Goal: Information Seeking & Learning: Learn about a topic

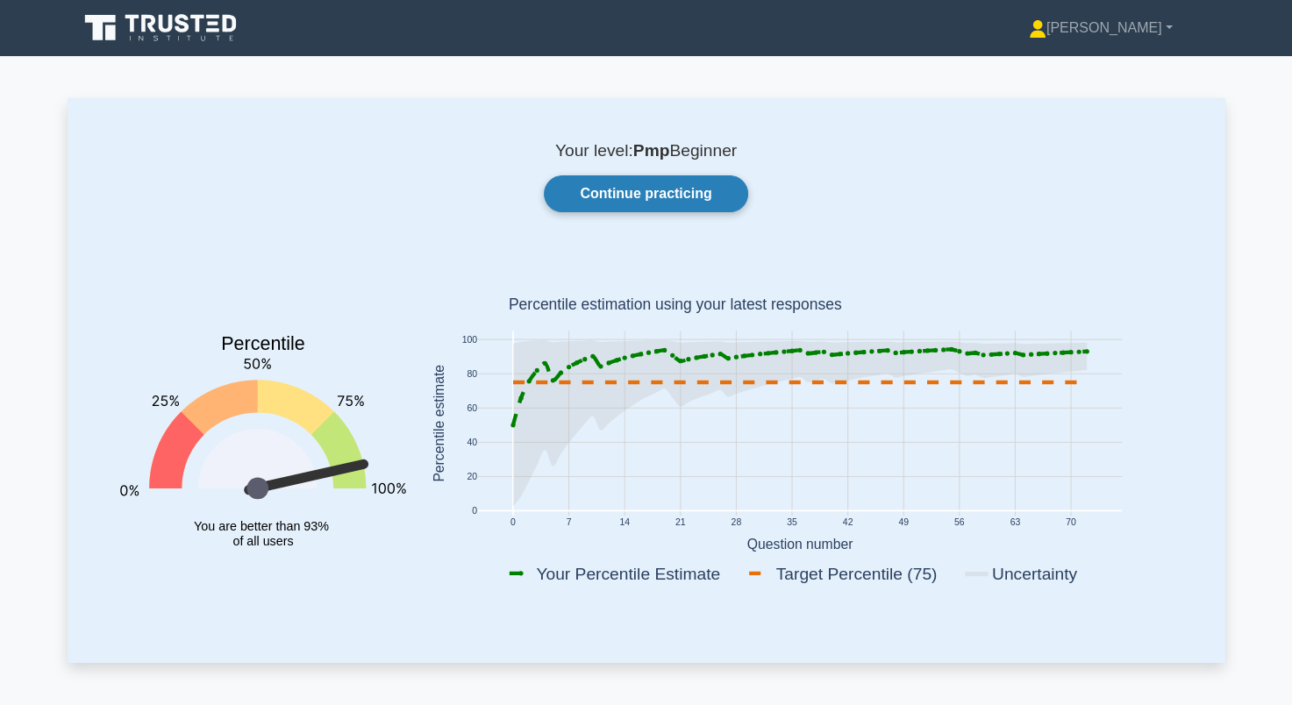
click at [617, 196] on link "Continue practicing" at bounding box center [645, 193] width 203 height 37
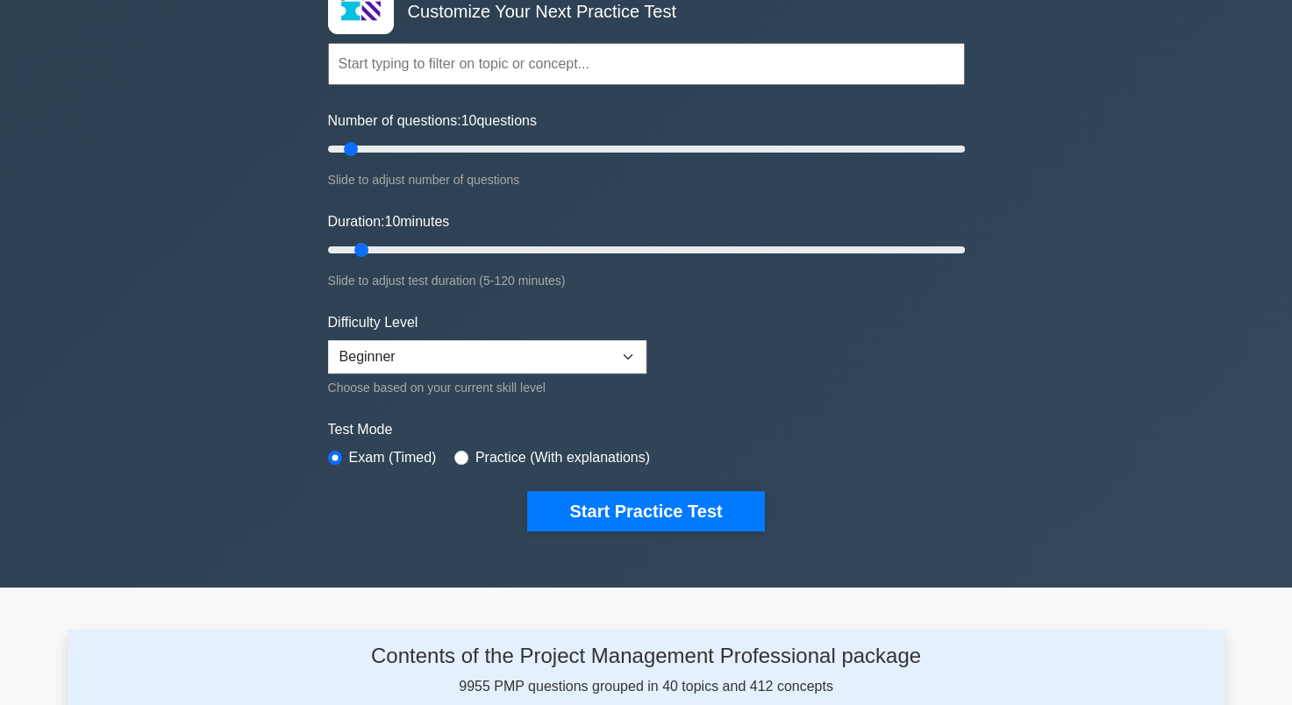
scroll to position [175, 0]
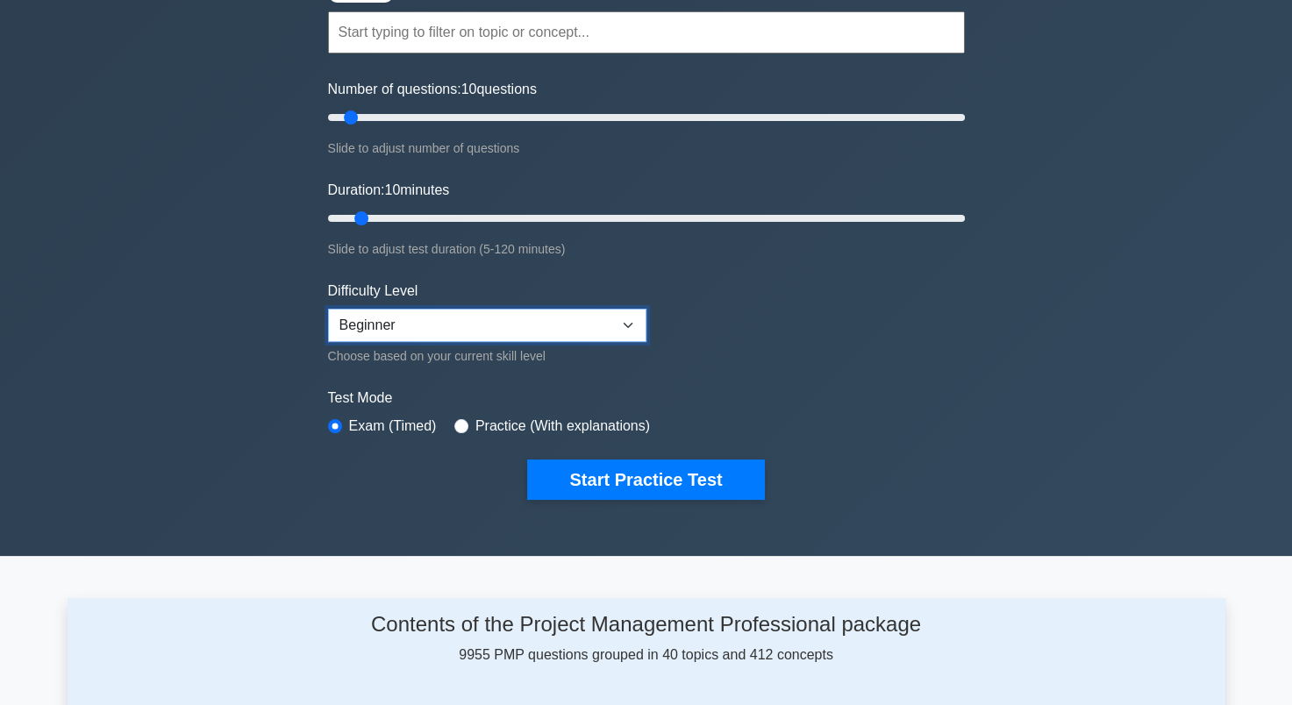
click at [389, 316] on select "Beginner Intermediate Expert" at bounding box center [487, 325] width 318 height 33
select select "intermediate"
click at [328, 309] on select "Beginner Intermediate Expert" at bounding box center [487, 325] width 318 height 33
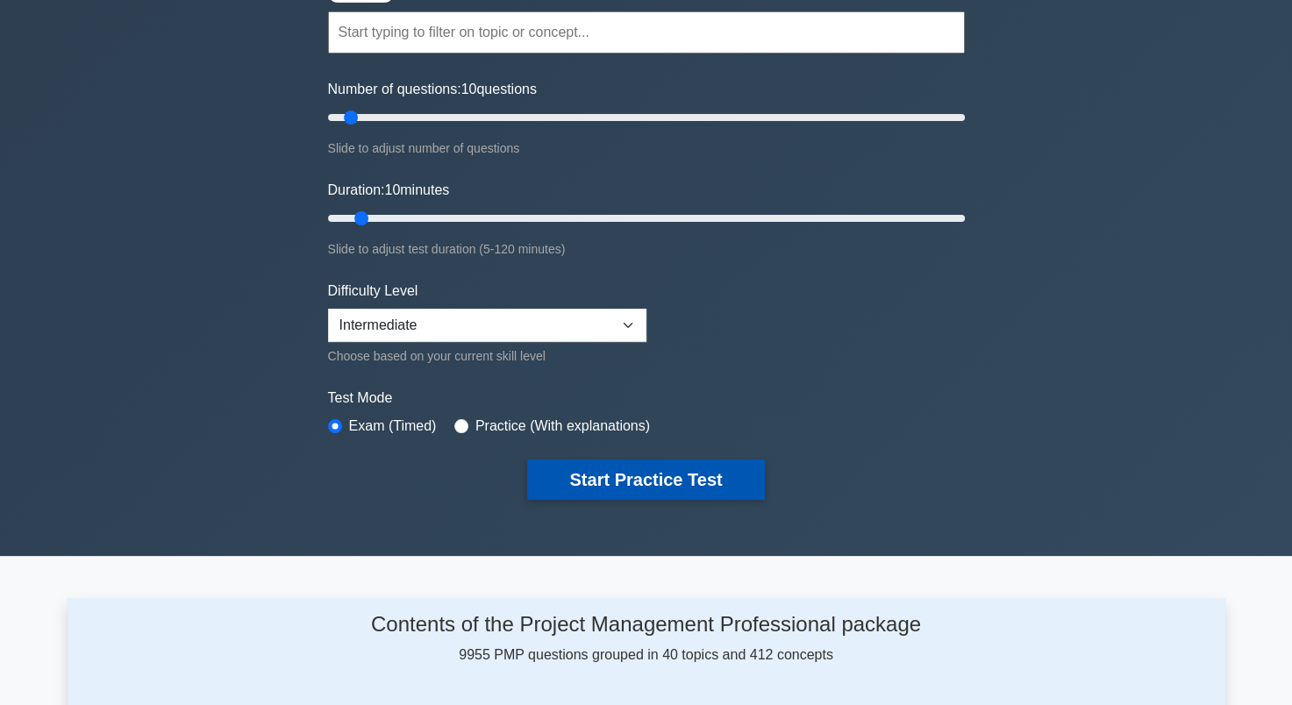
click at [590, 474] on button "Start Practice Test" at bounding box center [645, 480] width 237 height 40
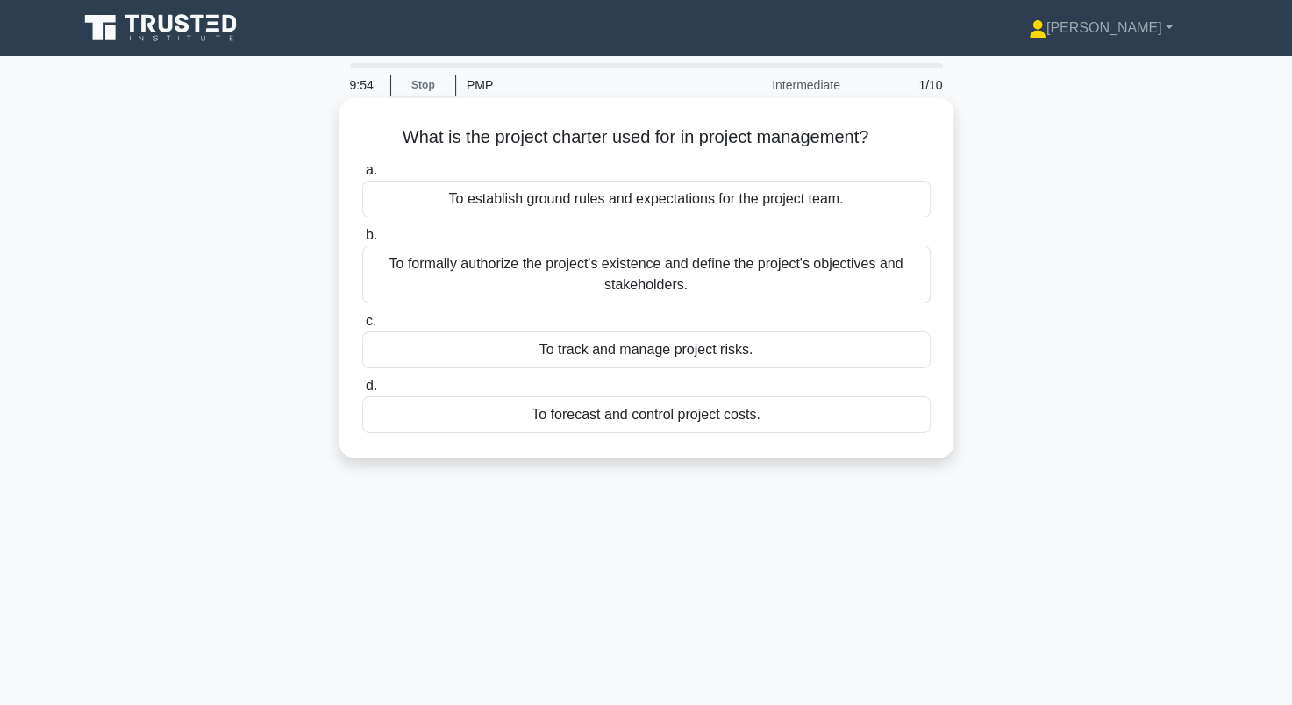
click at [736, 265] on div "To formally authorize the project's existence and define the project's objectiv…" at bounding box center [646, 275] width 568 height 58
click at [362, 241] on input "b. To formally authorize the project's existence and define the project's objec…" at bounding box center [362, 235] width 0 height 11
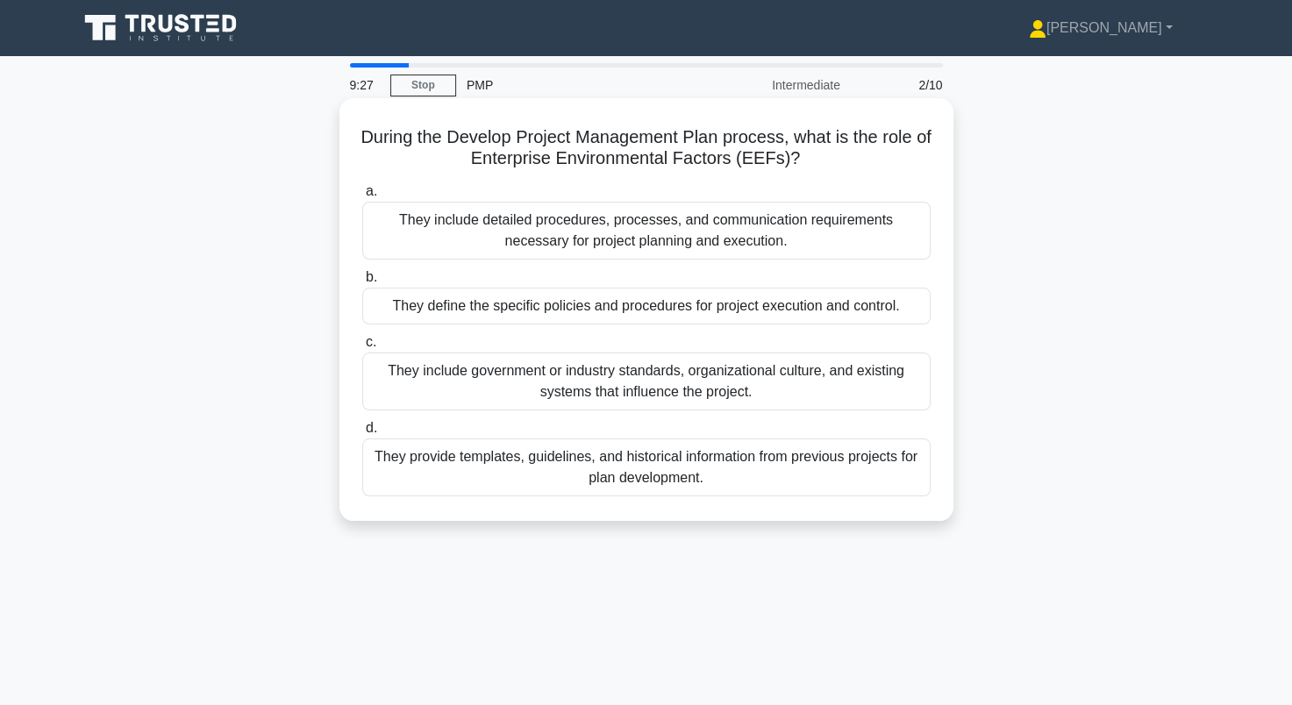
click at [734, 374] on div "They include government or industry standards, organizational culture, and exis…" at bounding box center [646, 382] width 568 height 58
click at [362, 348] on input "c. They include government or industry standards, organizational culture, and e…" at bounding box center [362, 342] width 0 height 11
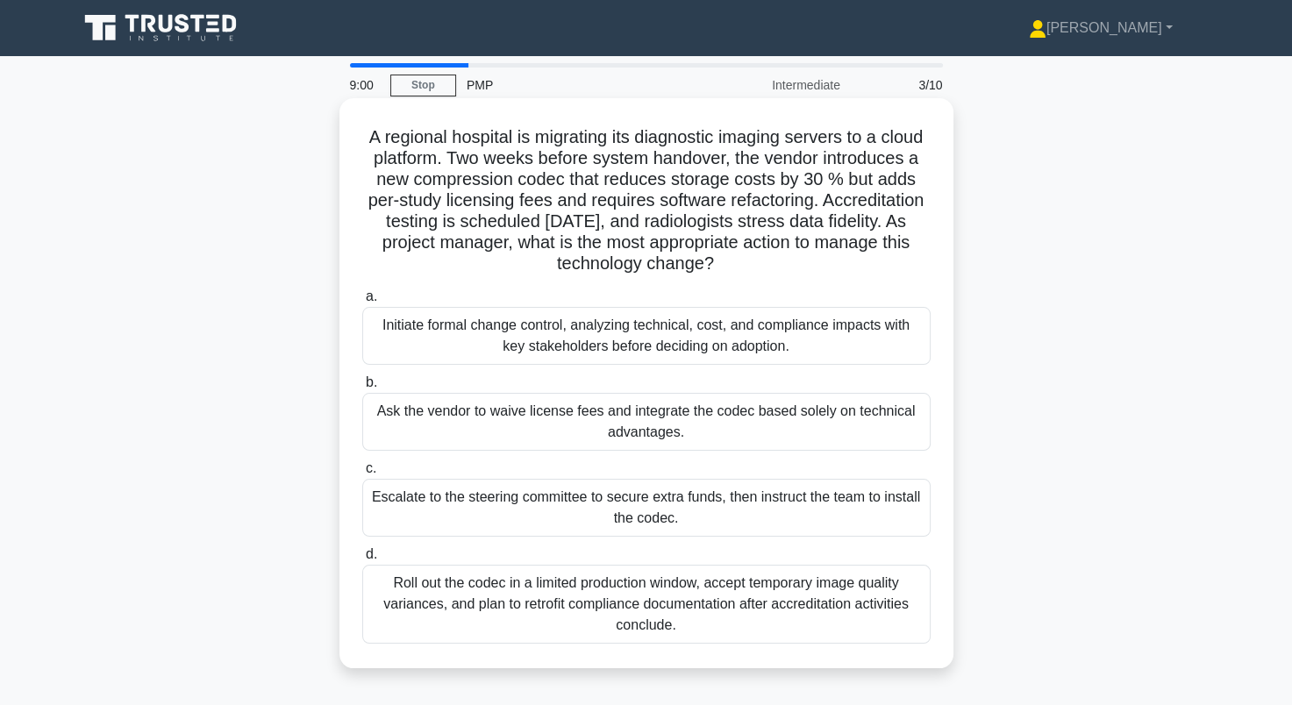
click at [746, 338] on div "Initiate formal change control, analyzing technical, cost, and compliance impac…" at bounding box center [646, 336] width 568 height 58
click at [362, 303] on input "a. Initiate formal change control, analyzing technical, cost, and compliance im…" at bounding box center [362, 296] width 0 height 11
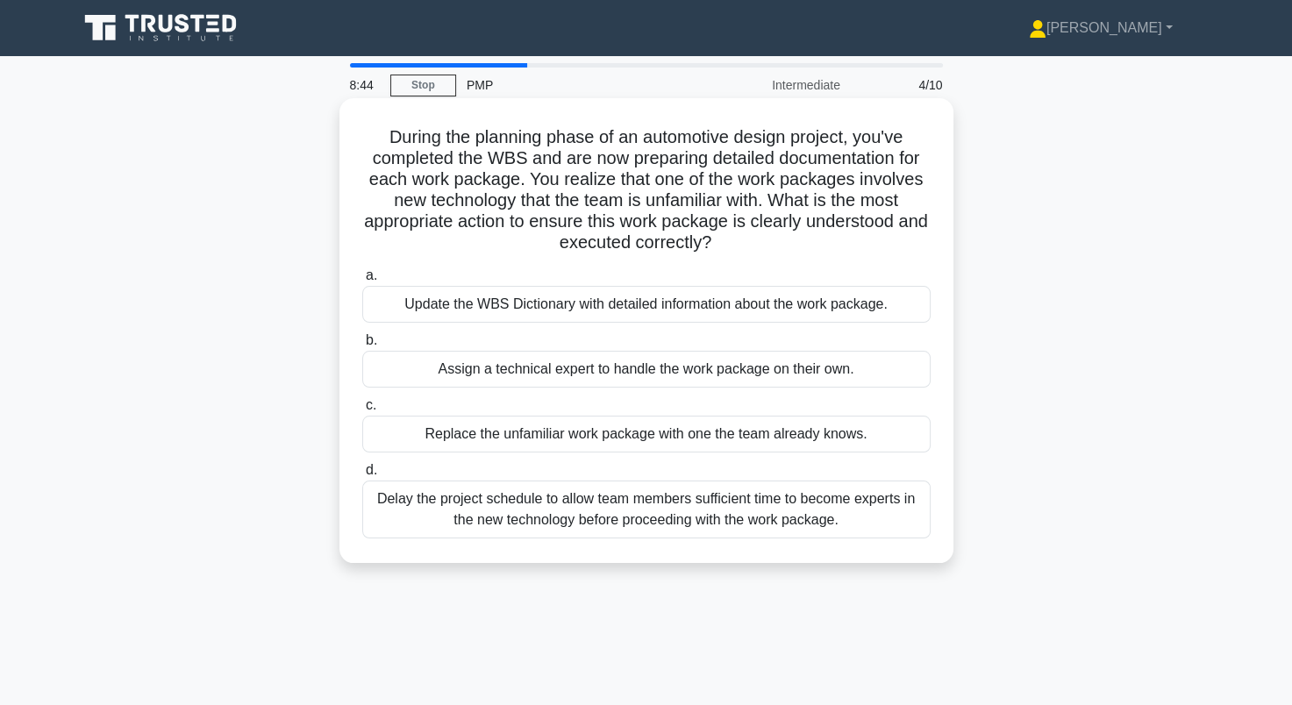
click at [606, 310] on div "Update the WBS Dictionary with detailed information about the work package." at bounding box center [646, 304] width 568 height 37
click at [362, 281] on input "a. Update the WBS Dictionary with detailed information about the work package." at bounding box center [362, 275] width 0 height 11
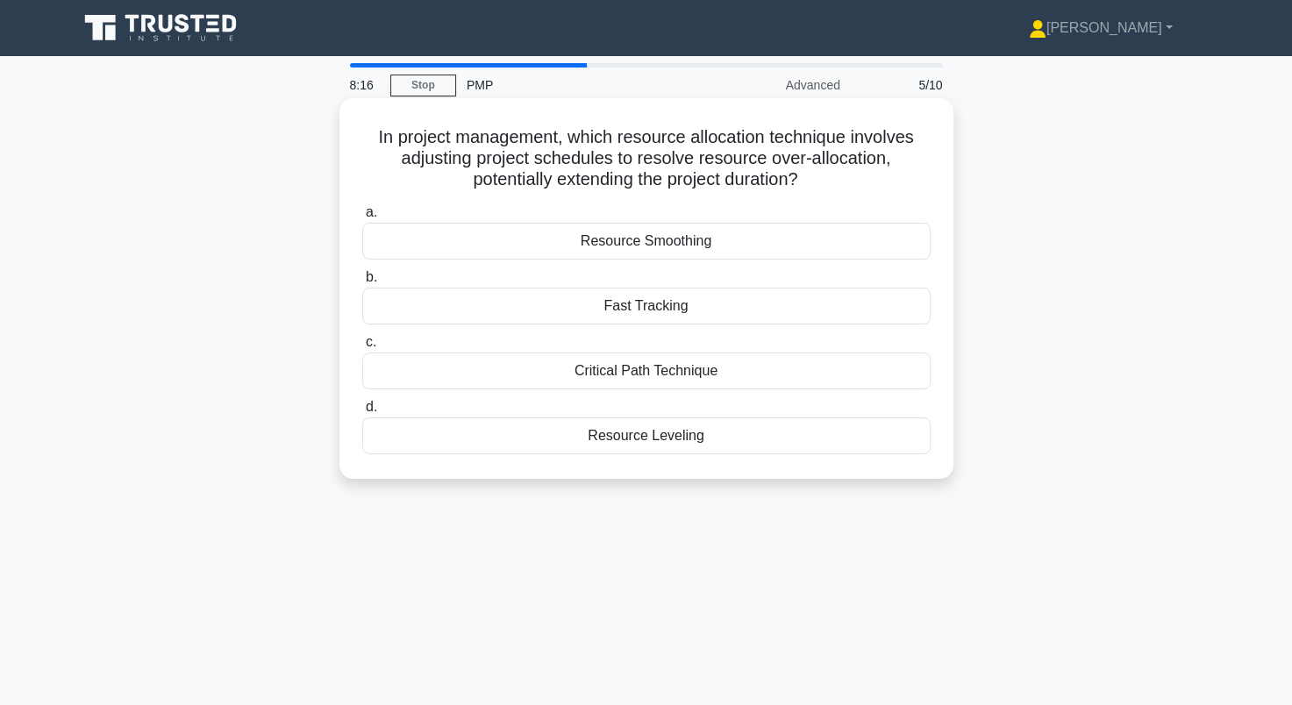
click at [684, 437] on div "Resource Leveling" at bounding box center [646, 435] width 568 height 37
click at [362, 413] on input "d. Resource Leveling" at bounding box center [362, 407] width 0 height 11
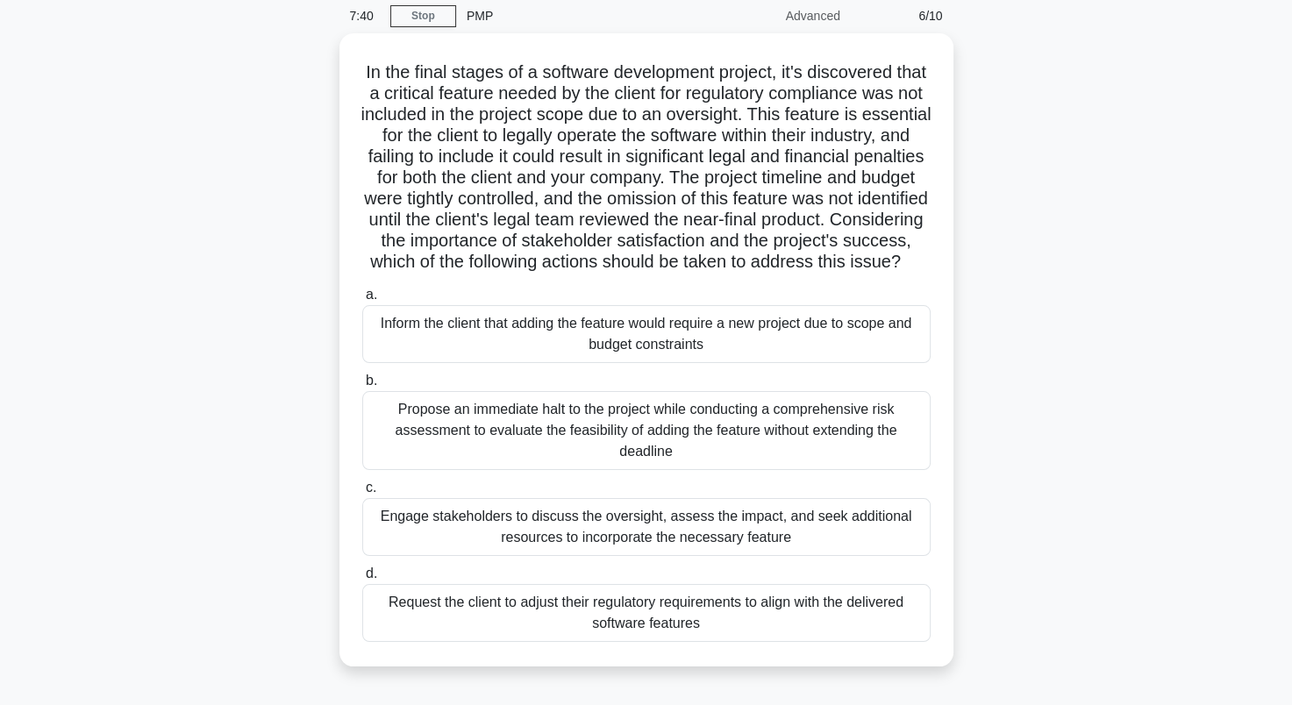
scroll to position [88, 0]
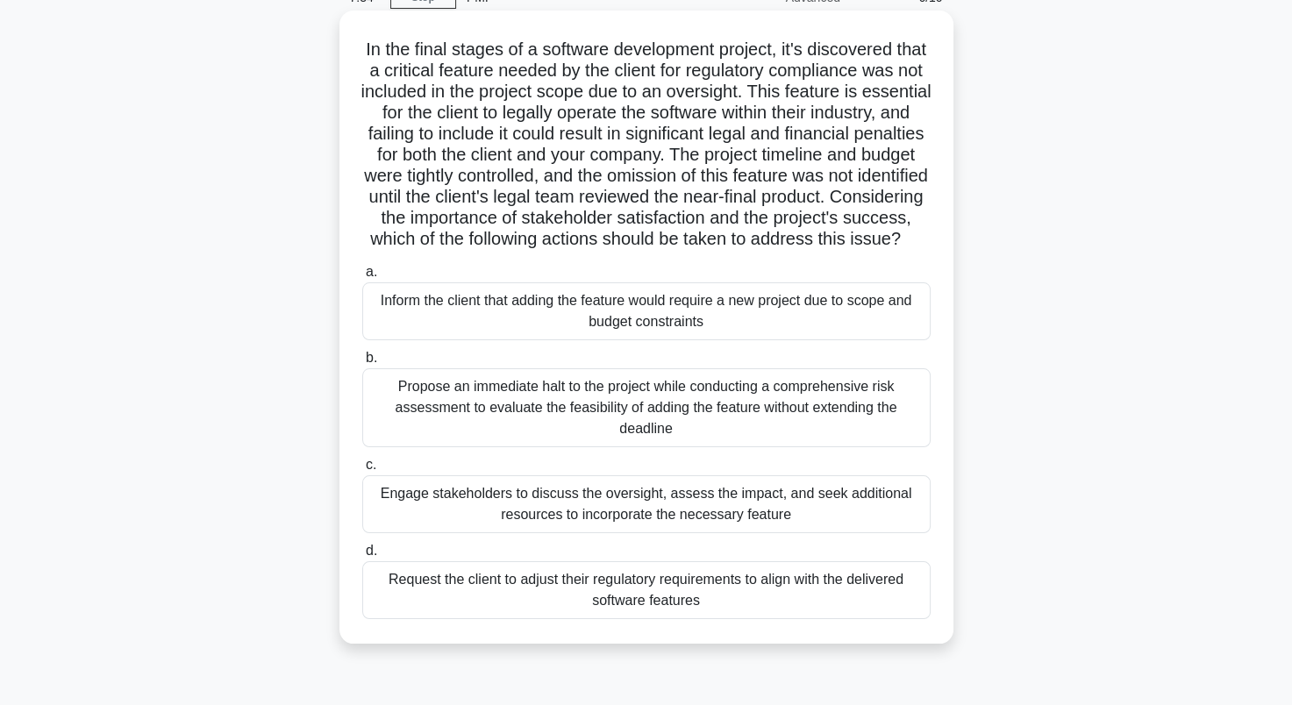
click at [812, 522] on div "Engage stakeholders to discuss the oversight, assess the impact, and seek addit…" at bounding box center [646, 504] width 568 height 58
click at [362, 471] on input "c. Engage stakeholders to discuss the oversight, assess the impact, and seek ad…" at bounding box center [362, 465] width 0 height 11
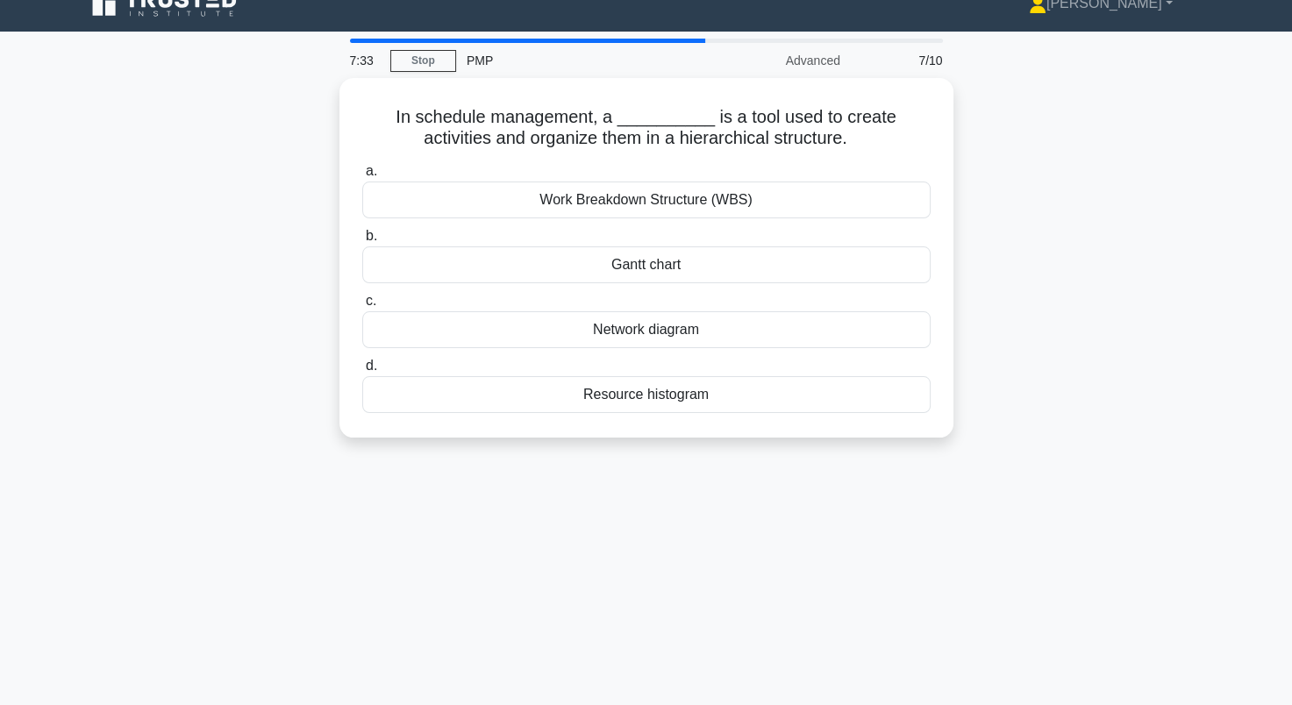
scroll to position [0, 0]
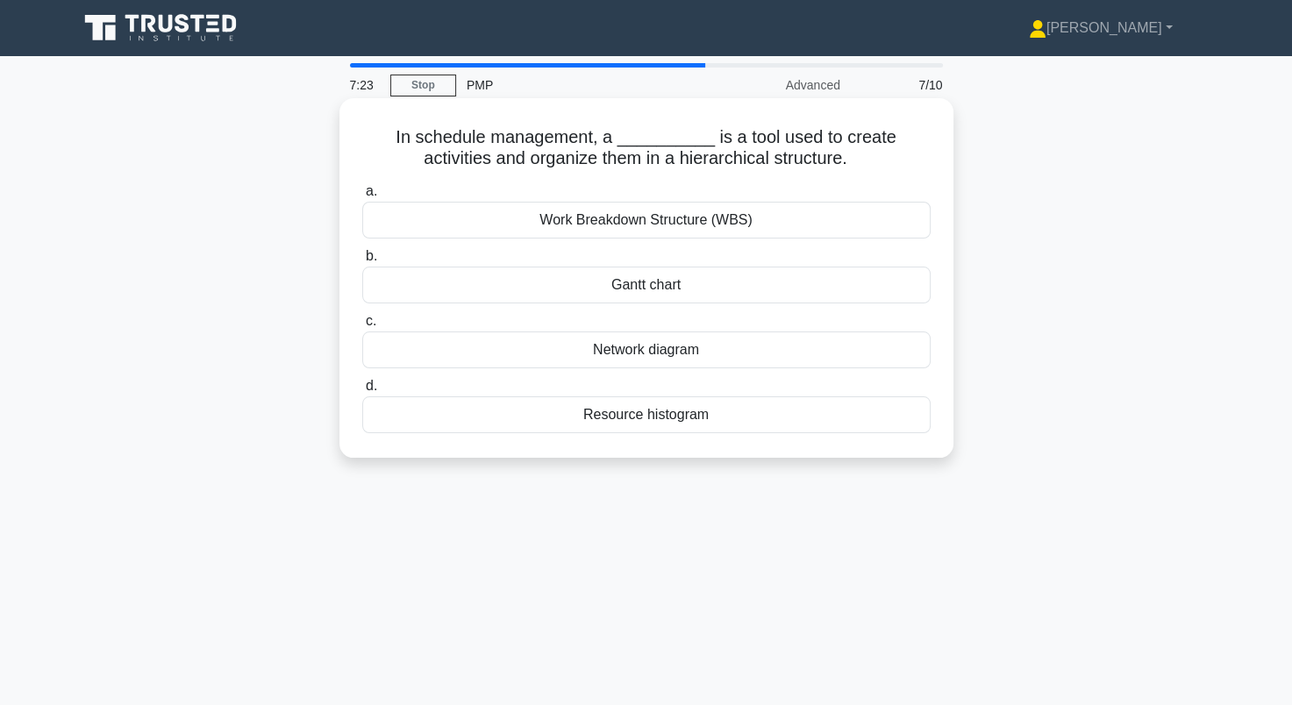
click at [665, 349] on div "Network diagram" at bounding box center [646, 349] width 568 height 37
click at [362, 327] on input "c. Network diagram" at bounding box center [362, 321] width 0 height 11
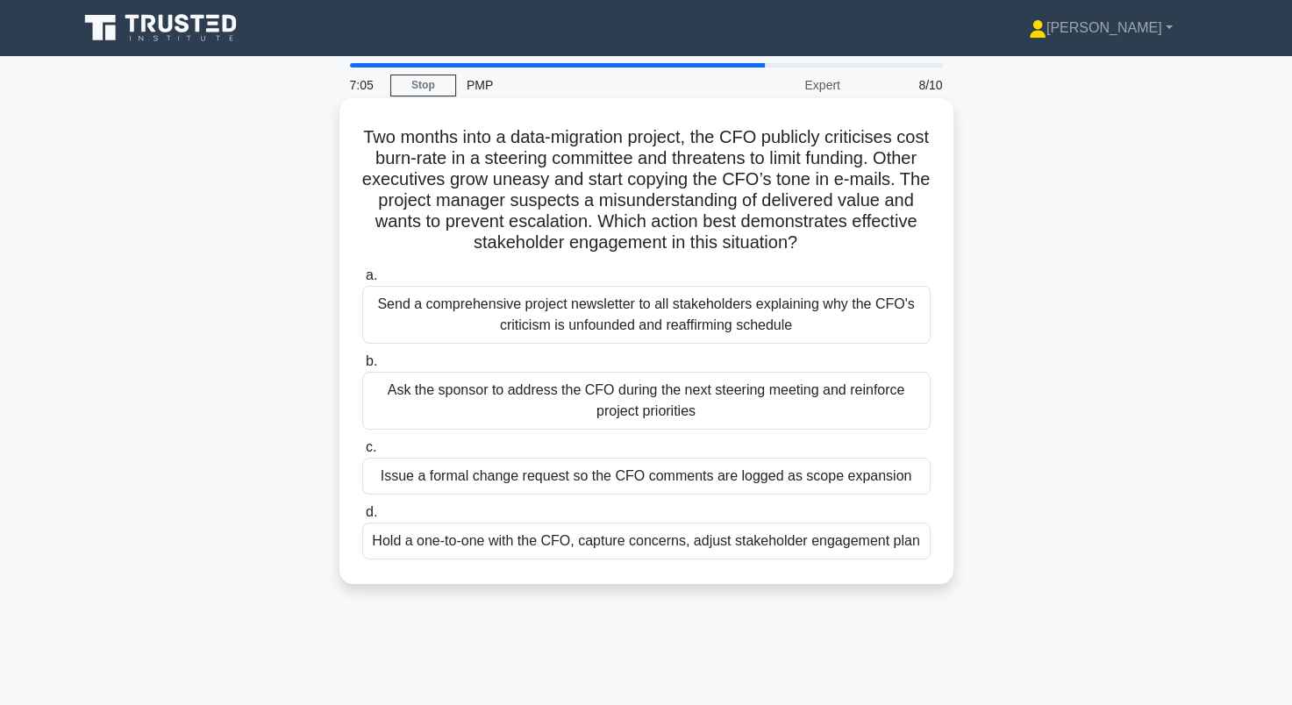
click at [687, 542] on div "Hold a one-to-one with the CFO, capture concerns, adjust stakeholder engagement…" at bounding box center [646, 541] width 568 height 37
click at [362, 518] on input "d. Hold a one-to-one with the CFO, capture concerns, adjust stakeholder engagem…" at bounding box center [362, 512] width 0 height 11
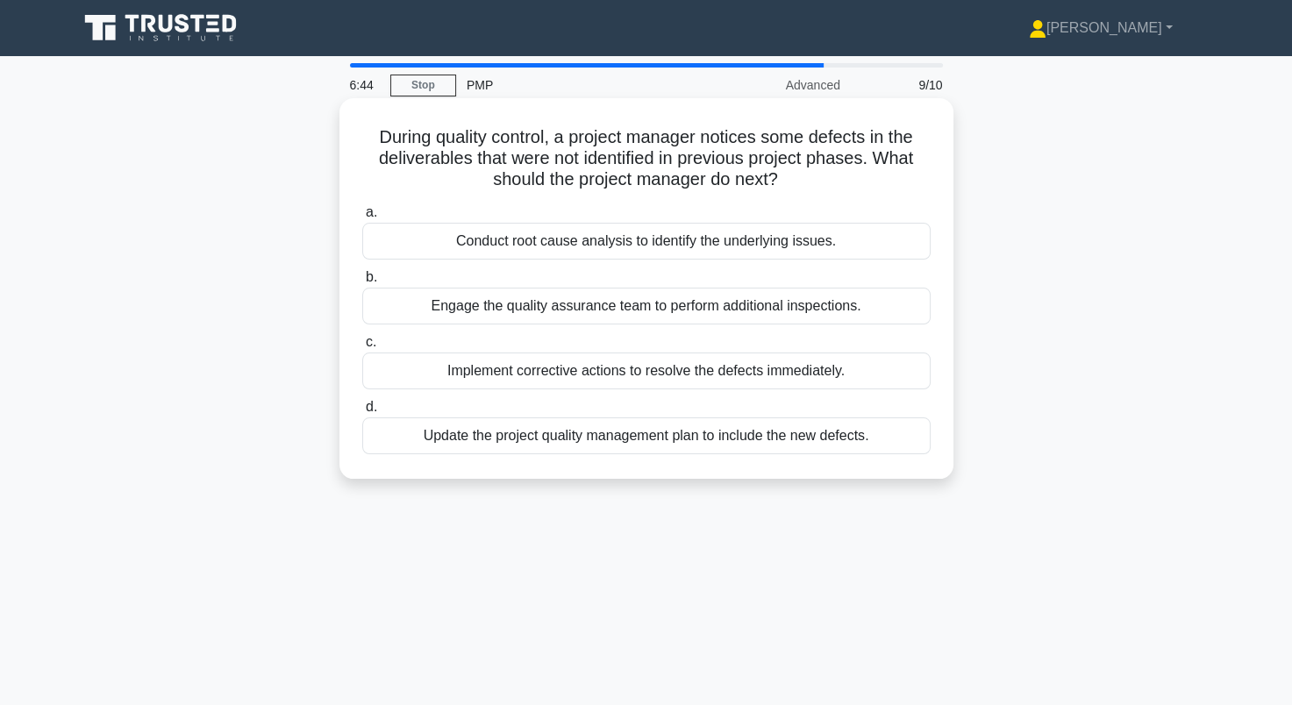
click at [870, 246] on div "Conduct root cause analysis to identify the underlying issues." at bounding box center [646, 241] width 568 height 37
click at [362, 218] on input "a. Conduct root cause analysis to identify the underlying issues." at bounding box center [362, 212] width 0 height 11
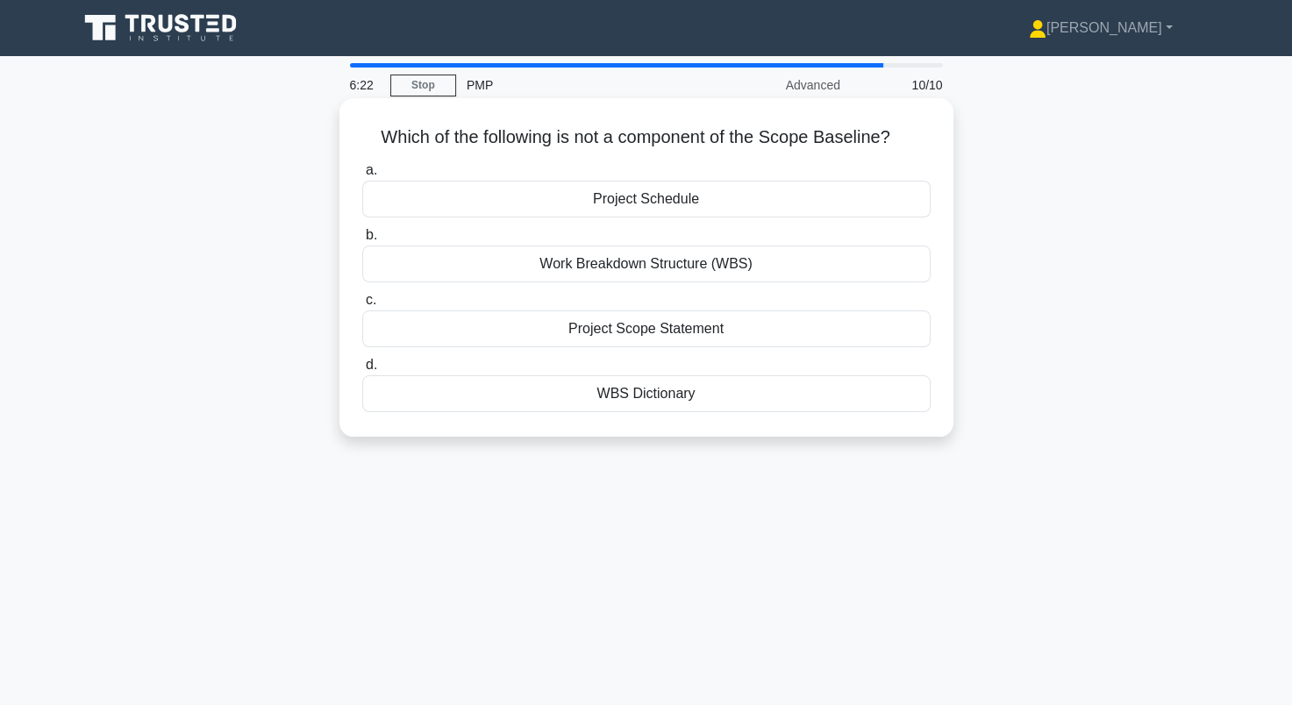
click at [739, 396] on div "WBS Dictionary" at bounding box center [646, 393] width 568 height 37
click at [362, 371] on input "d. WBS Dictionary" at bounding box center [362, 365] width 0 height 11
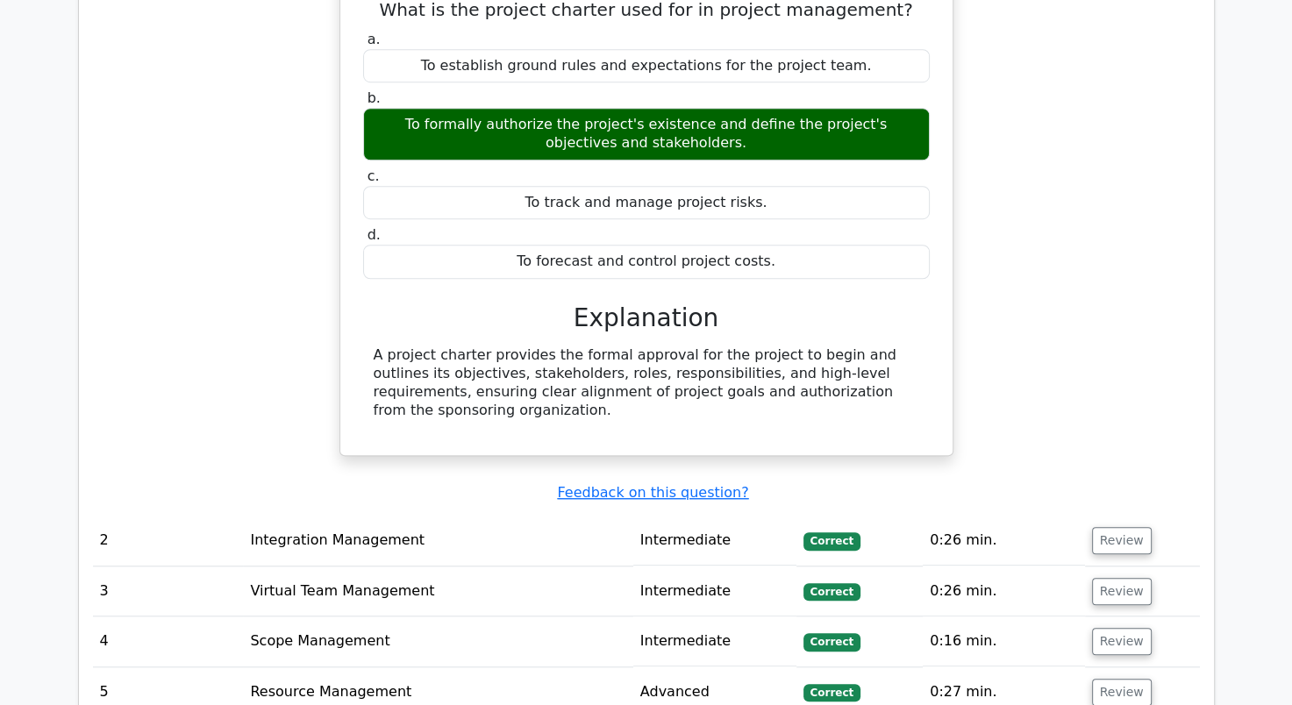
scroll to position [1228, 0]
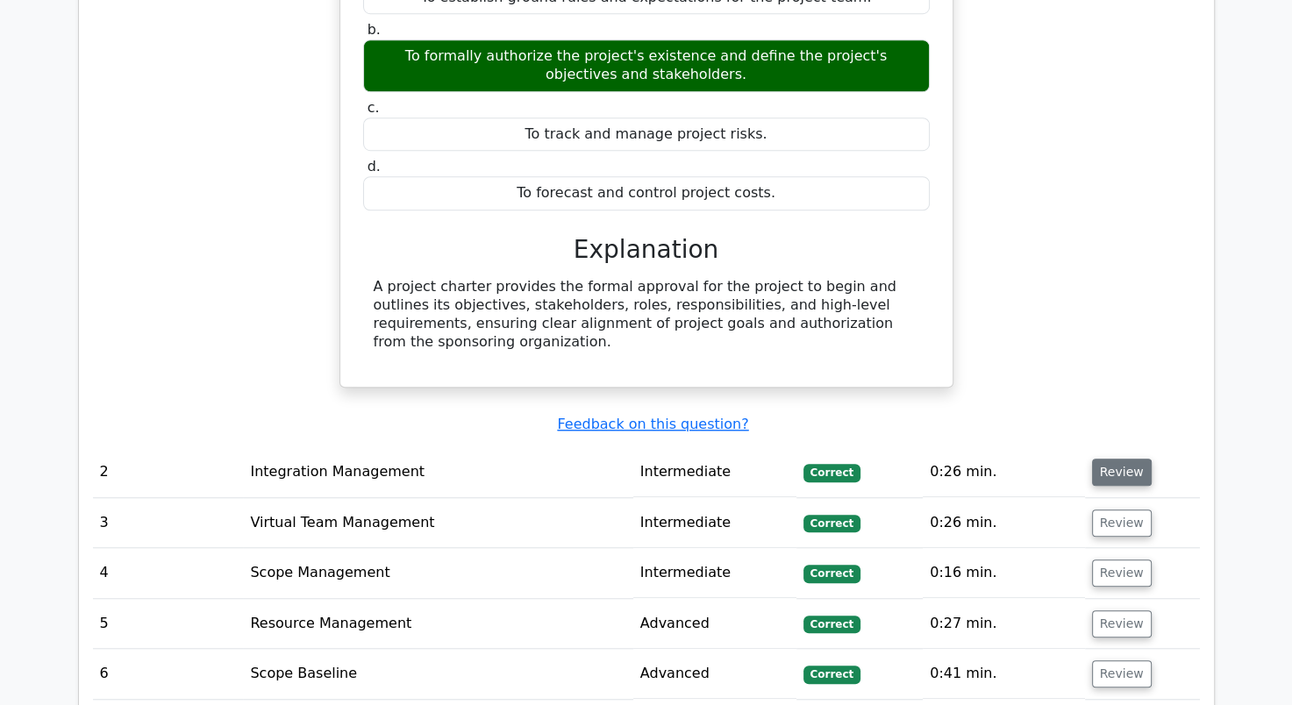
click at [1111, 459] on button "Review" at bounding box center [1122, 472] width 60 height 27
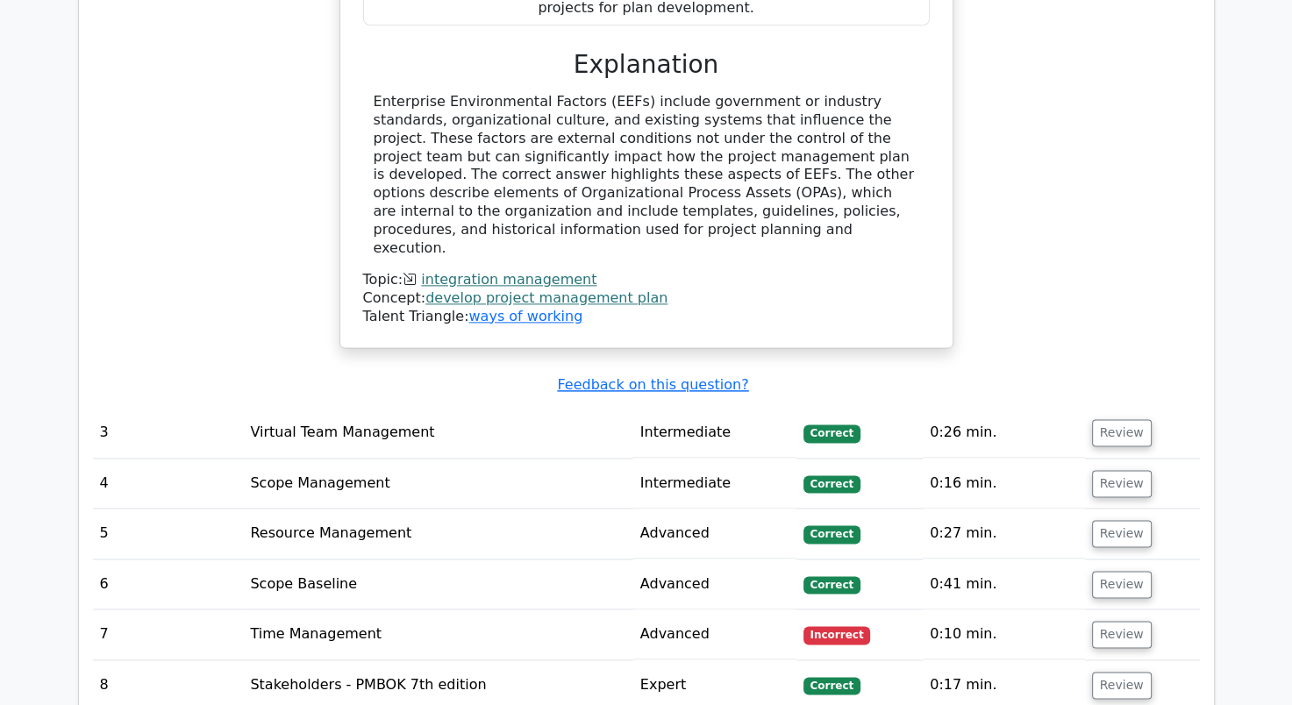
scroll to position [2105, 0]
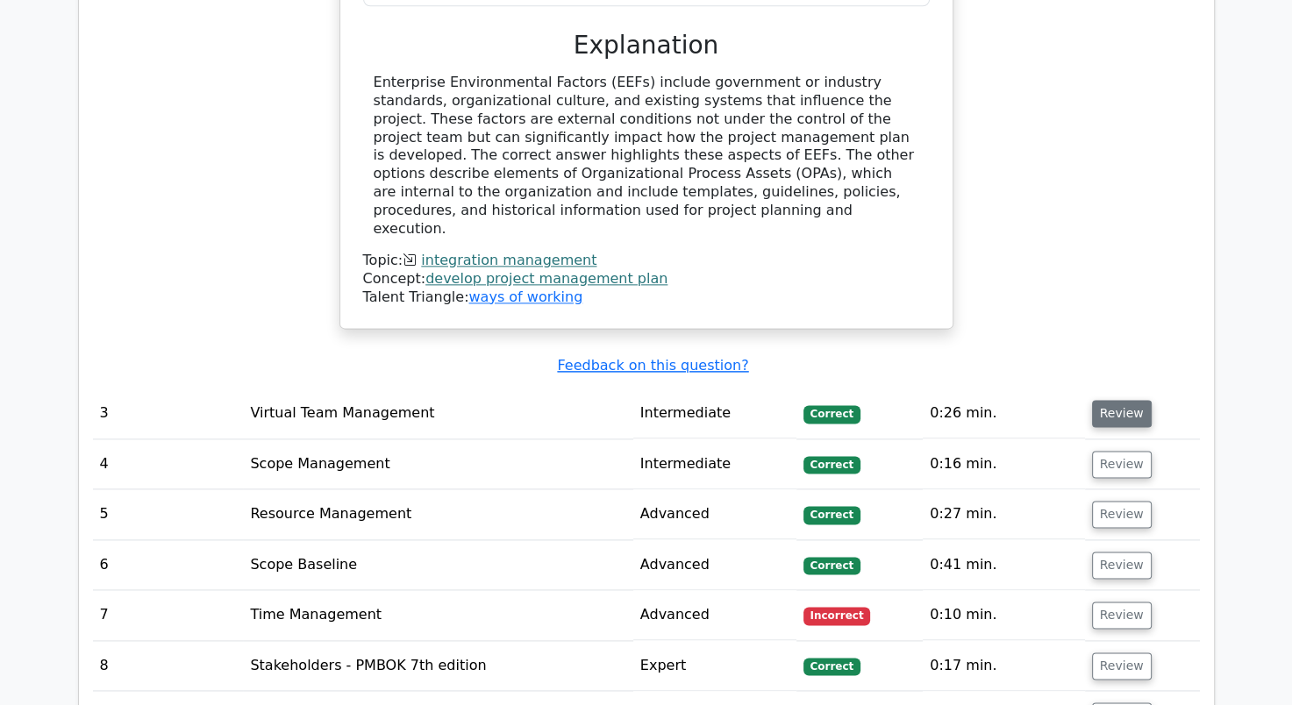
click at [1115, 400] on button "Review" at bounding box center [1122, 413] width 60 height 27
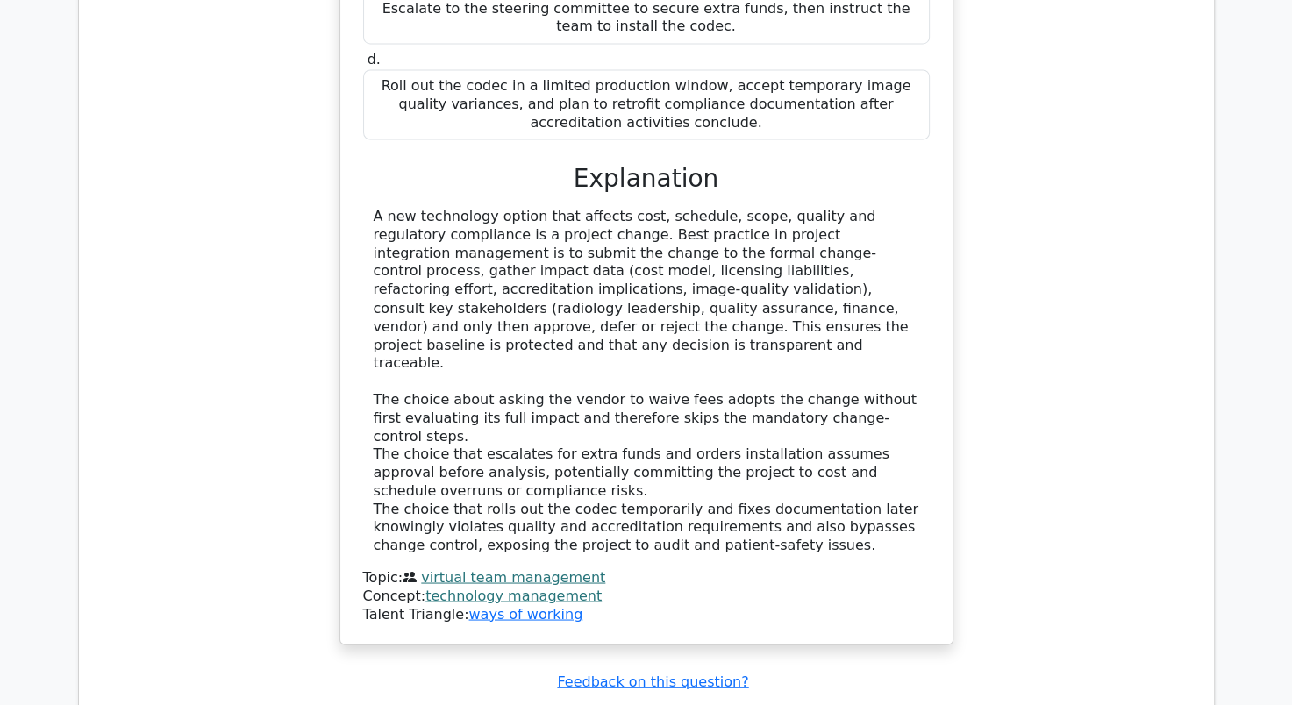
scroll to position [3069, 0]
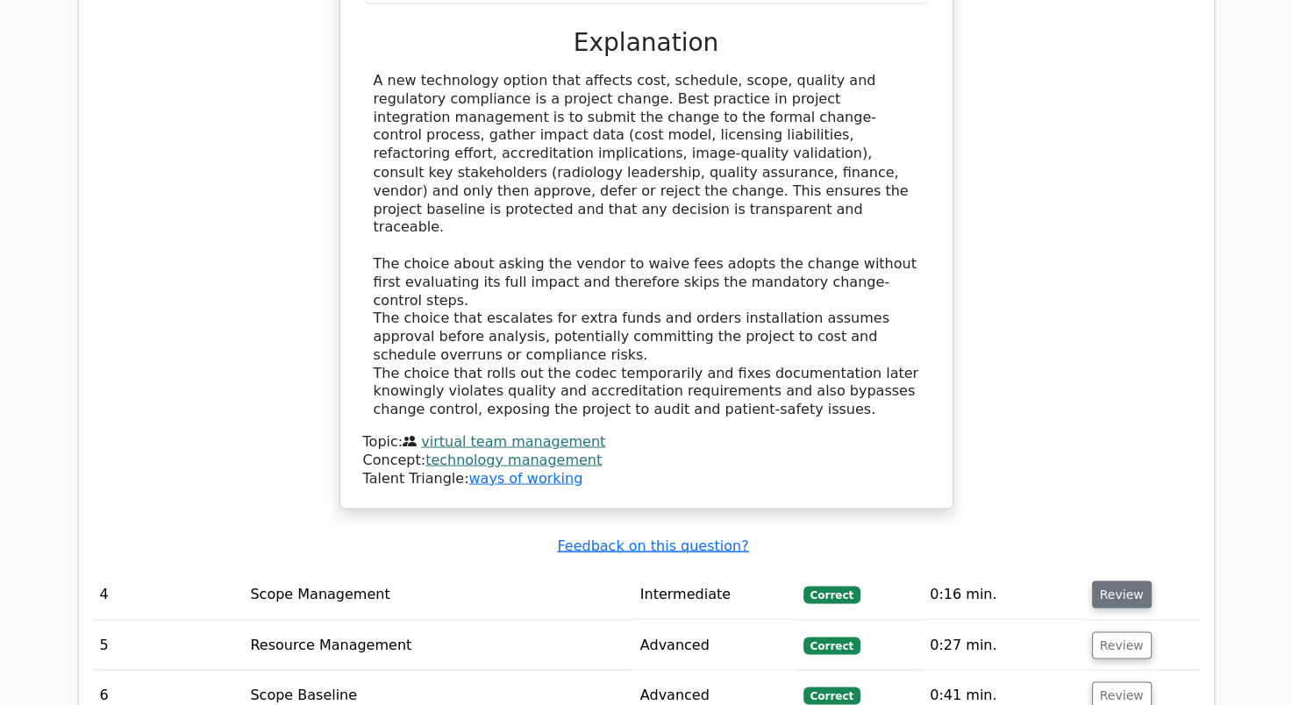
click at [1115, 581] on button "Review" at bounding box center [1122, 594] width 60 height 27
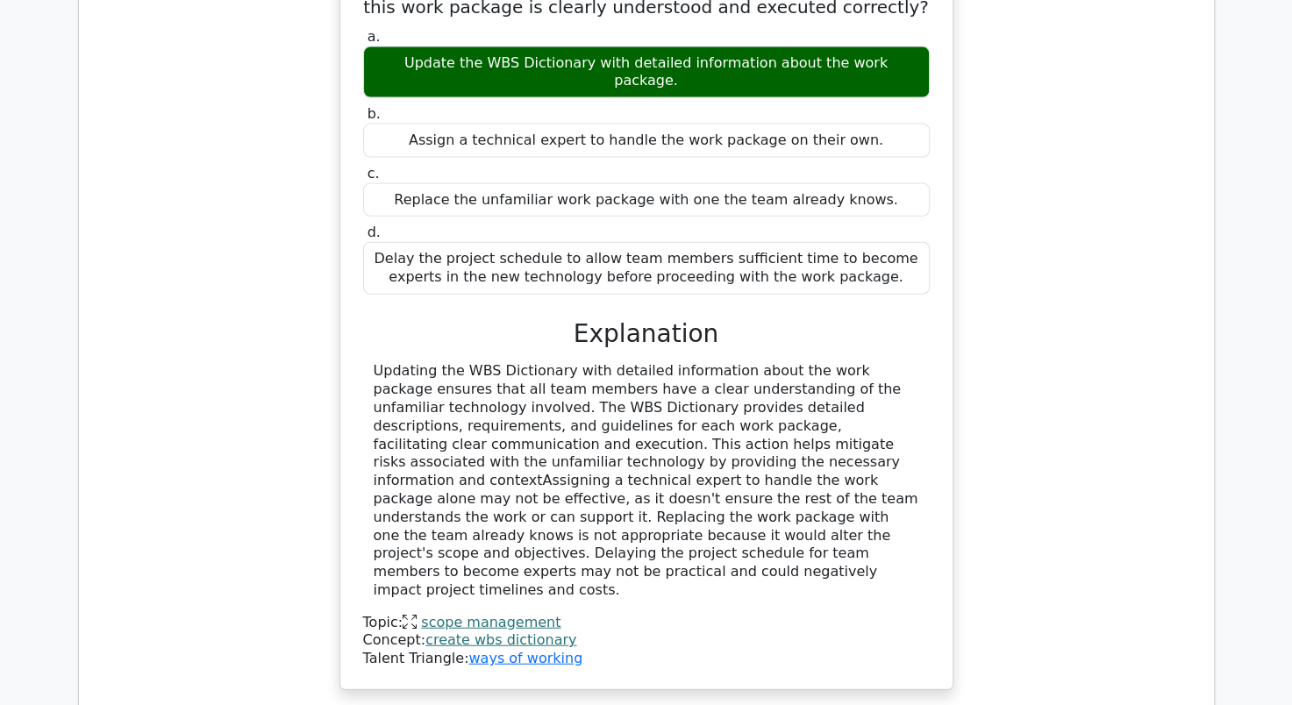
scroll to position [4034, 0]
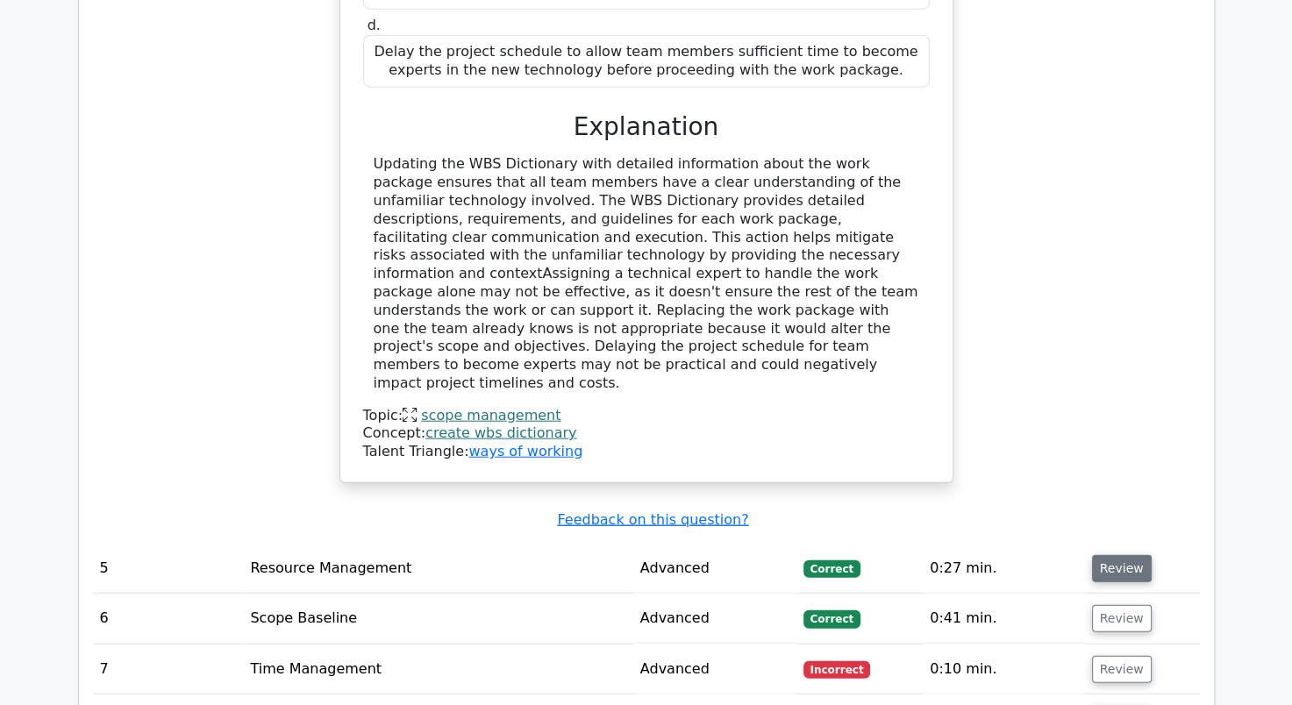
click at [1121, 555] on button "Review" at bounding box center [1122, 568] width 60 height 27
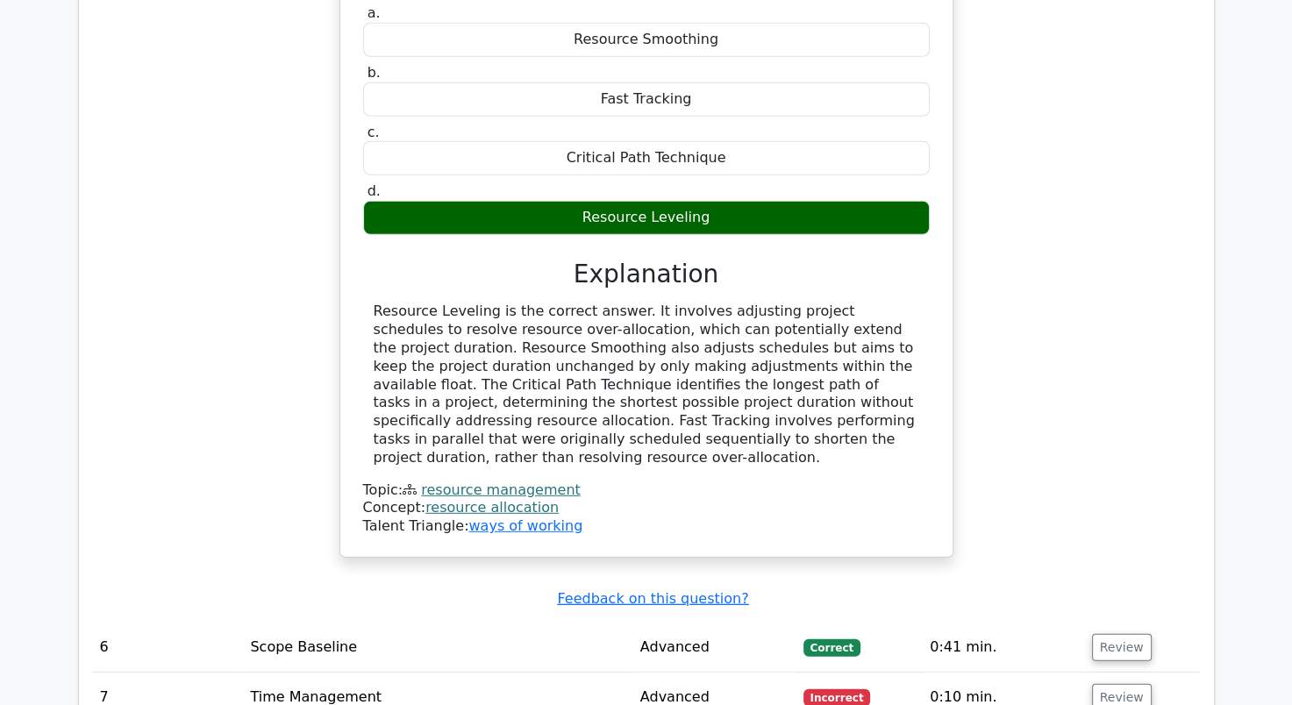
scroll to position [4735, 0]
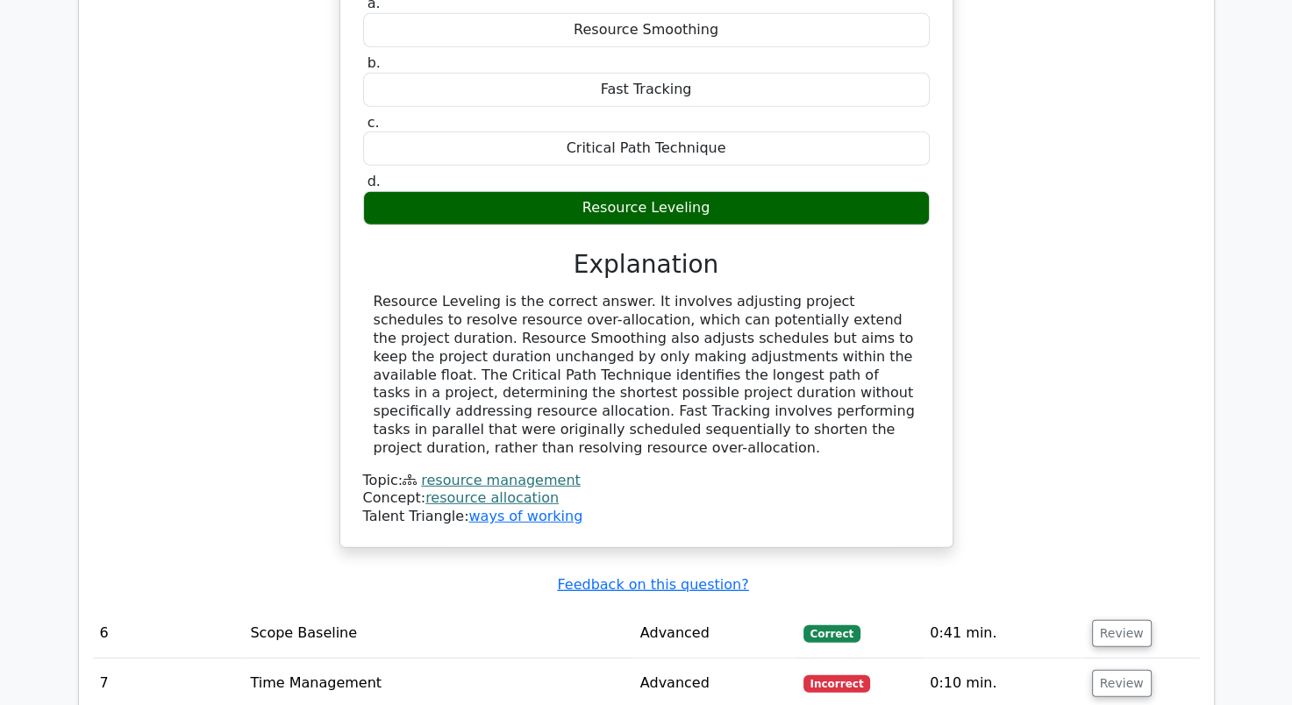
click at [1143, 609] on td "Review" at bounding box center [1142, 634] width 115 height 50
click at [1110, 620] on button "Review" at bounding box center [1122, 633] width 60 height 27
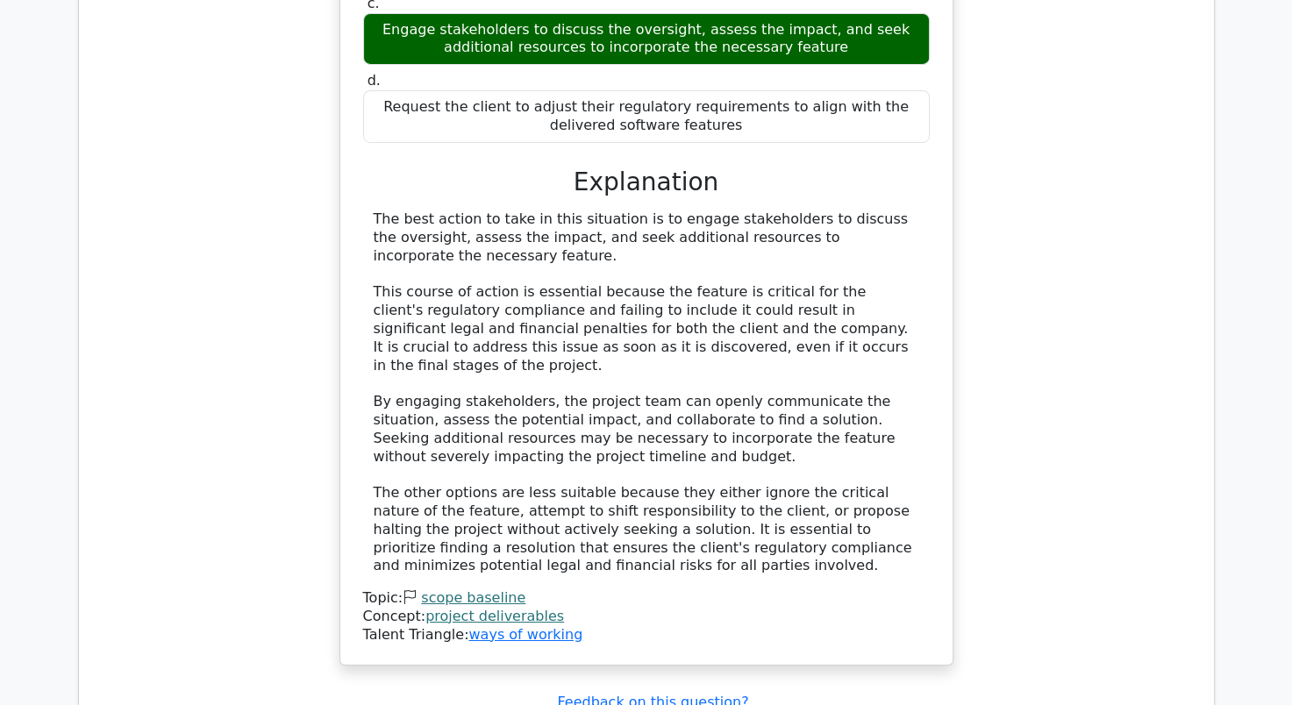
scroll to position [5875, 0]
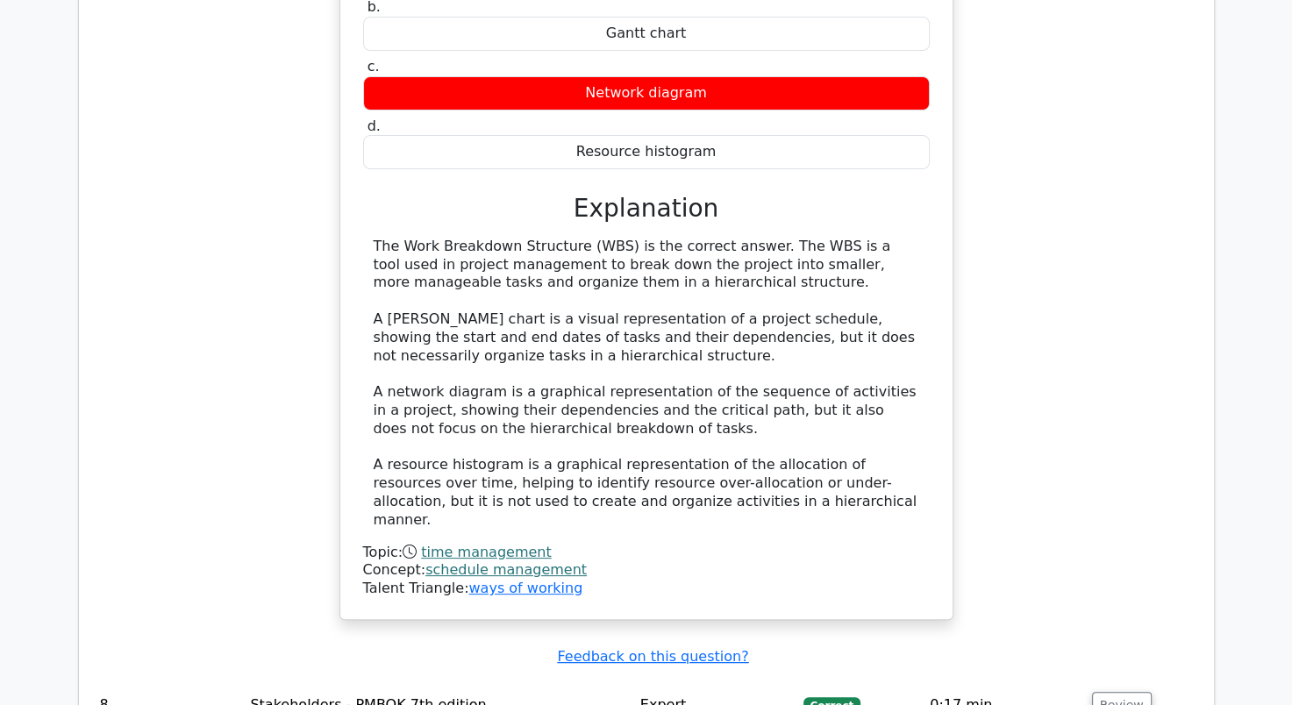
scroll to position [6840, 0]
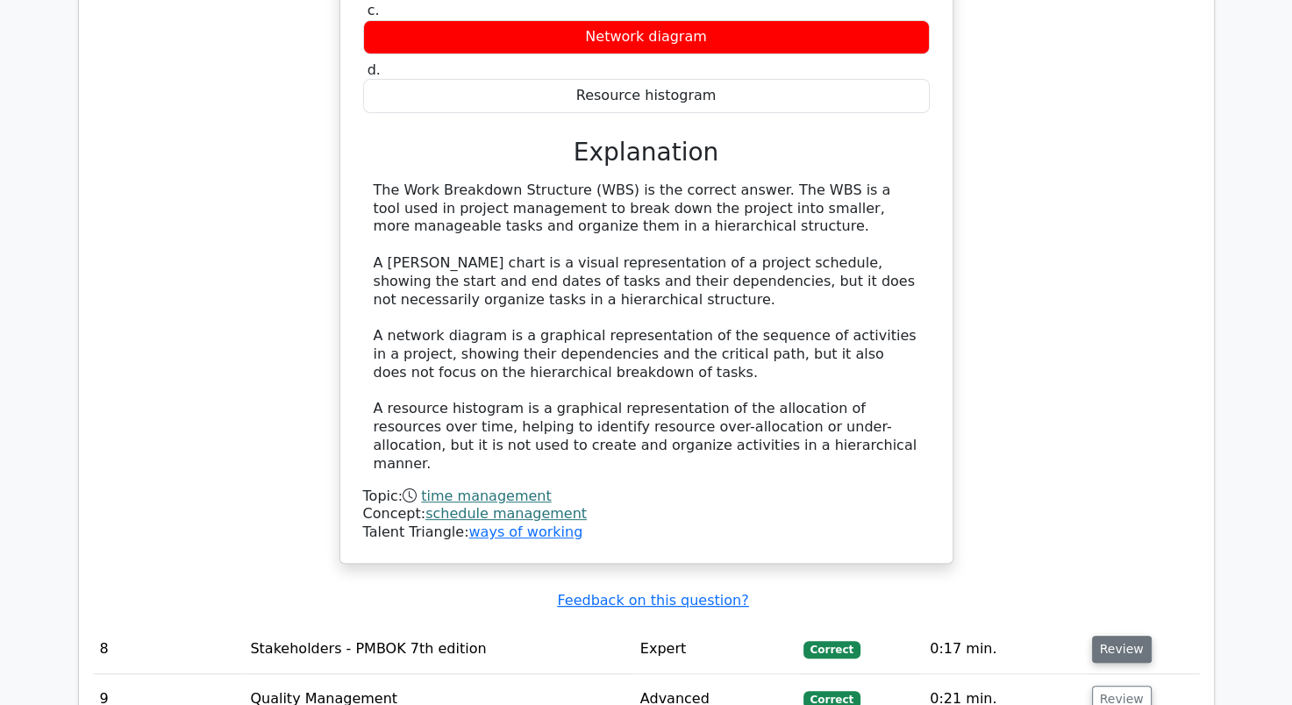
click at [1099, 636] on button "Review" at bounding box center [1122, 649] width 60 height 27
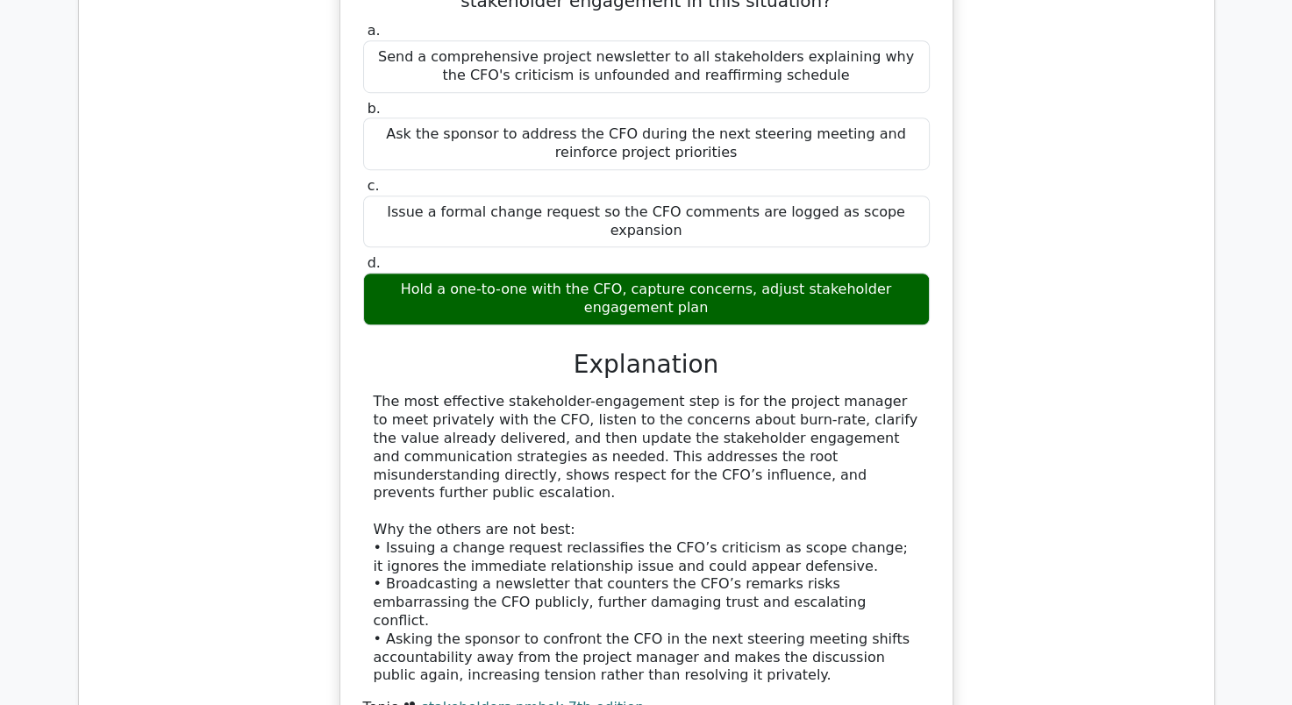
scroll to position [7717, 0]
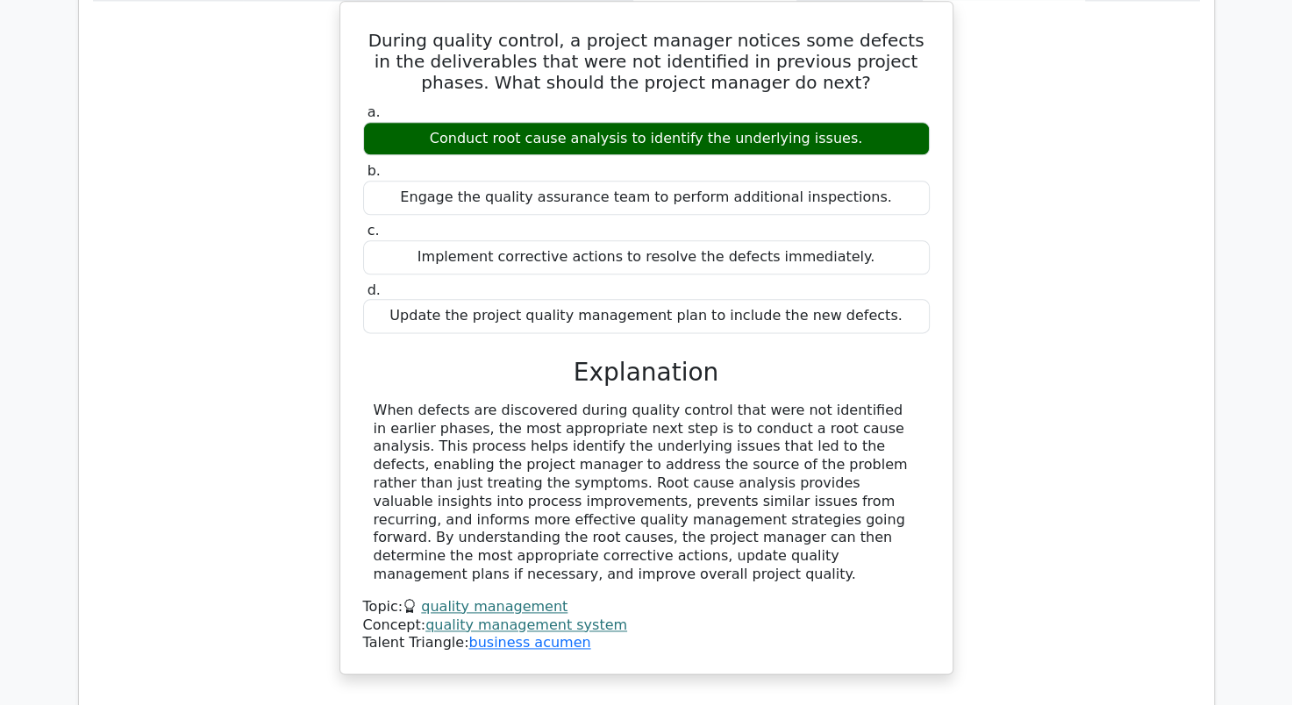
scroll to position [8594, 0]
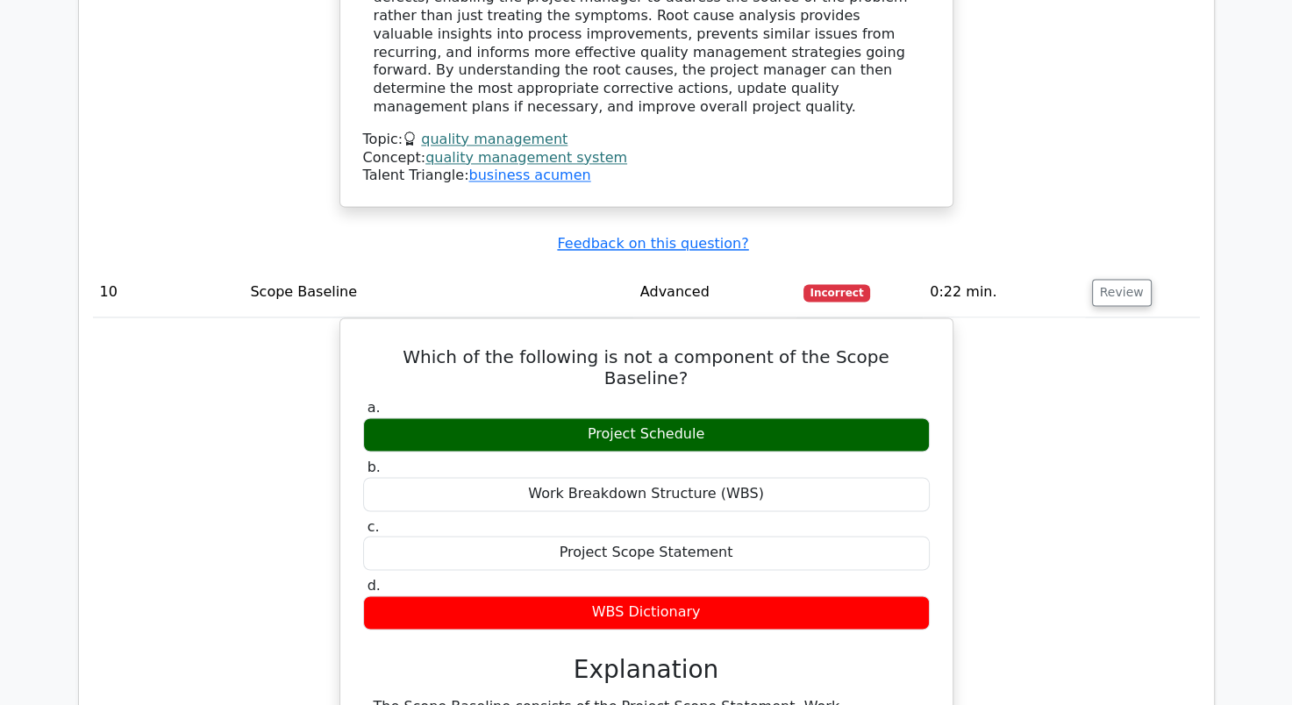
scroll to position [9208, 0]
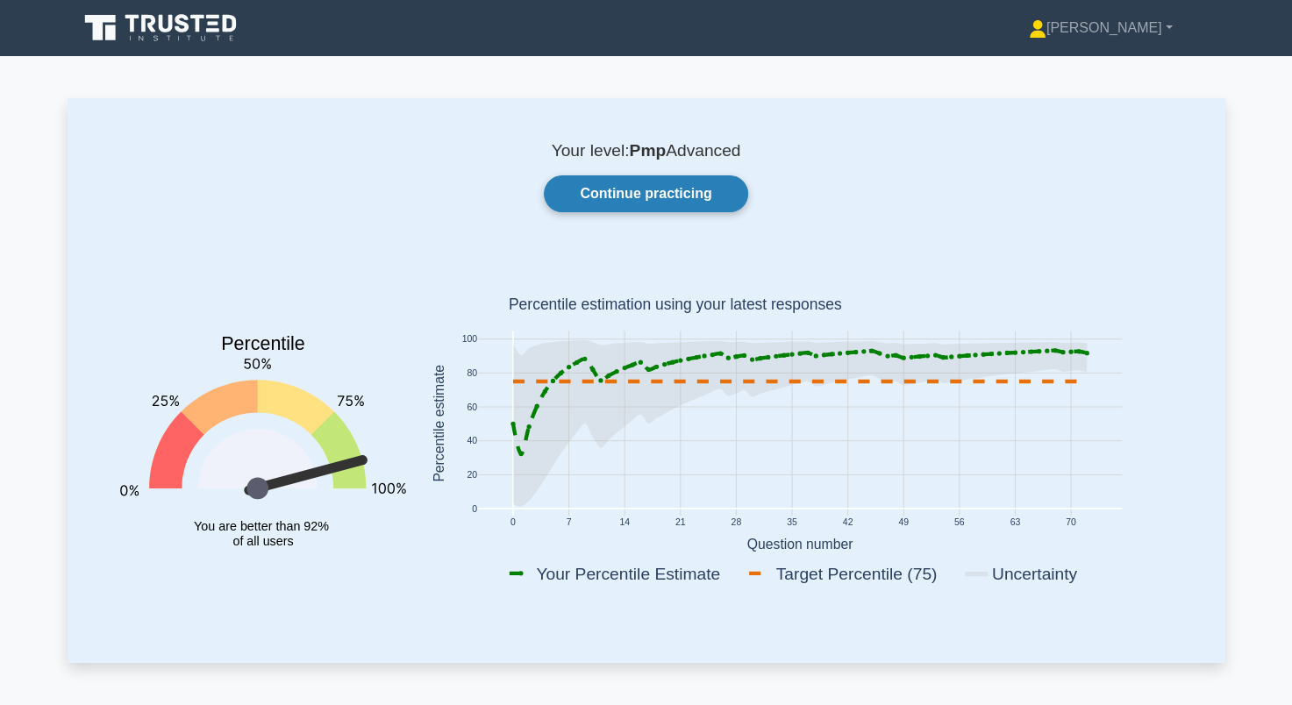
click at [659, 180] on link "Continue practicing" at bounding box center [645, 193] width 203 height 37
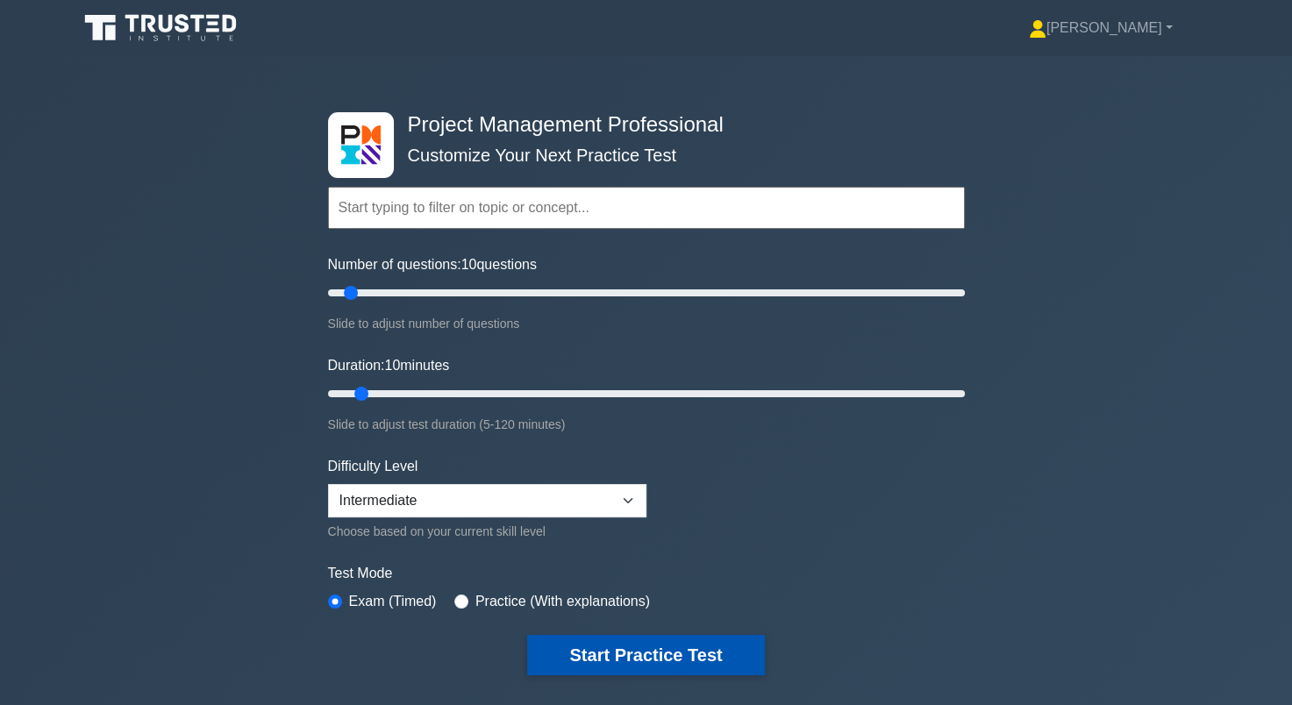
click at [698, 645] on button "Start Practice Test" at bounding box center [645, 655] width 237 height 40
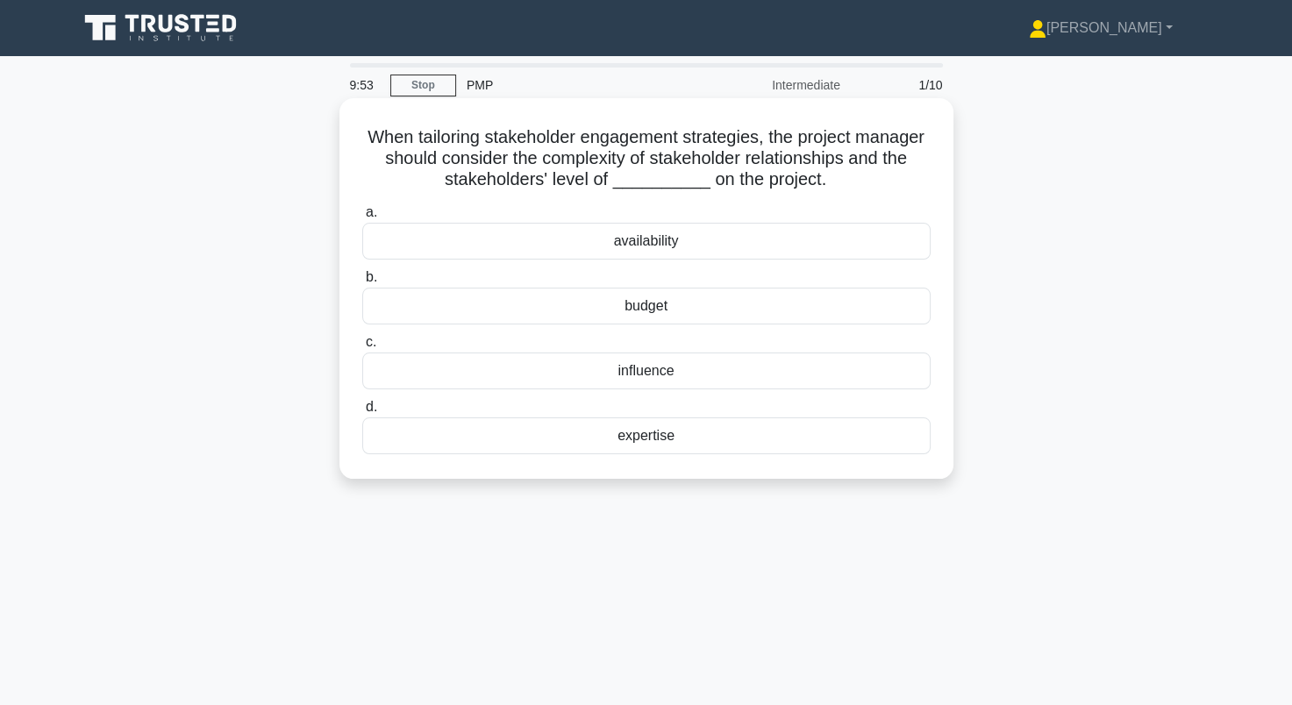
click at [630, 371] on div "influence" at bounding box center [646, 371] width 568 height 37
click at [362, 348] on input "c. influence" at bounding box center [362, 342] width 0 height 11
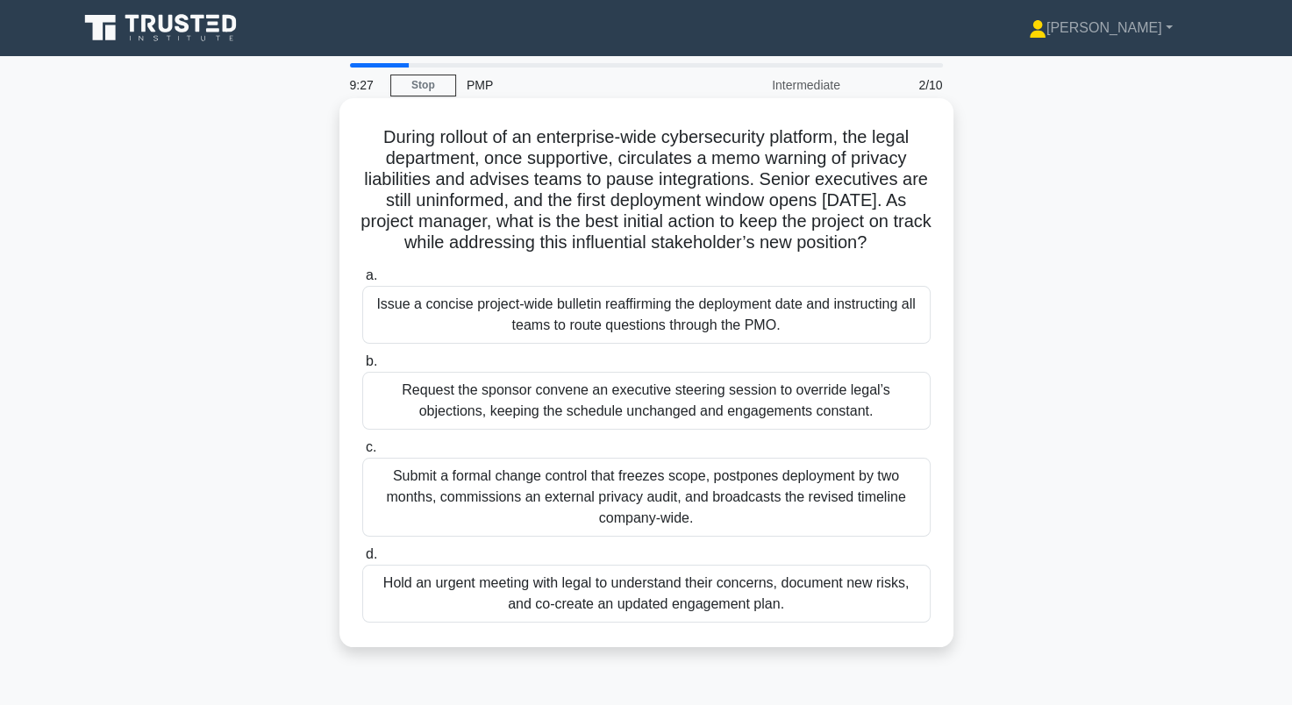
click at [737, 623] on div "Hold an urgent meeting with legal to understand their concerns, document new ri…" at bounding box center [646, 594] width 568 height 58
click at [362, 560] on input "d. Hold an urgent meeting with legal to understand their concerns, document new…" at bounding box center [362, 554] width 0 height 11
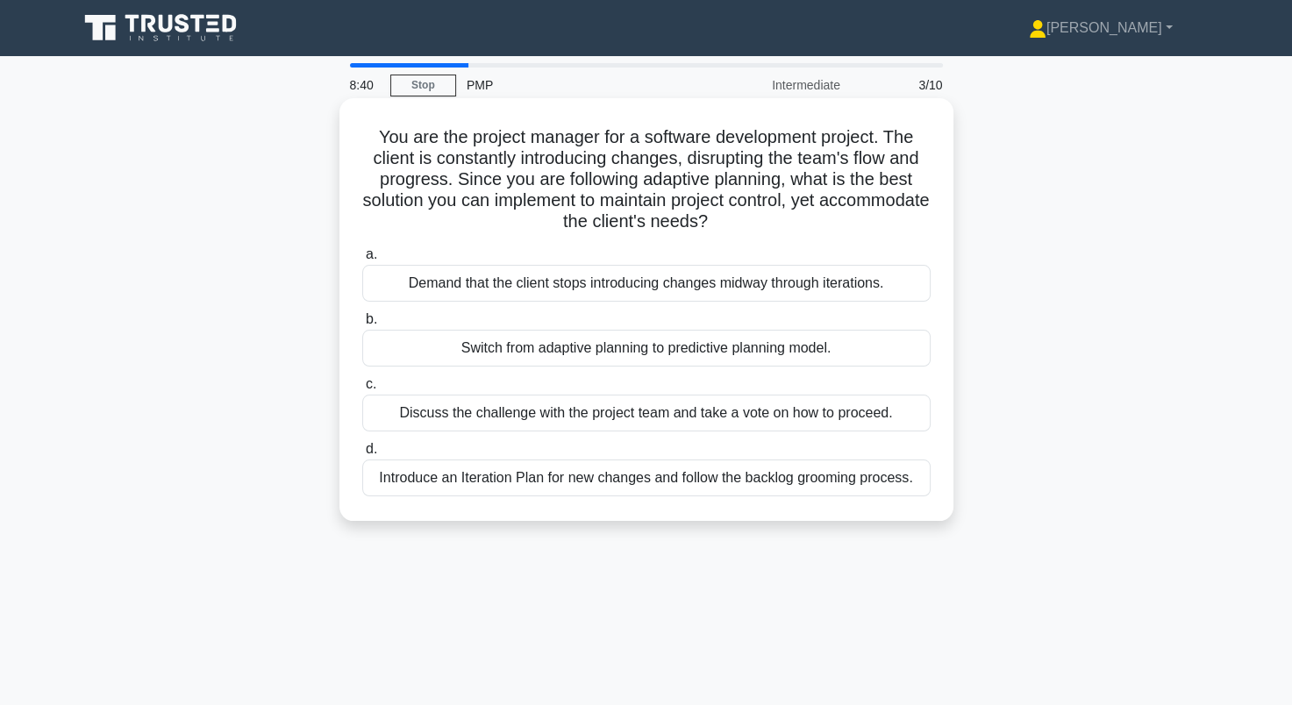
click at [691, 488] on div "Introduce an Iteration Plan for new changes and follow the backlog grooming pro…" at bounding box center [646, 478] width 568 height 37
click at [362, 455] on input "d. Introduce an Iteration Plan for new changes and follow the backlog grooming …" at bounding box center [362, 449] width 0 height 11
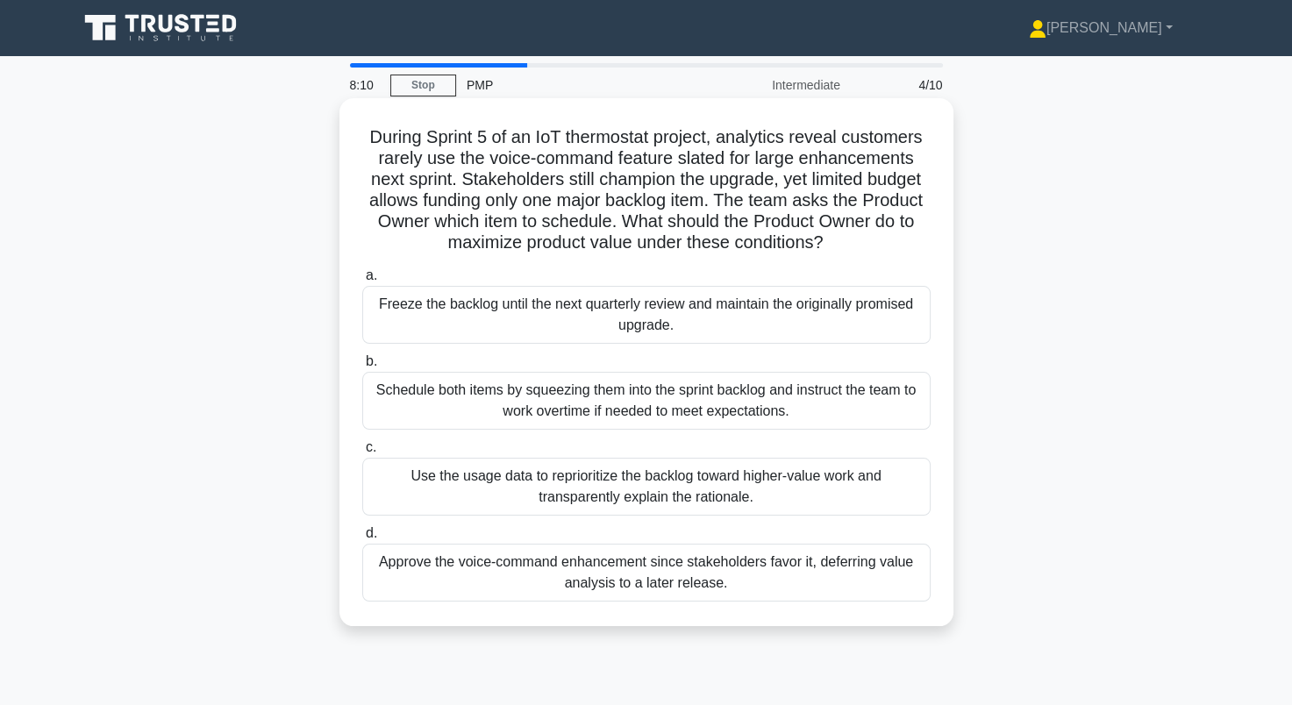
click at [496, 482] on div "Use the usage data to reprioritize the backlog toward higher-value work and tra…" at bounding box center [646, 487] width 568 height 58
click at [362, 453] on input "c. Use the usage data to reprioritize the backlog toward higher-value work and …" at bounding box center [362, 447] width 0 height 11
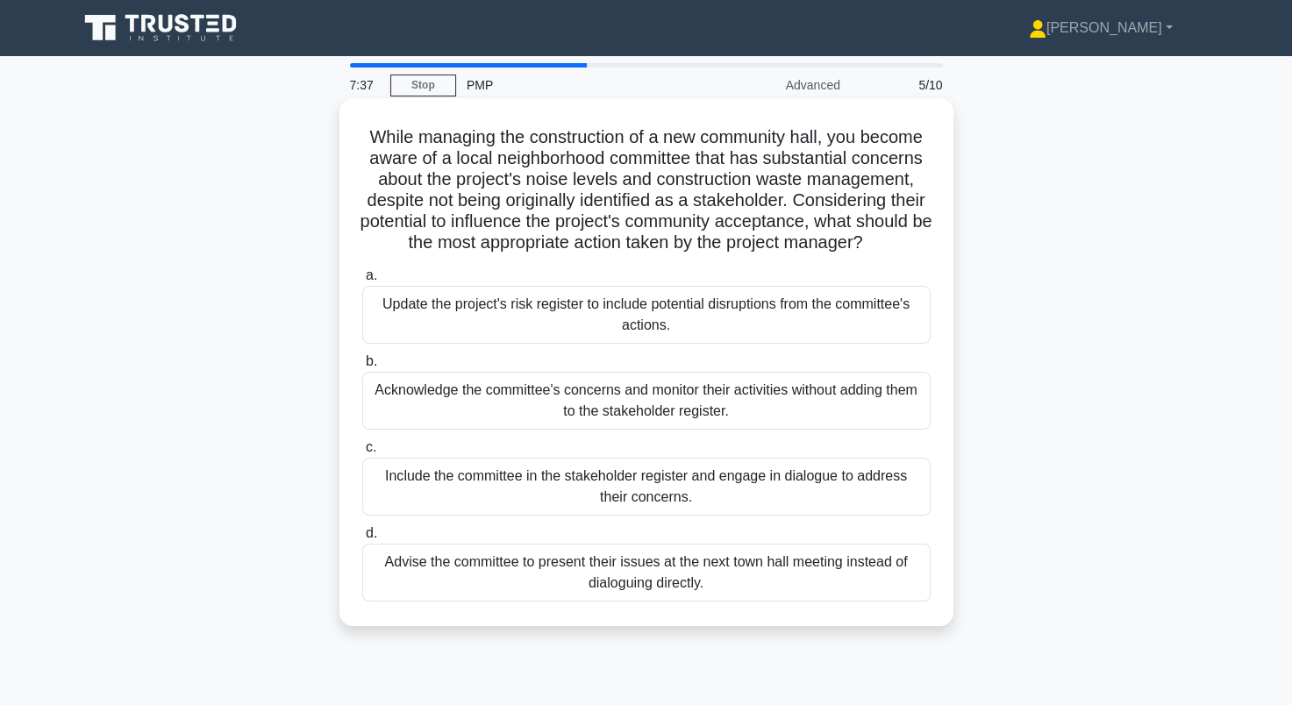
click at [485, 516] on div "Include the committee in the stakeholder register and engage in dialogue to add…" at bounding box center [646, 487] width 568 height 58
click at [362, 453] on input "c. Include the committee in the stakeholder register and engage in dialogue to …" at bounding box center [362, 447] width 0 height 11
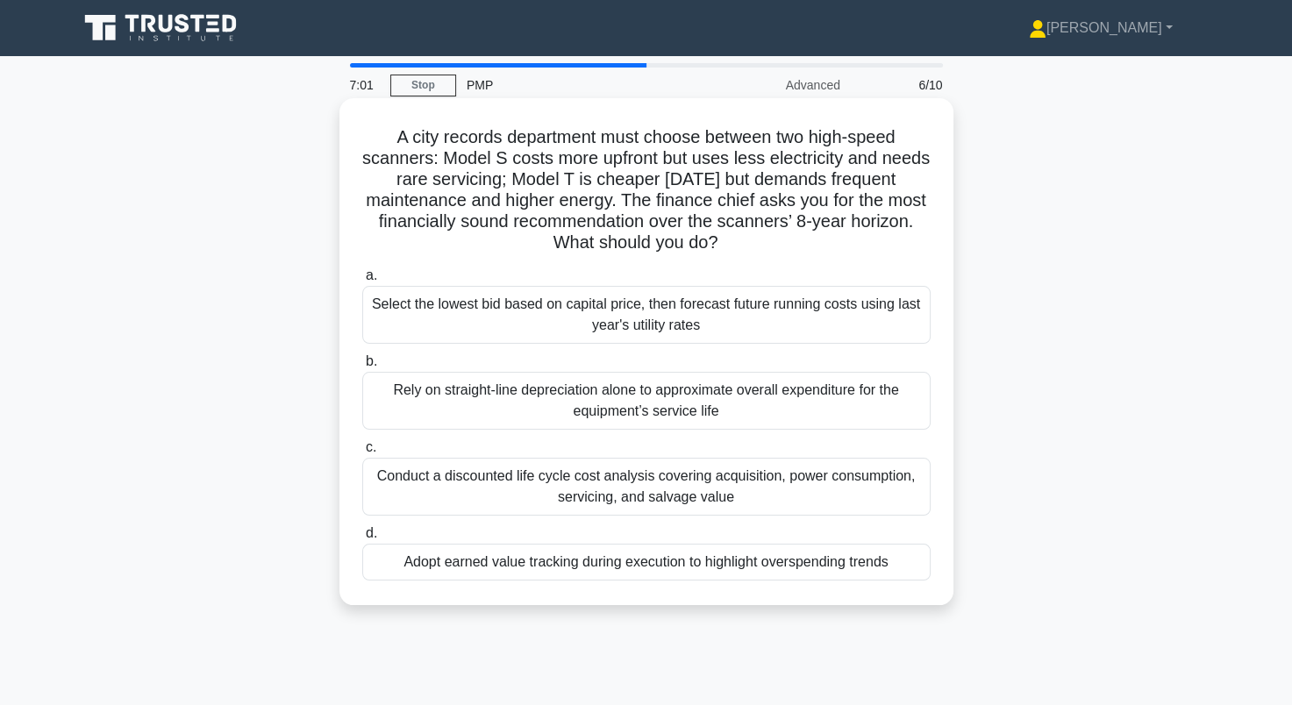
click at [488, 505] on div "Conduct a discounted life cycle cost analysis covering acquisition, power consu…" at bounding box center [646, 487] width 568 height 58
click at [362, 453] on input "c. Conduct a discounted life cycle cost analysis covering acquisition, power co…" at bounding box center [362, 447] width 0 height 11
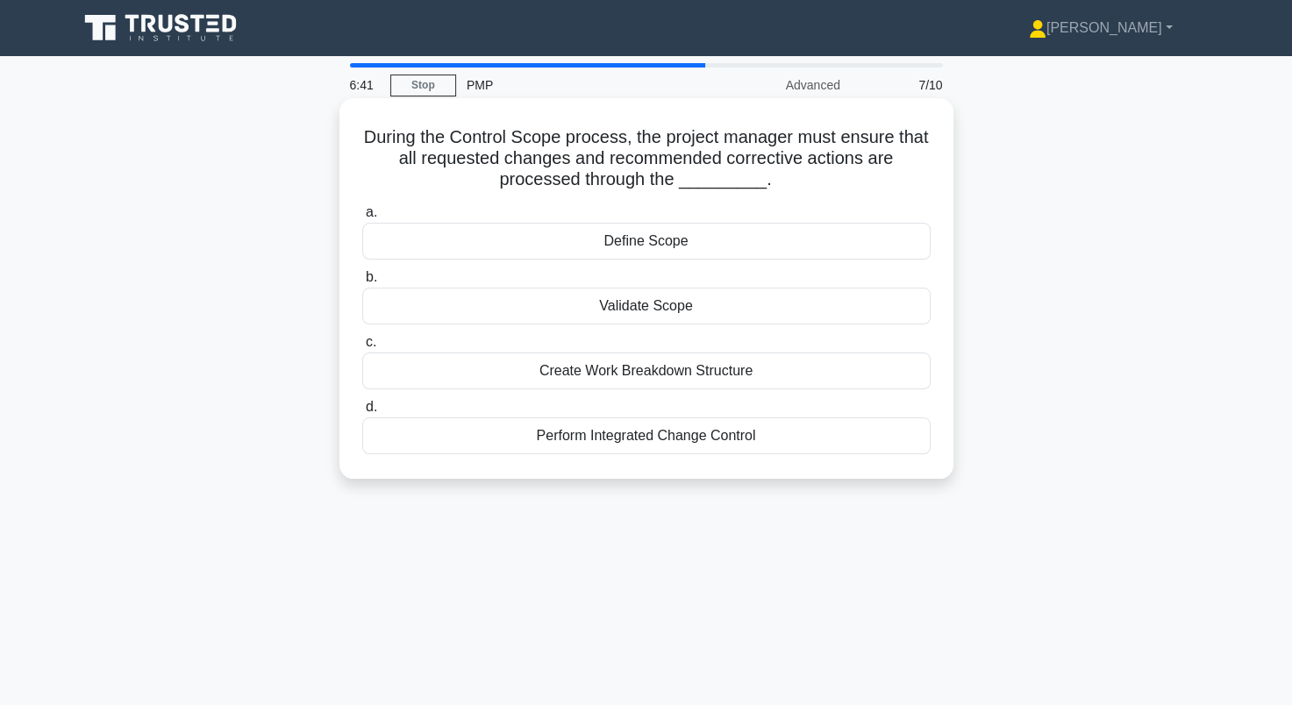
click at [647, 442] on div "Perform Integrated Change Control" at bounding box center [646, 435] width 568 height 37
click at [362, 413] on input "d. Perform Integrated Change Control" at bounding box center [362, 407] width 0 height 11
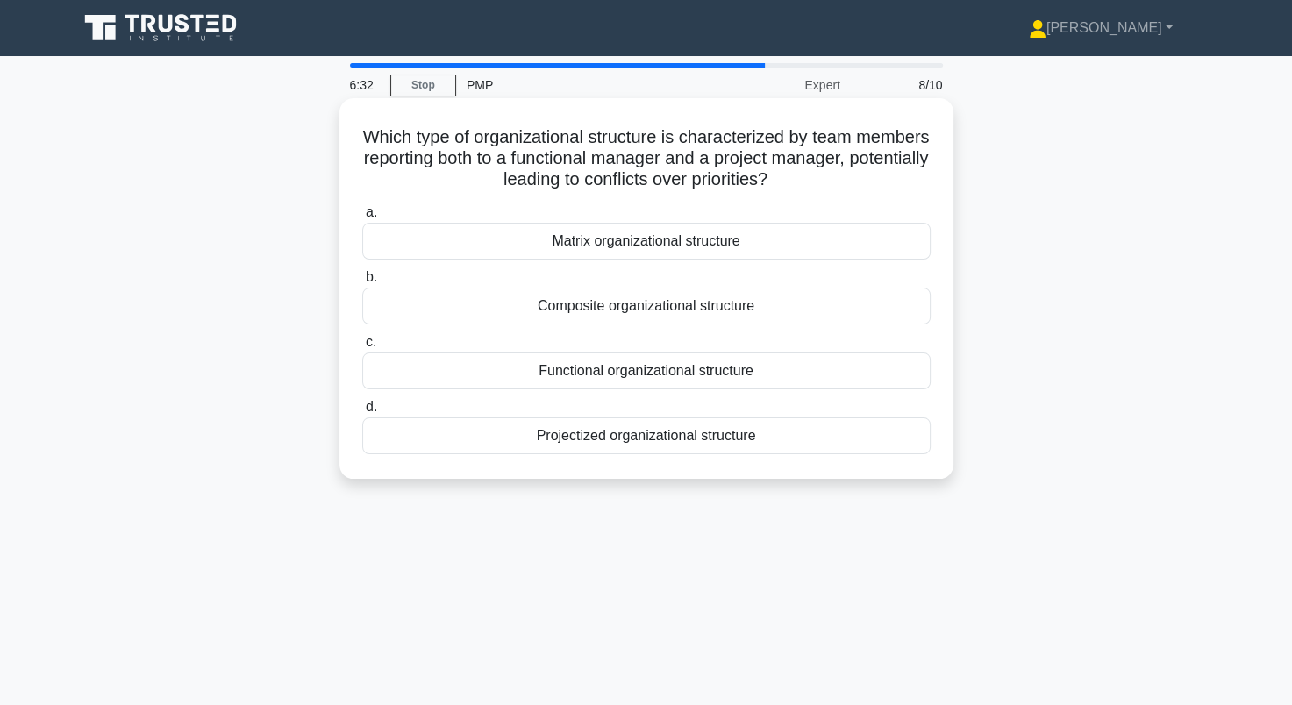
click at [631, 239] on div "Matrix organizational structure" at bounding box center [646, 241] width 568 height 37
click at [362, 218] on input "a. Matrix organizational structure" at bounding box center [362, 212] width 0 height 11
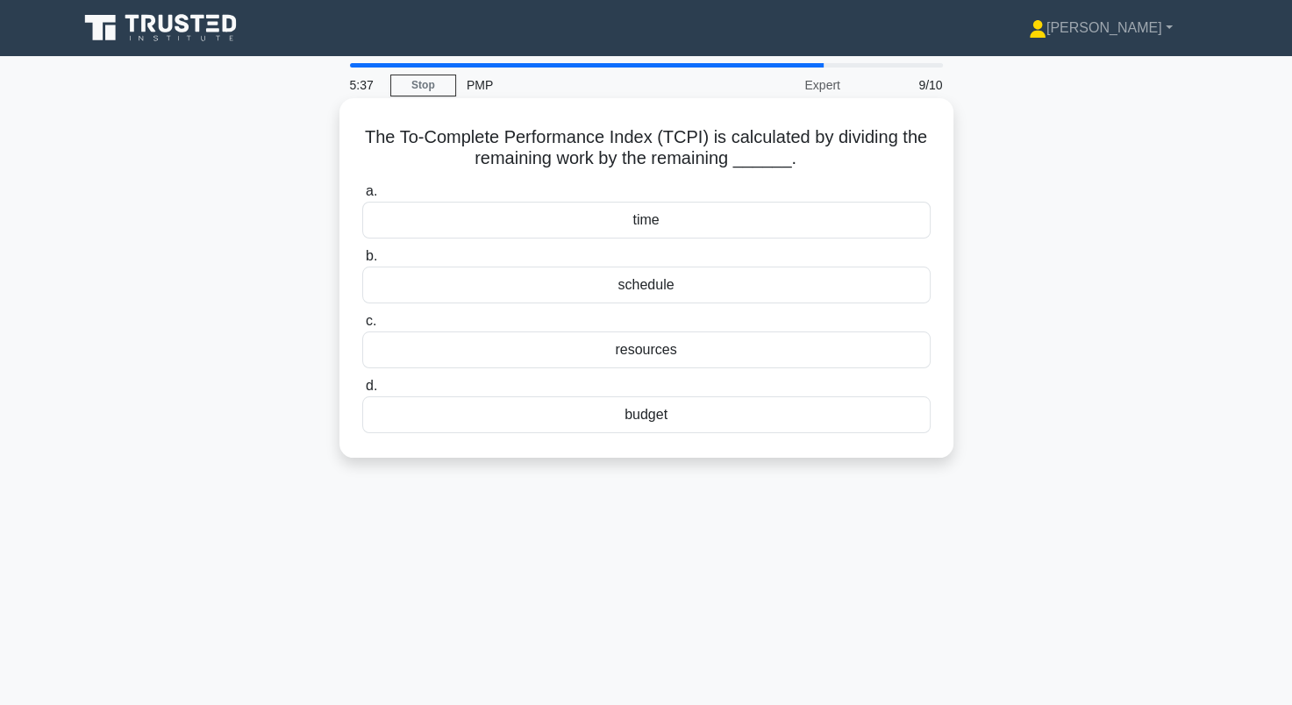
click at [673, 355] on div "resources" at bounding box center [646, 349] width 568 height 37
click at [362, 327] on input "c. resources" at bounding box center [362, 321] width 0 height 11
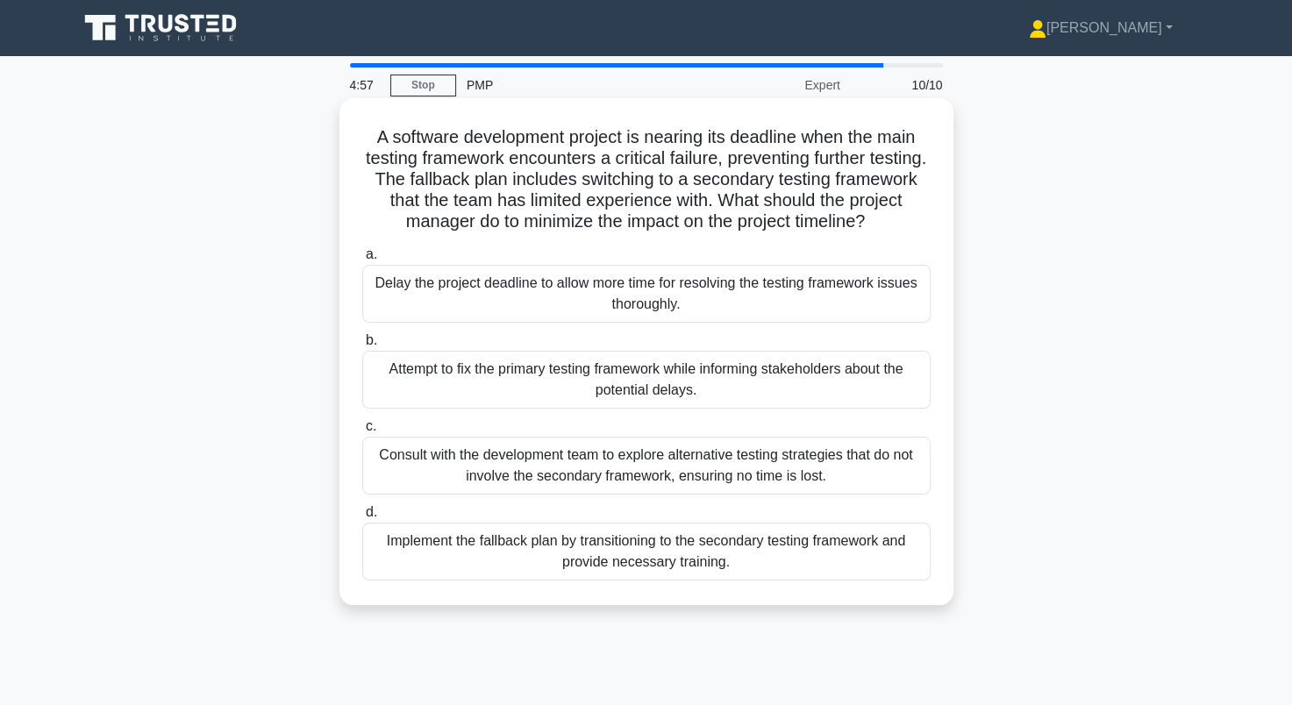
click at [791, 554] on div "Implement the fallback plan by transitioning to the secondary testing framework…" at bounding box center [646, 552] width 568 height 58
click at [362, 518] on input "d. Implement the fallback plan by transitioning to the secondary testing framew…" at bounding box center [362, 512] width 0 height 11
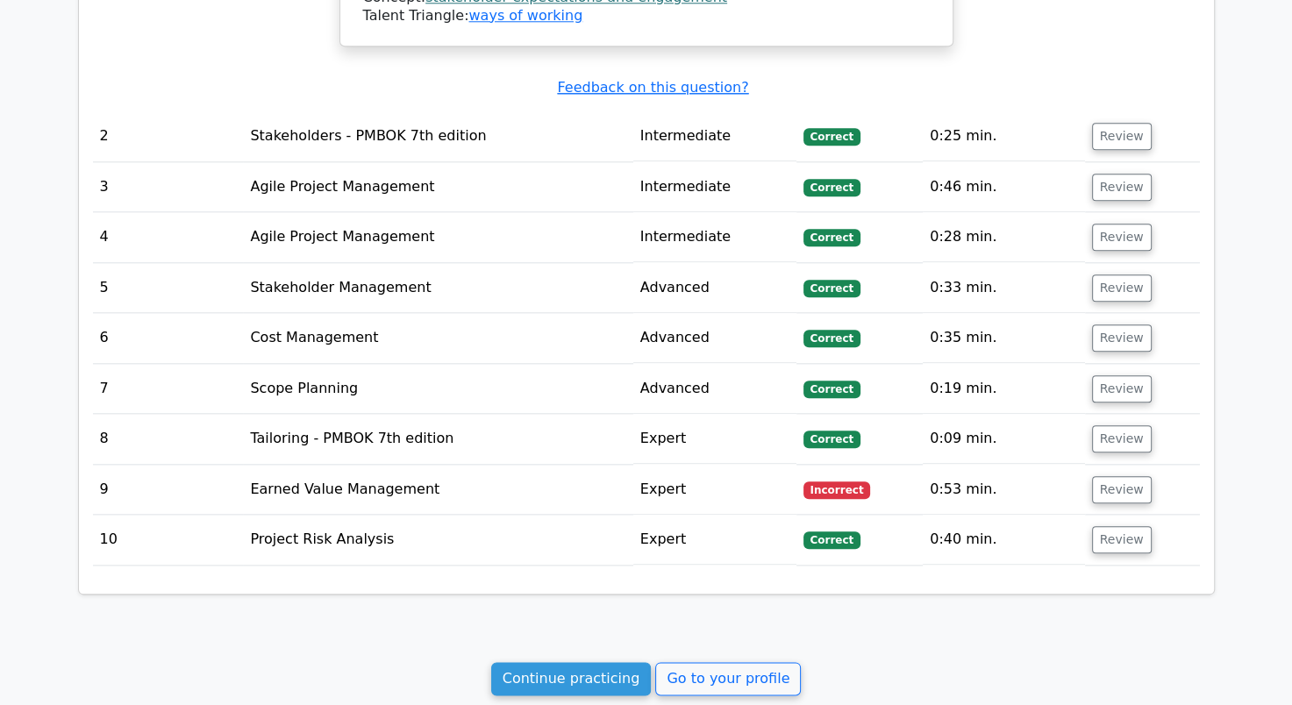
scroll to position [1929, 0]
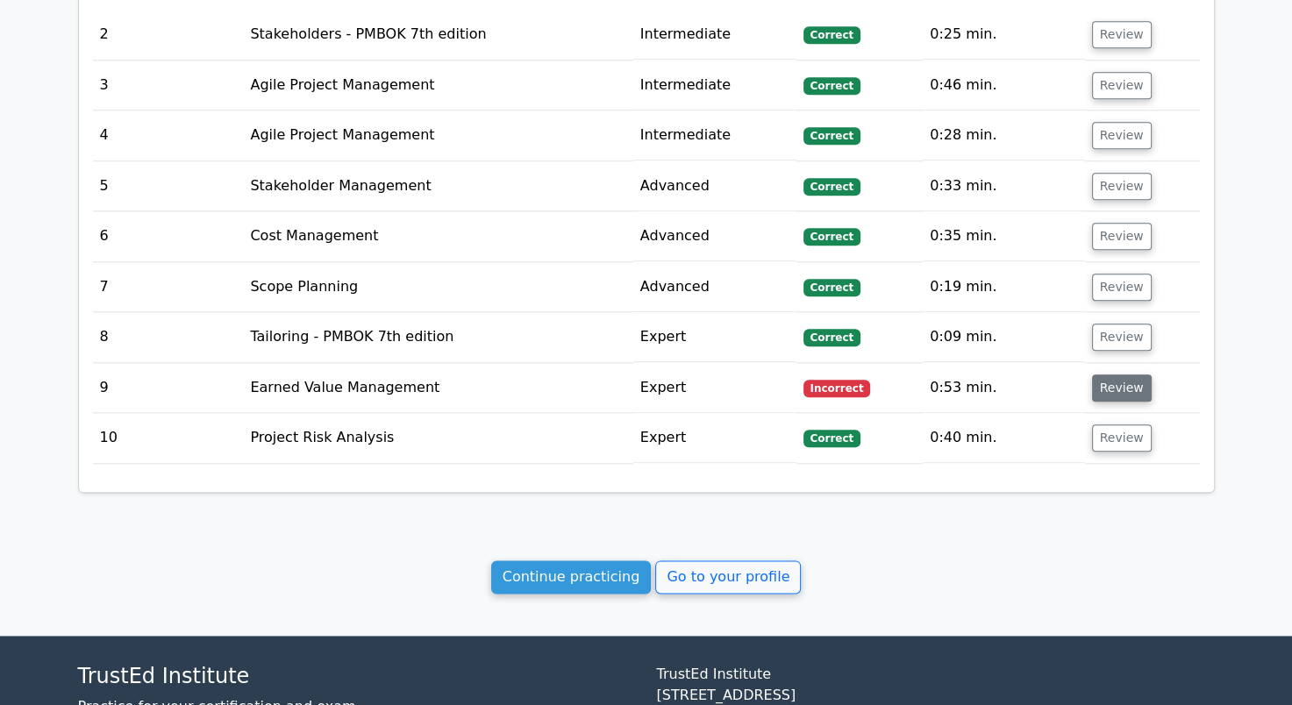
click at [1119, 374] on button "Review" at bounding box center [1122, 387] width 60 height 27
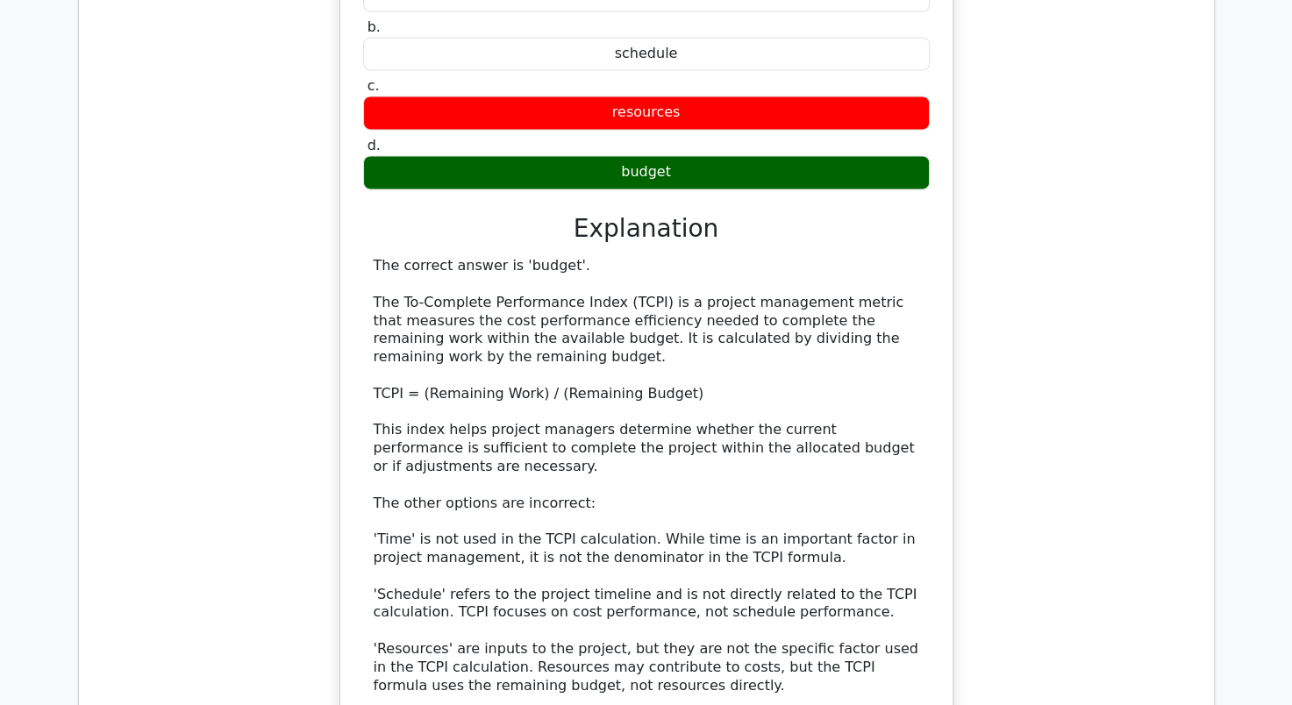
scroll to position [2806, 0]
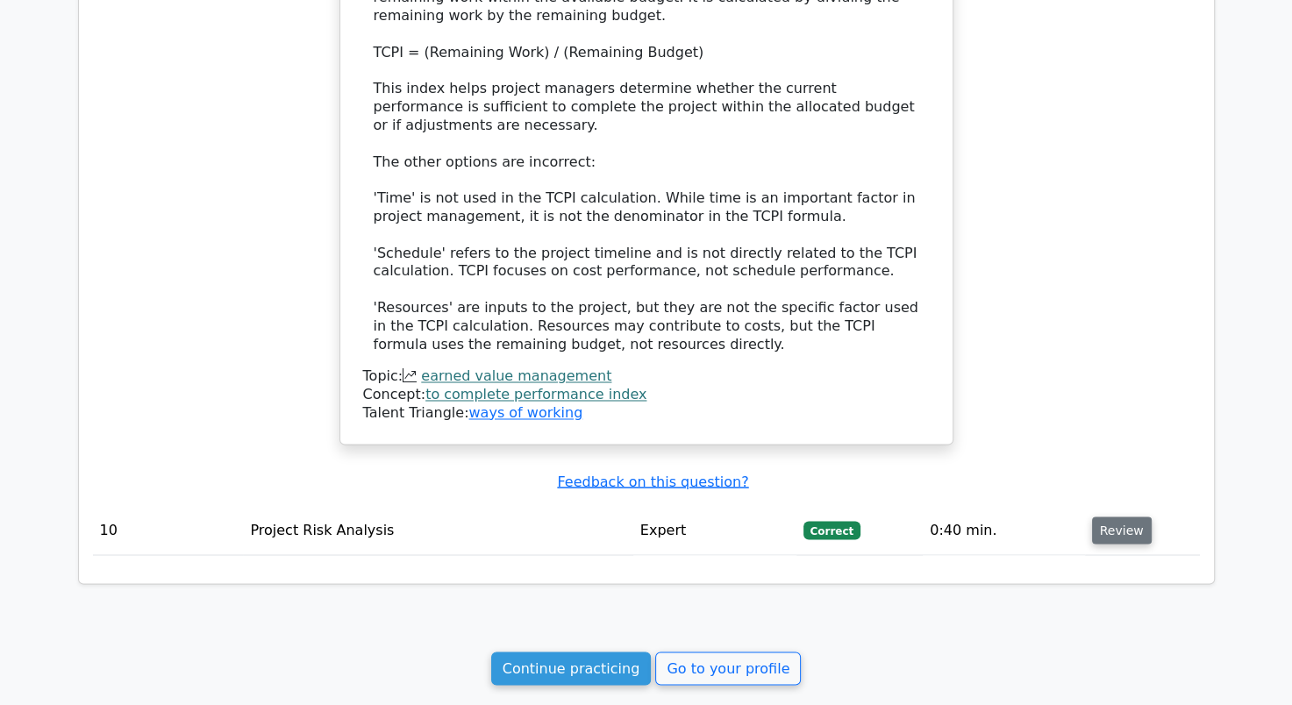
click at [1112, 517] on button "Review" at bounding box center [1122, 530] width 60 height 27
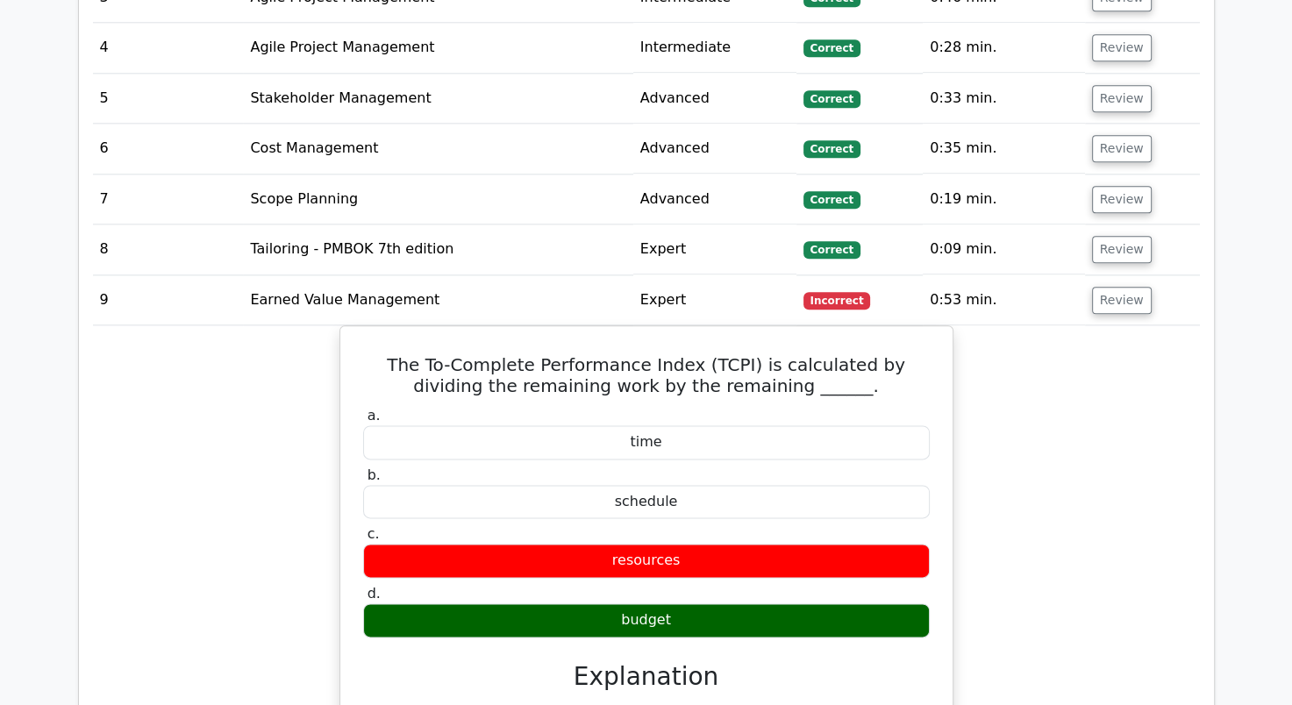
scroll to position [1842, 0]
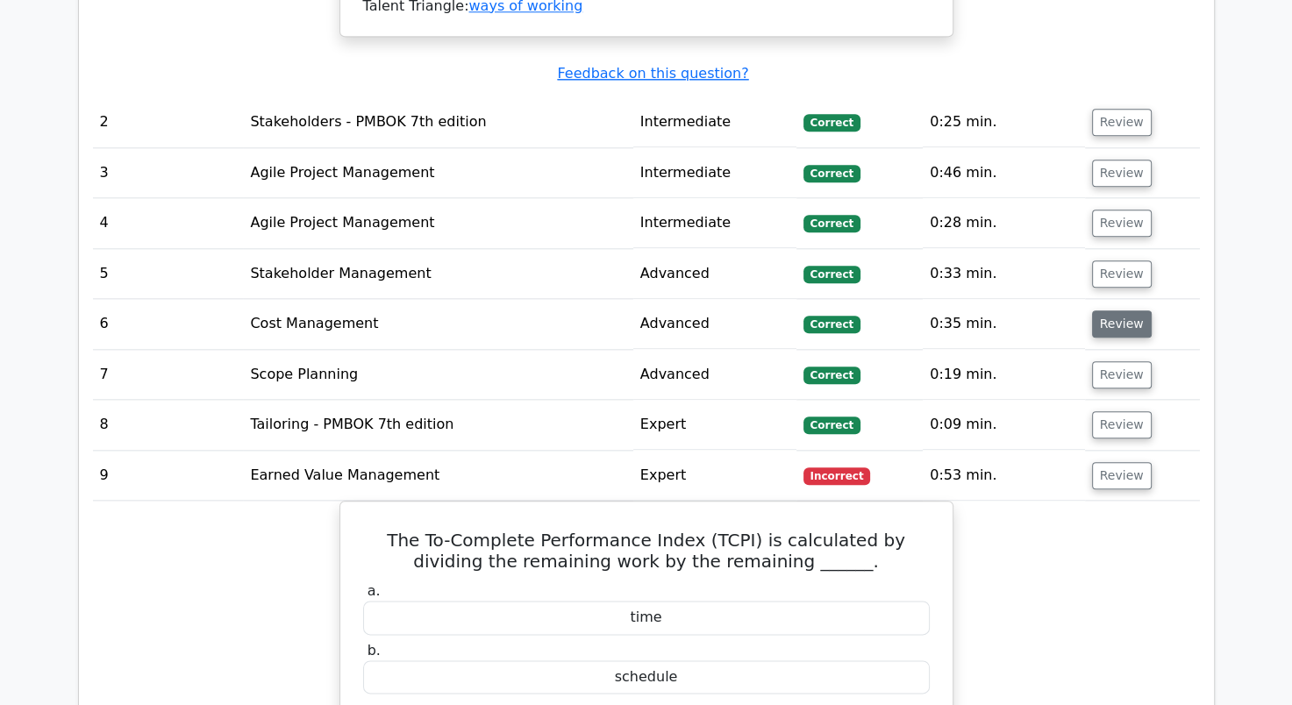
click at [1119, 310] on button "Review" at bounding box center [1122, 323] width 60 height 27
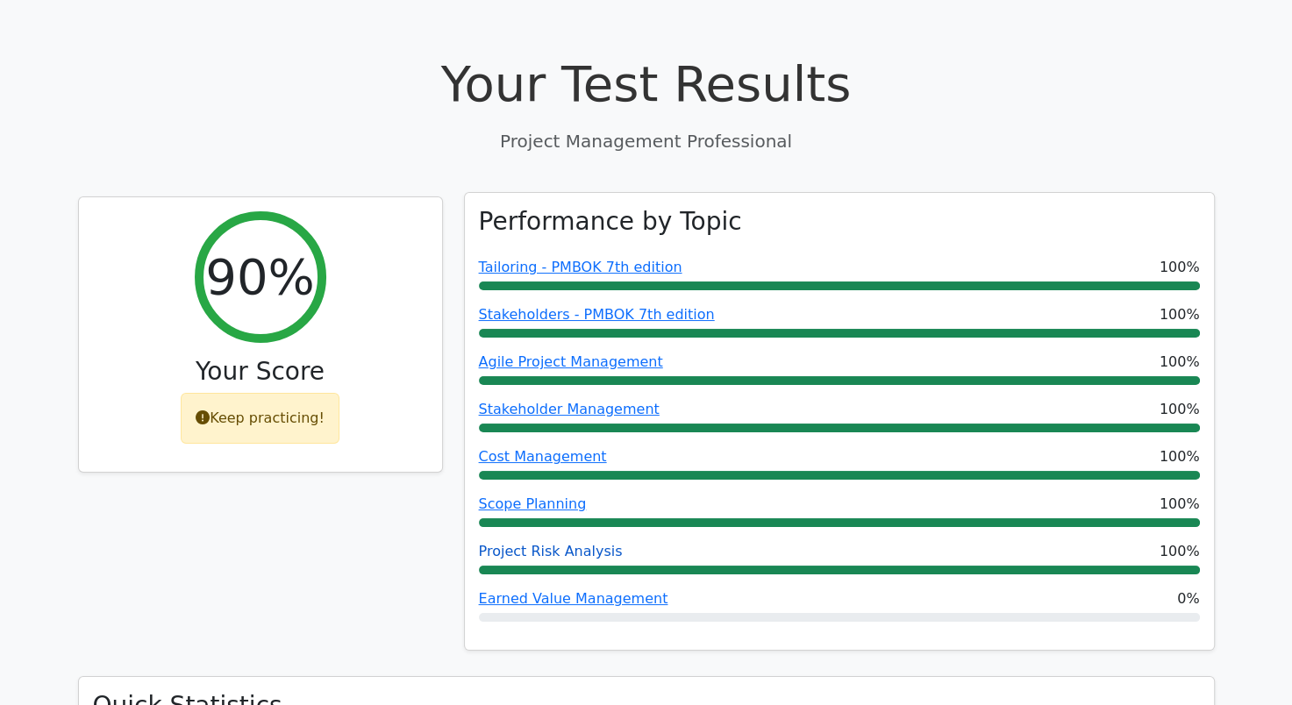
scroll to position [175, 0]
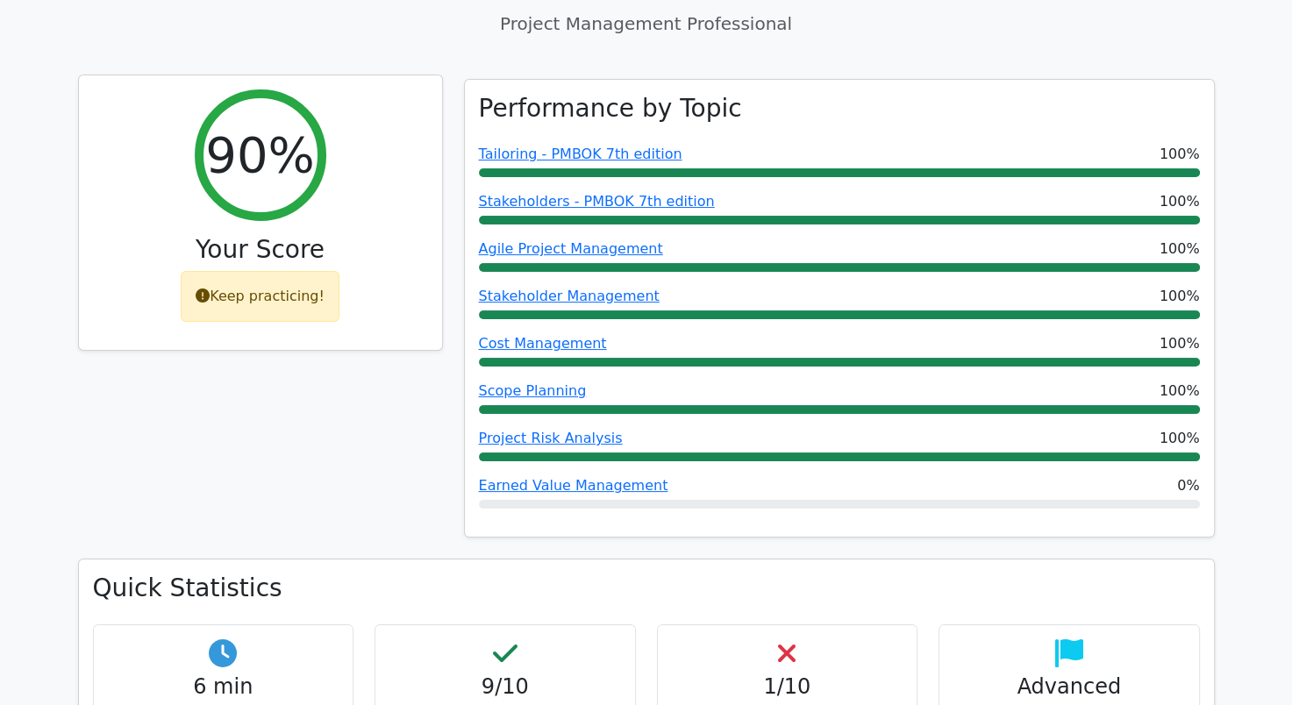
click at [205, 295] on icon at bounding box center [203, 296] width 14 height 14
click at [253, 293] on div "Keep practicing!" at bounding box center [260, 296] width 159 height 51
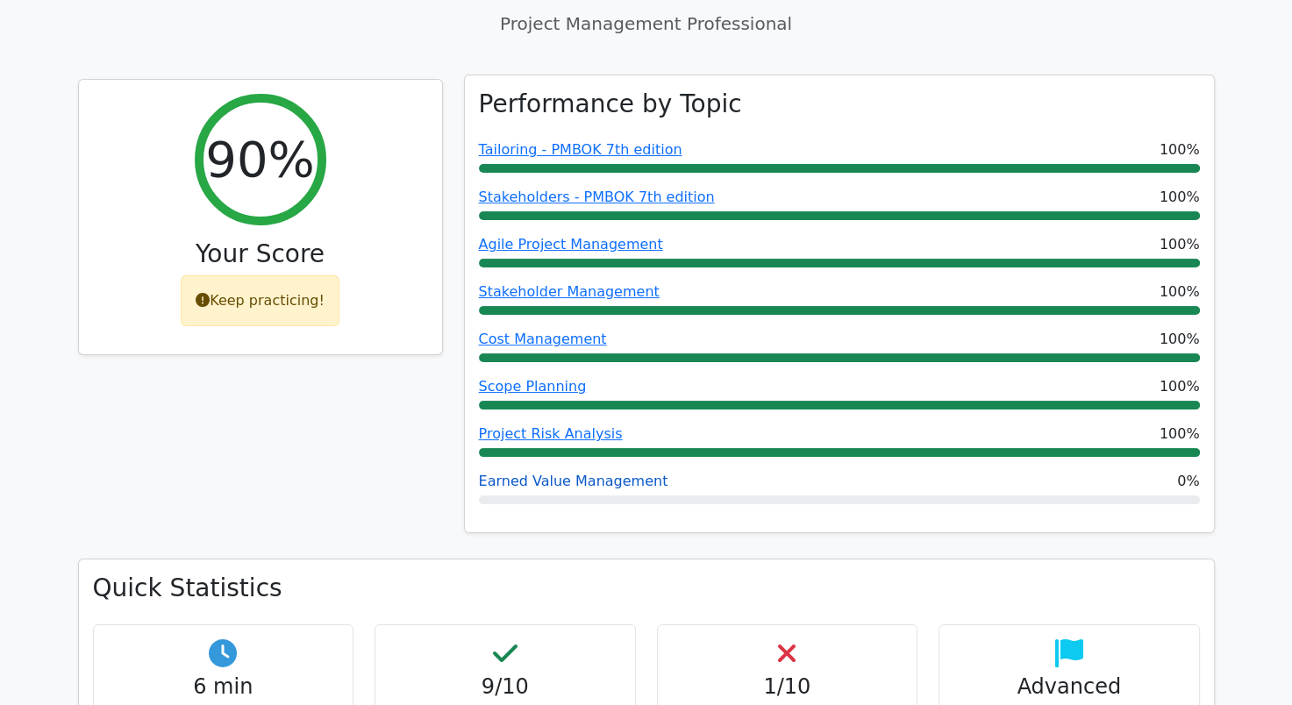
click at [526, 479] on link "Earned Value Management" at bounding box center [573, 481] width 189 height 17
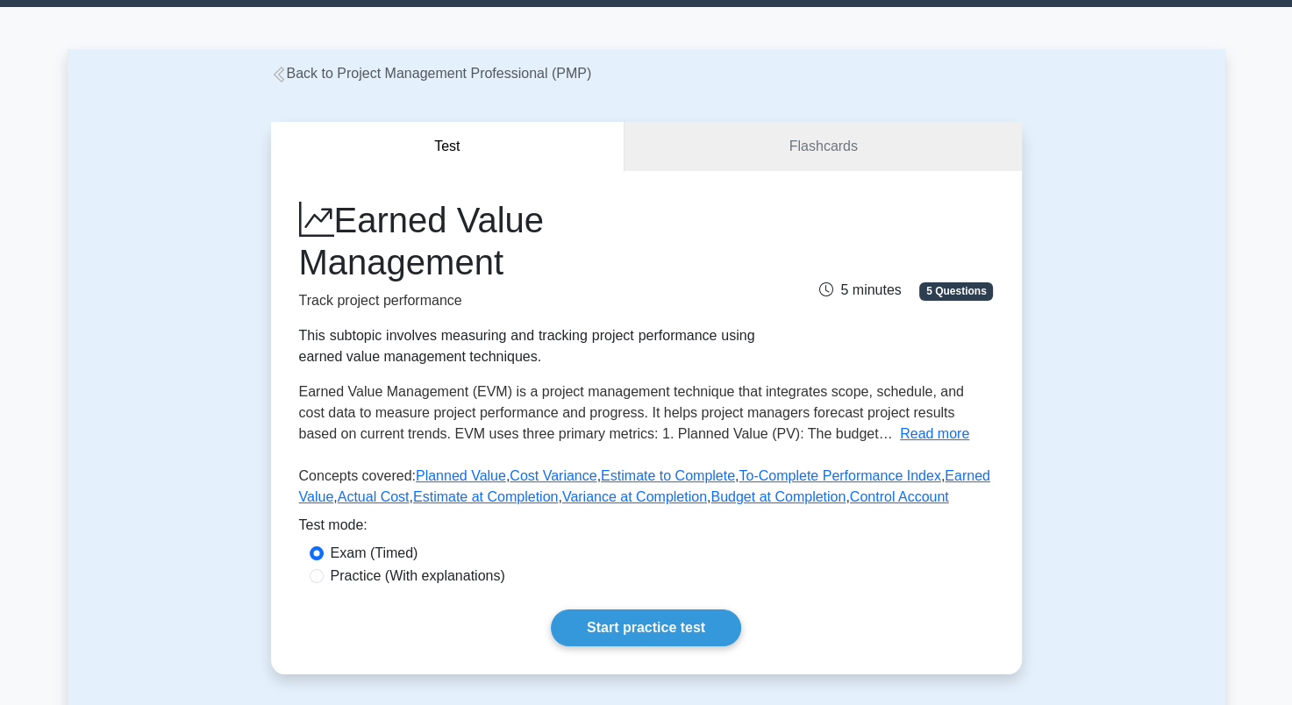
scroll to position [88, 0]
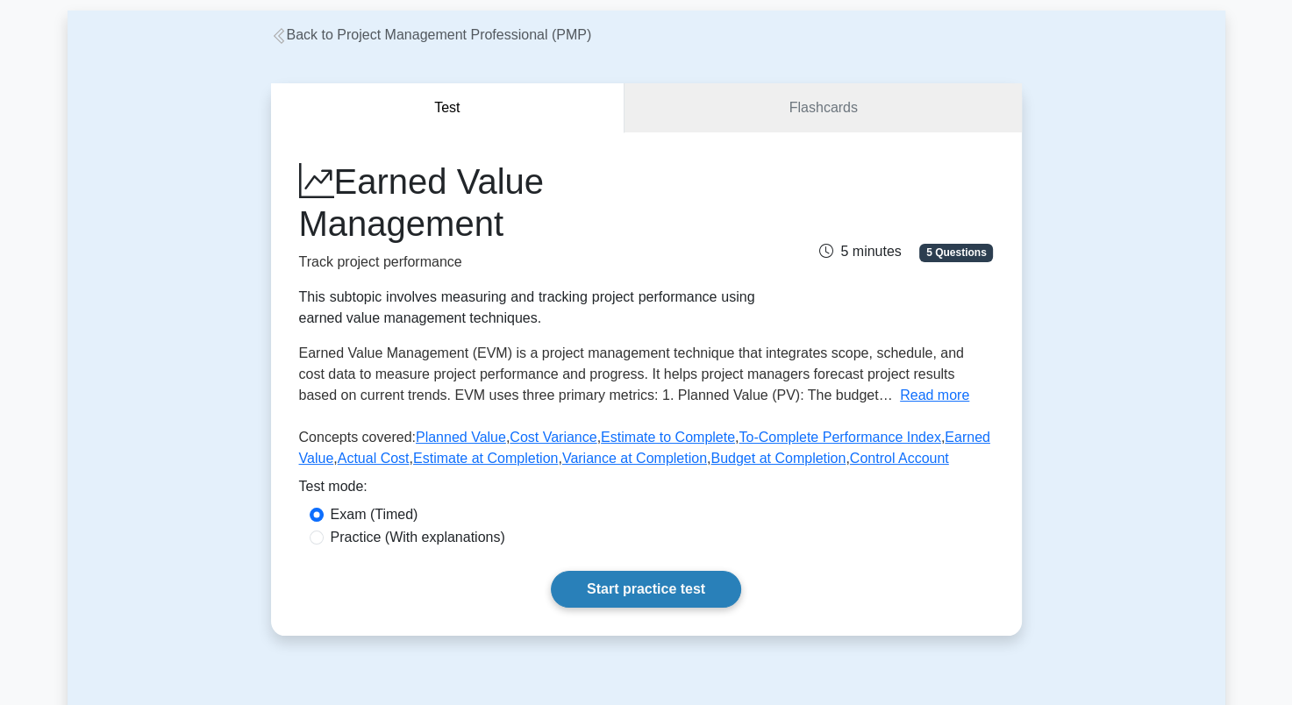
click at [601, 596] on link "Start practice test" at bounding box center [646, 589] width 190 height 37
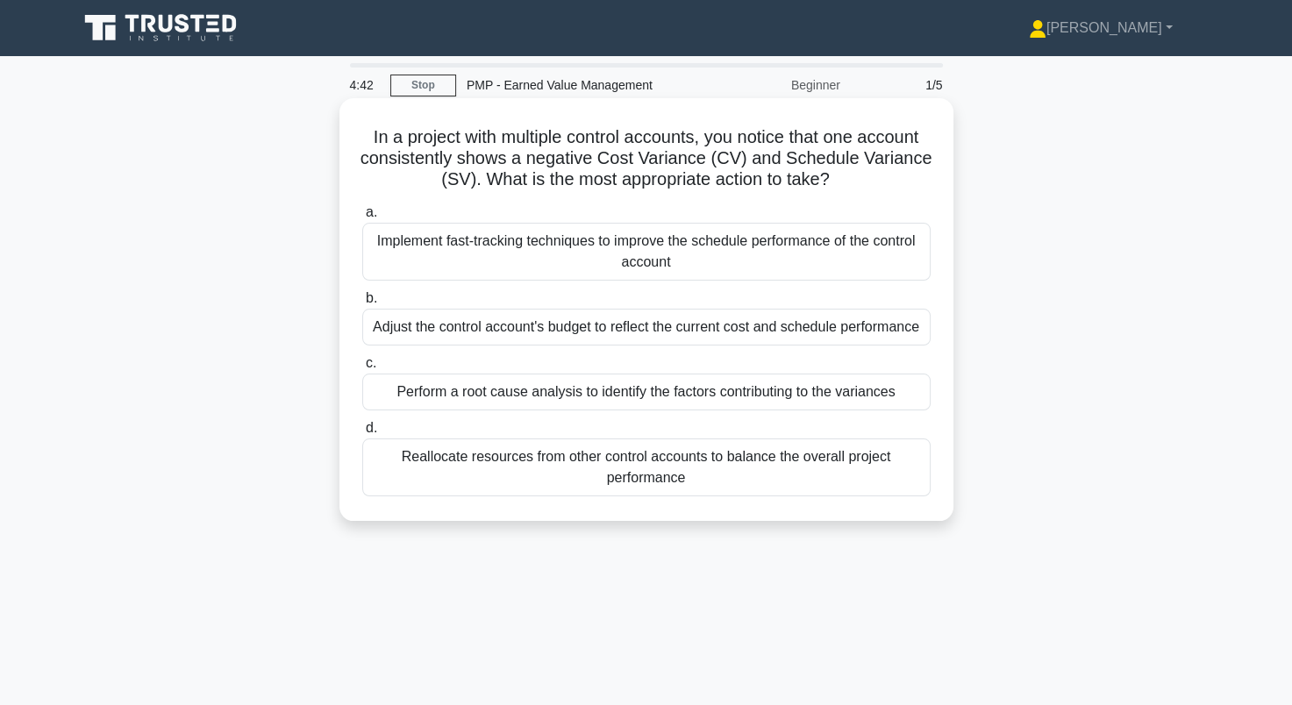
click at [621, 396] on div "Perform a root cause analysis to identify the factors contributing to the varia…" at bounding box center [646, 392] width 568 height 37
click at [362, 369] on input "c. Perform a root cause analysis to identify the factors contributing to the va…" at bounding box center [362, 363] width 0 height 11
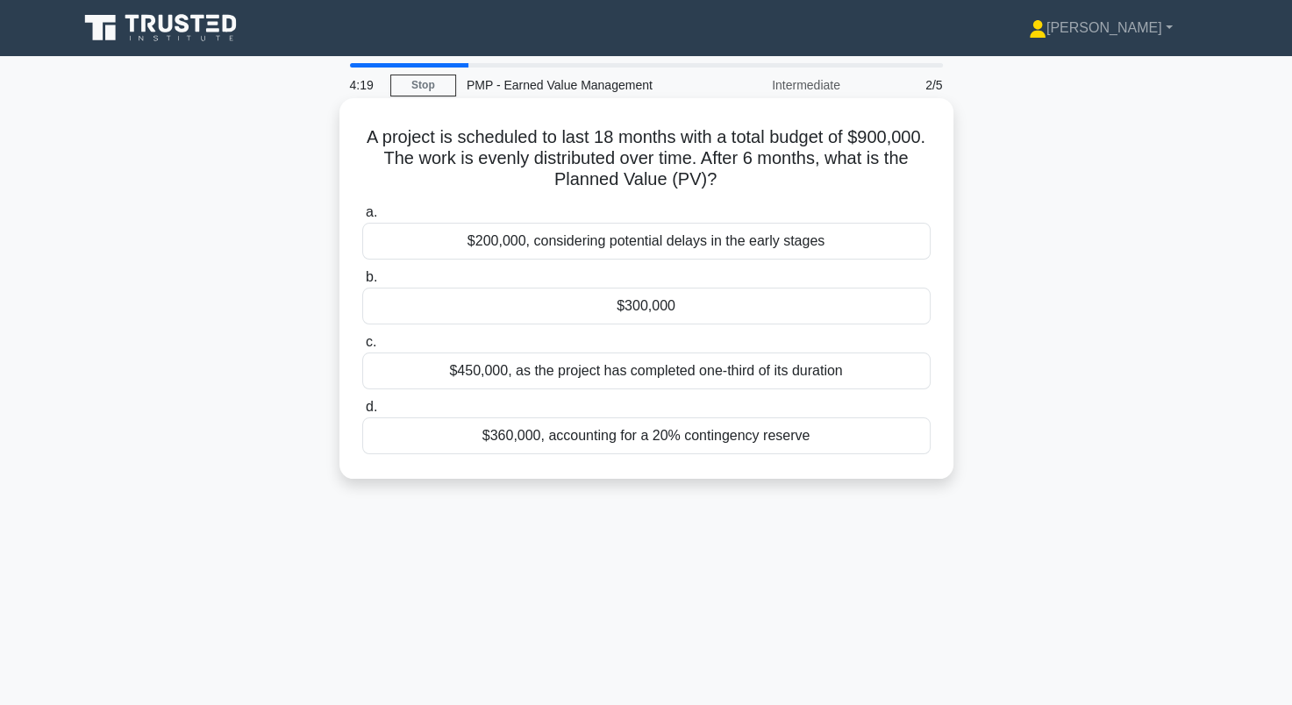
click at [688, 309] on div "$300,000" at bounding box center [646, 306] width 568 height 37
click at [362, 283] on input "b. $300,000" at bounding box center [362, 277] width 0 height 11
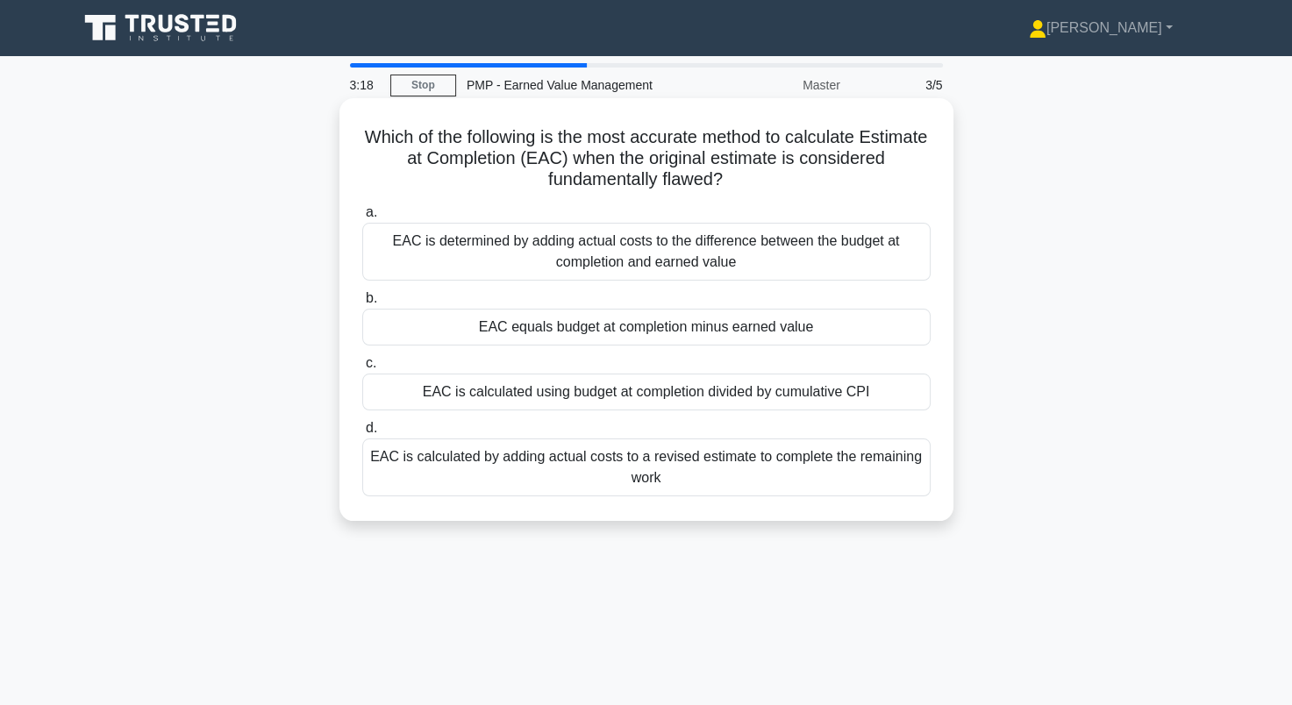
click at [833, 481] on div "EAC is calculated by adding actual costs to a revised estimate to complete the …" at bounding box center [646, 467] width 568 height 58
click at [362, 434] on input "d. EAC is calculated by adding actual costs to a revised estimate to complete t…" at bounding box center [362, 428] width 0 height 11
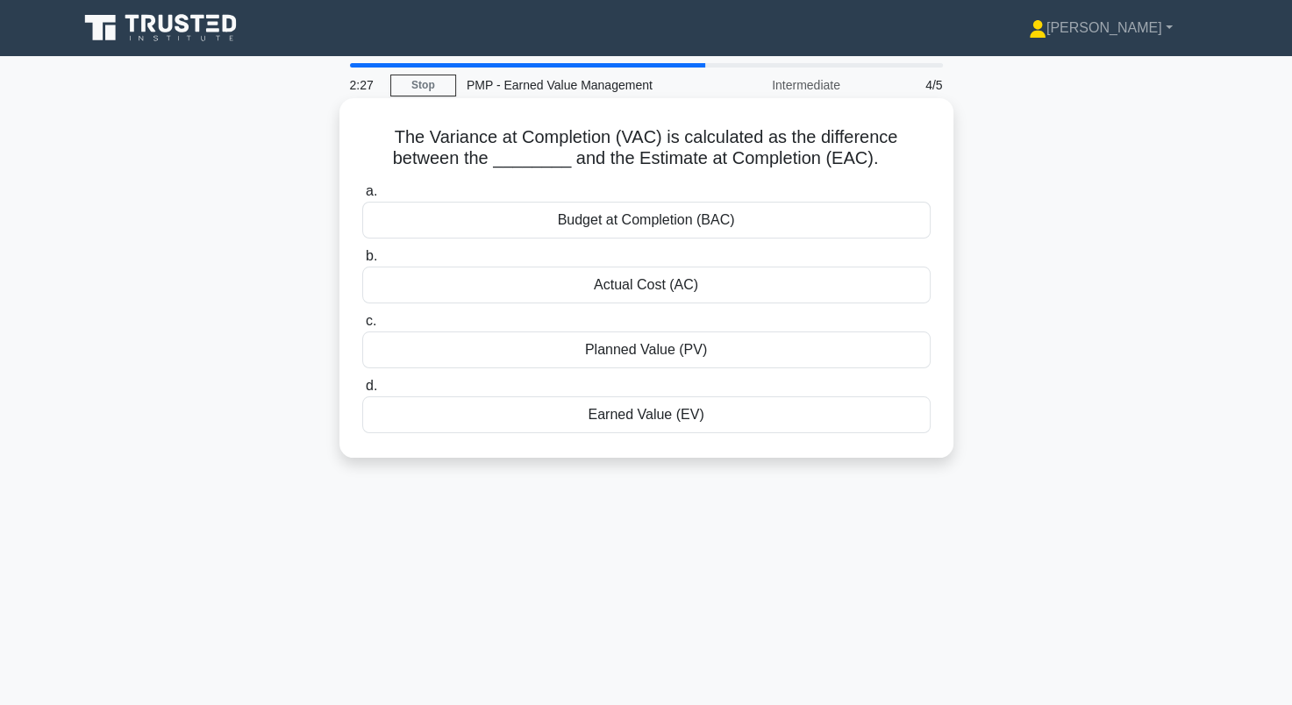
click at [631, 224] on div "Budget at Completion (BAC)" at bounding box center [646, 220] width 568 height 37
click at [362, 197] on input "a. Budget at Completion (BAC)" at bounding box center [362, 191] width 0 height 11
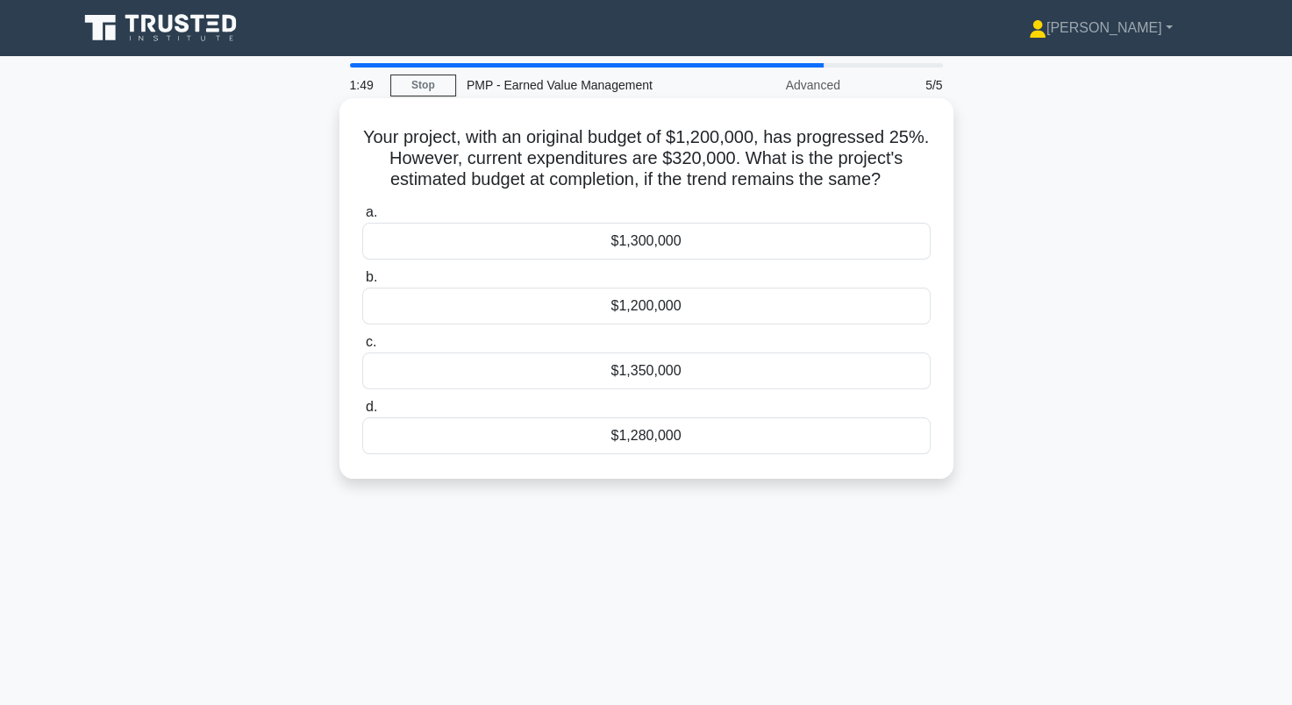
click at [667, 439] on div "$1,280,000" at bounding box center [646, 435] width 568 height 37
click at [362, 413] on input "d. $1,280,000" at bounding box center [362, 407] width 0 height 11
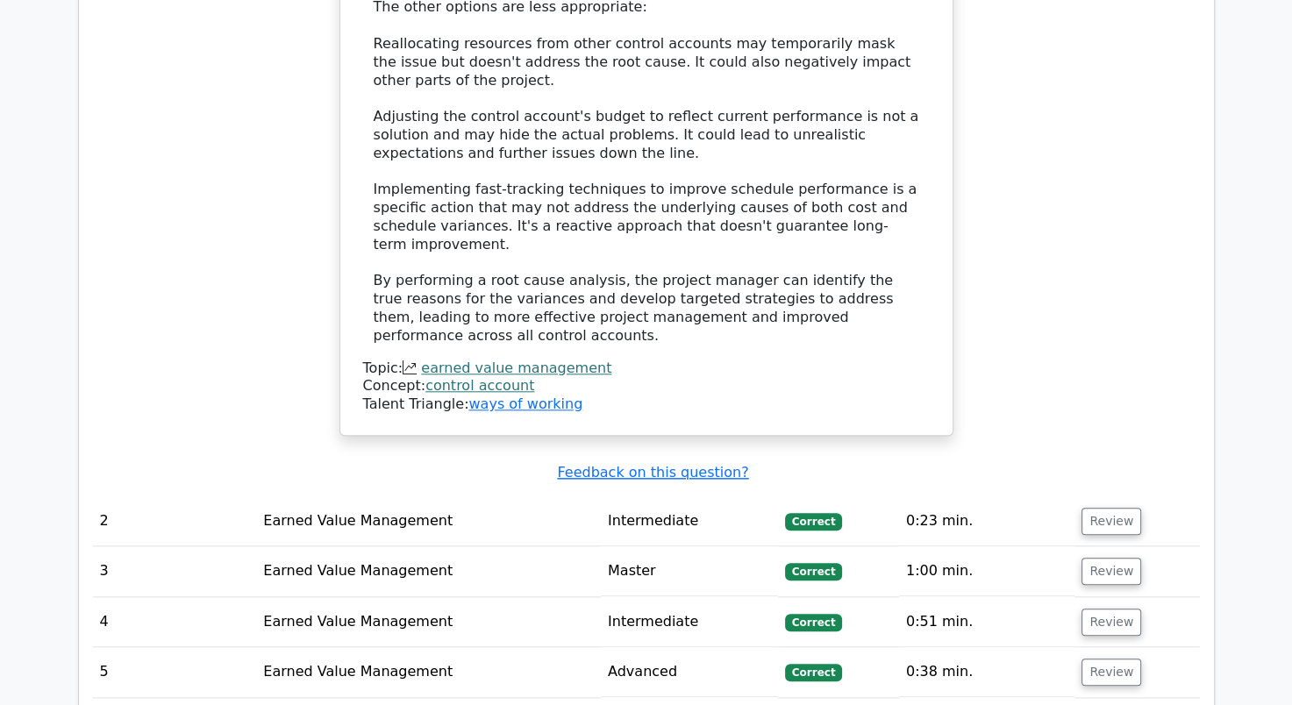
scroll to position [1666, 0]
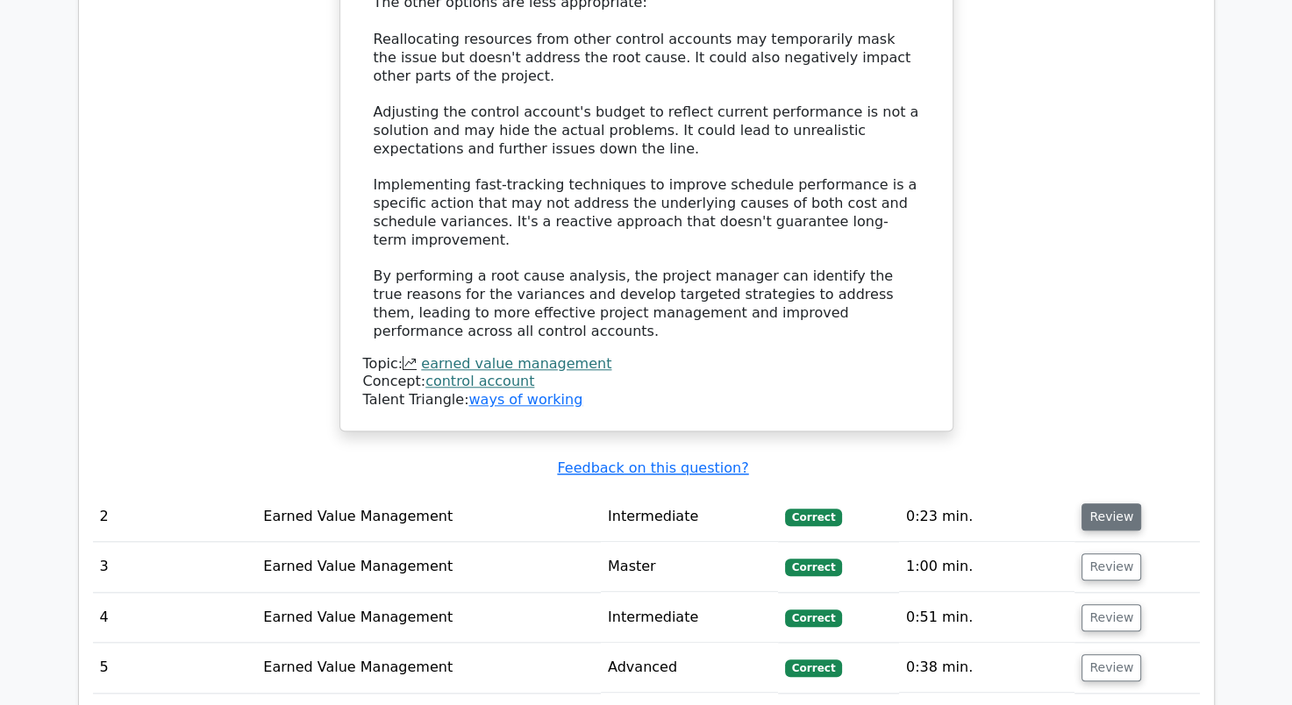
click at [1126, 503] on button "Review" at bounding box center [1111, 516] width 60 height 27
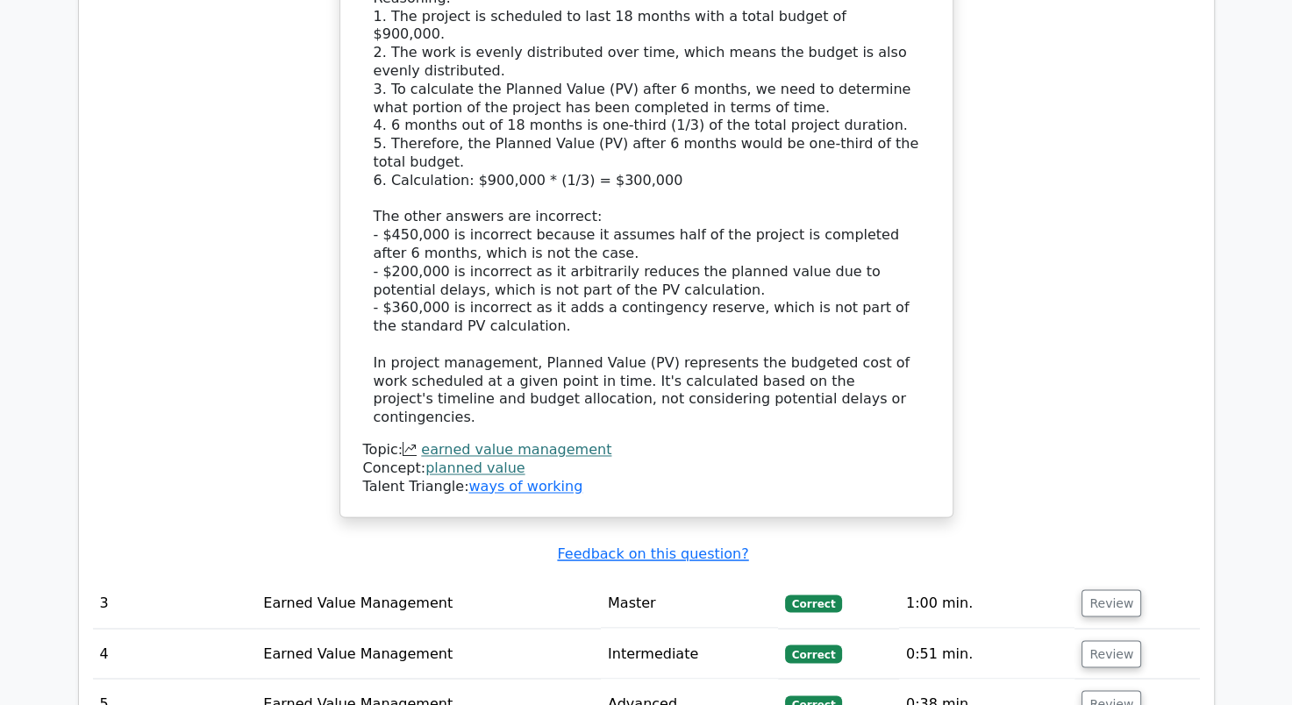
scroll to position [2718, 0]
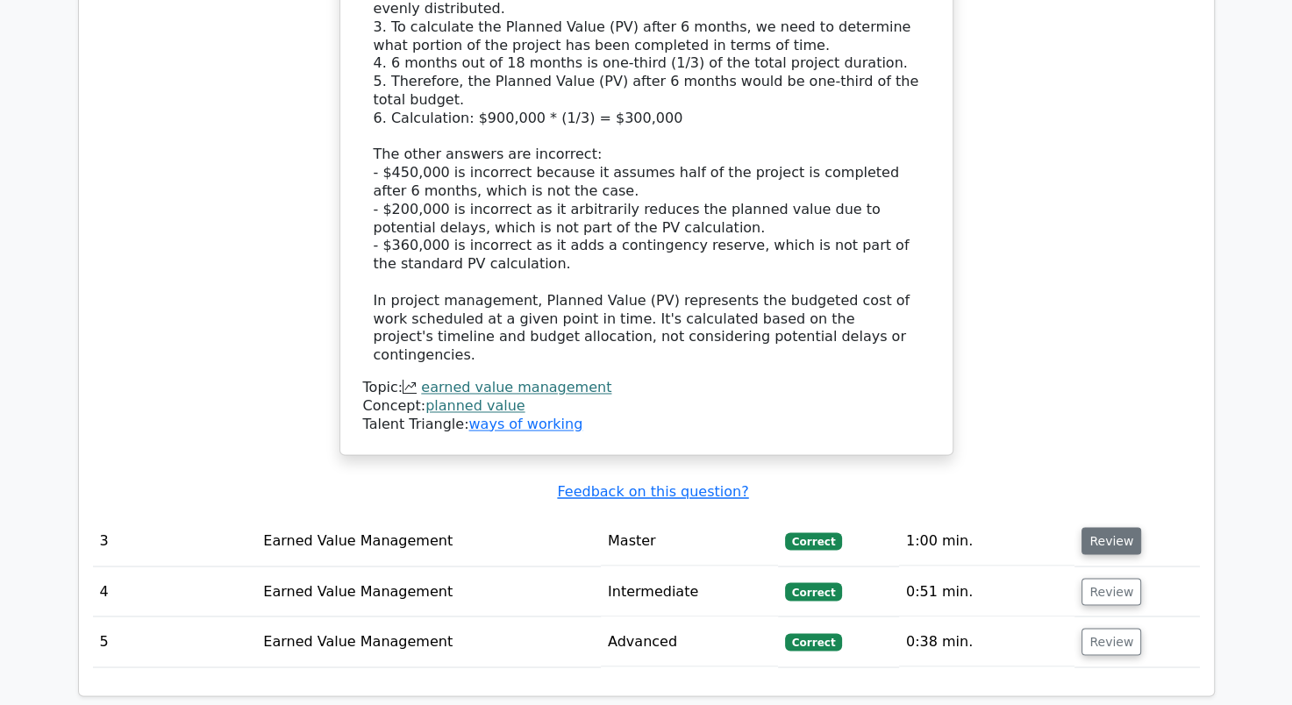
click at [1101, 527] on button "Review" at bounding box center [1111, 540] width 60 height 27
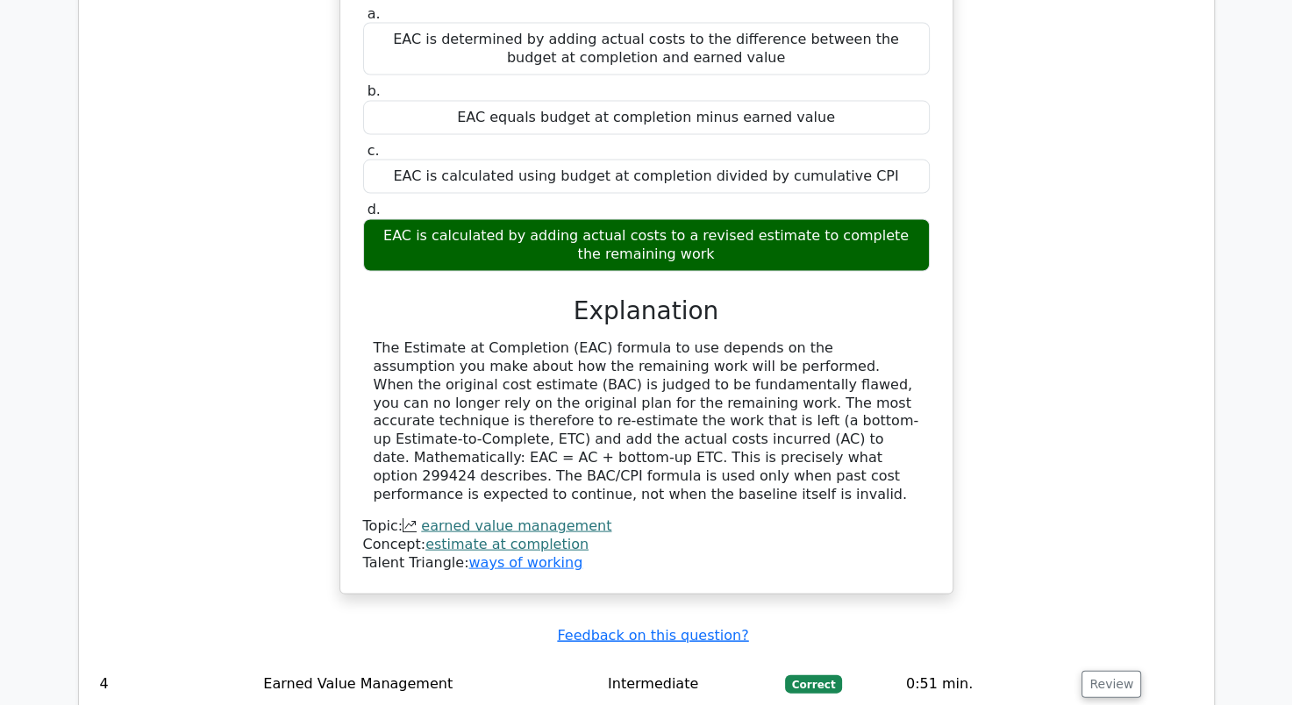
scroll to position [3420, 0]
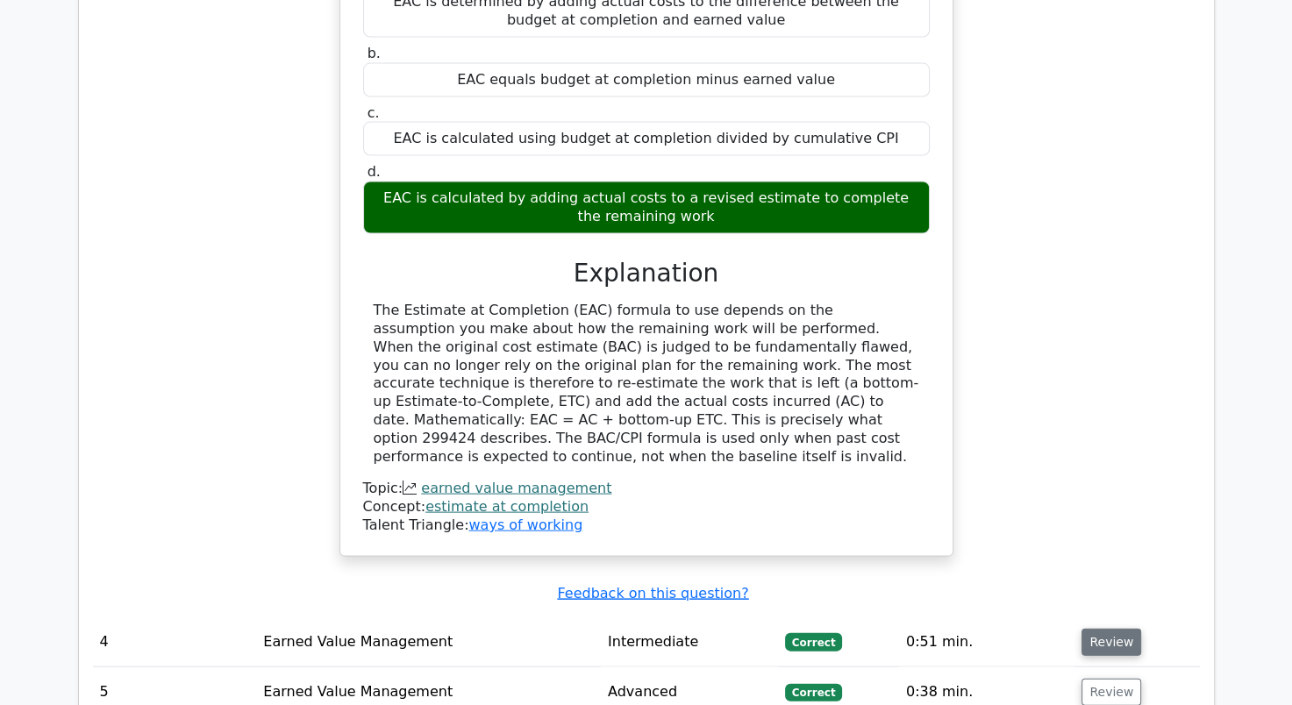
click at [1093, 629] on button "Review" at bounding box center [1111, 642] width 60 height 27
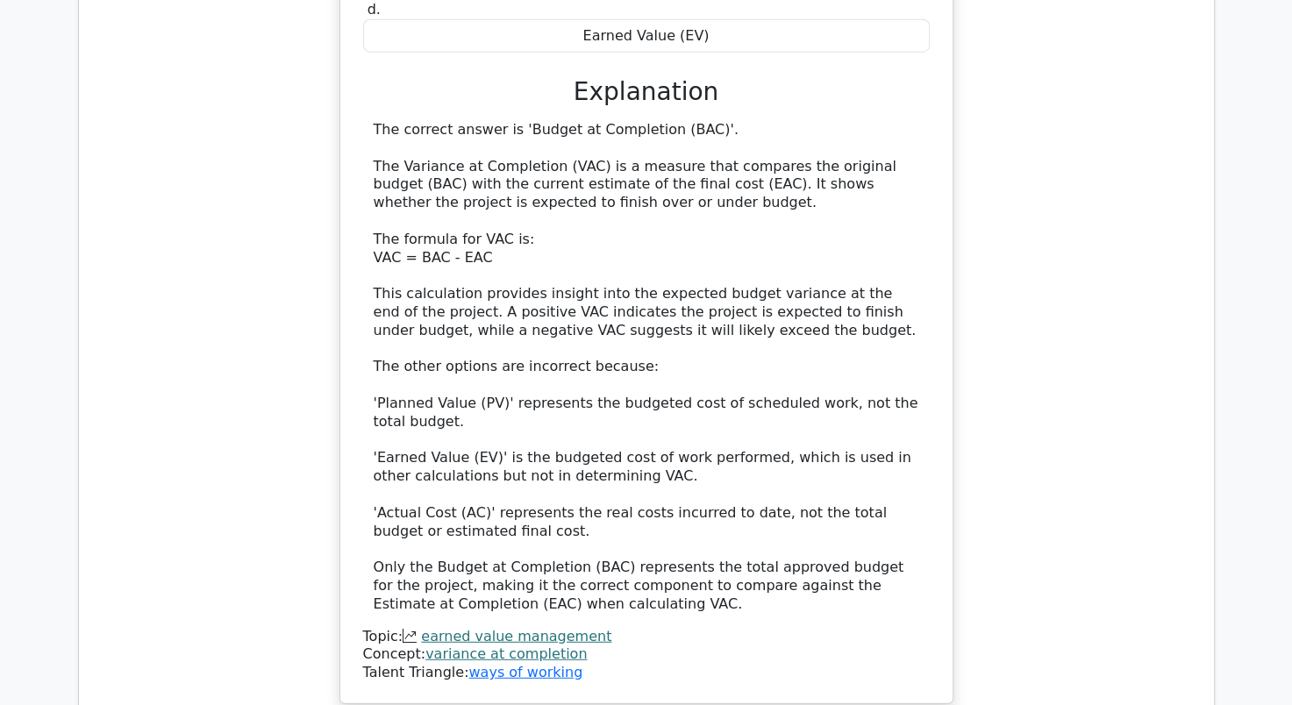
scroll to position [4560, 0]
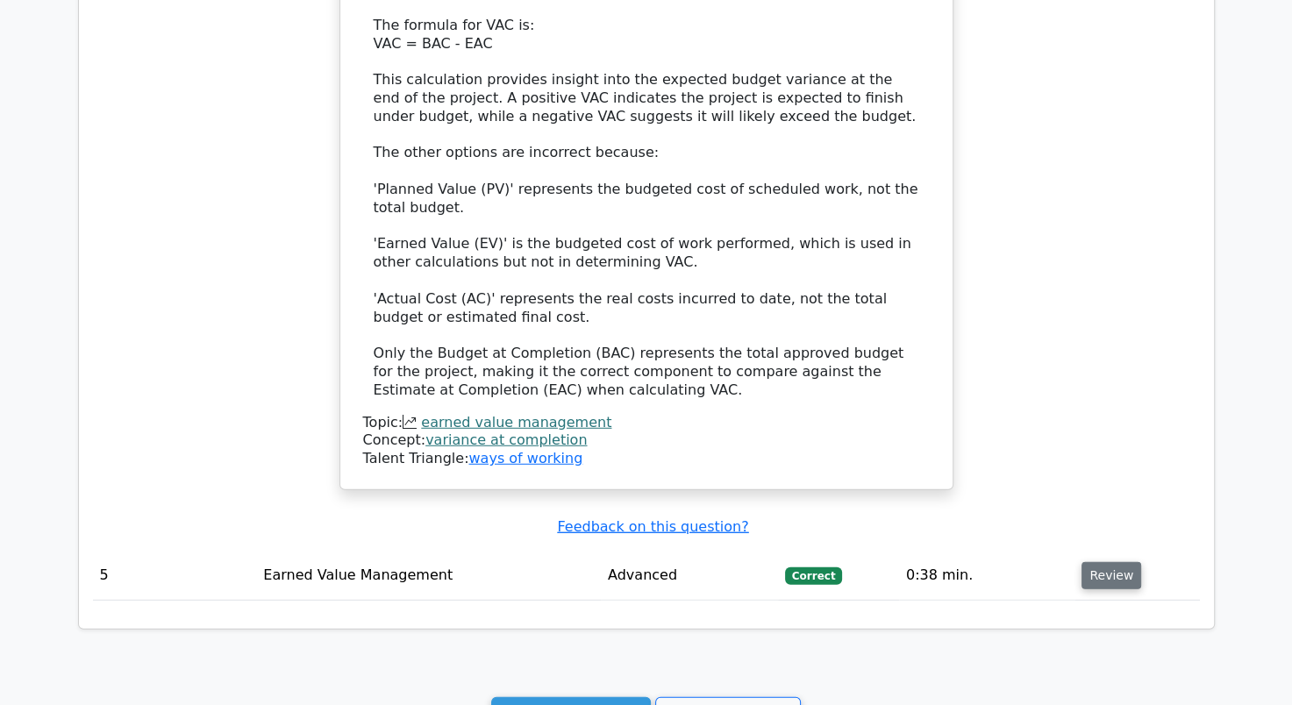
click at [1085, 562] on button "Review" at bounding box center [1111, 575] width 60 height 27
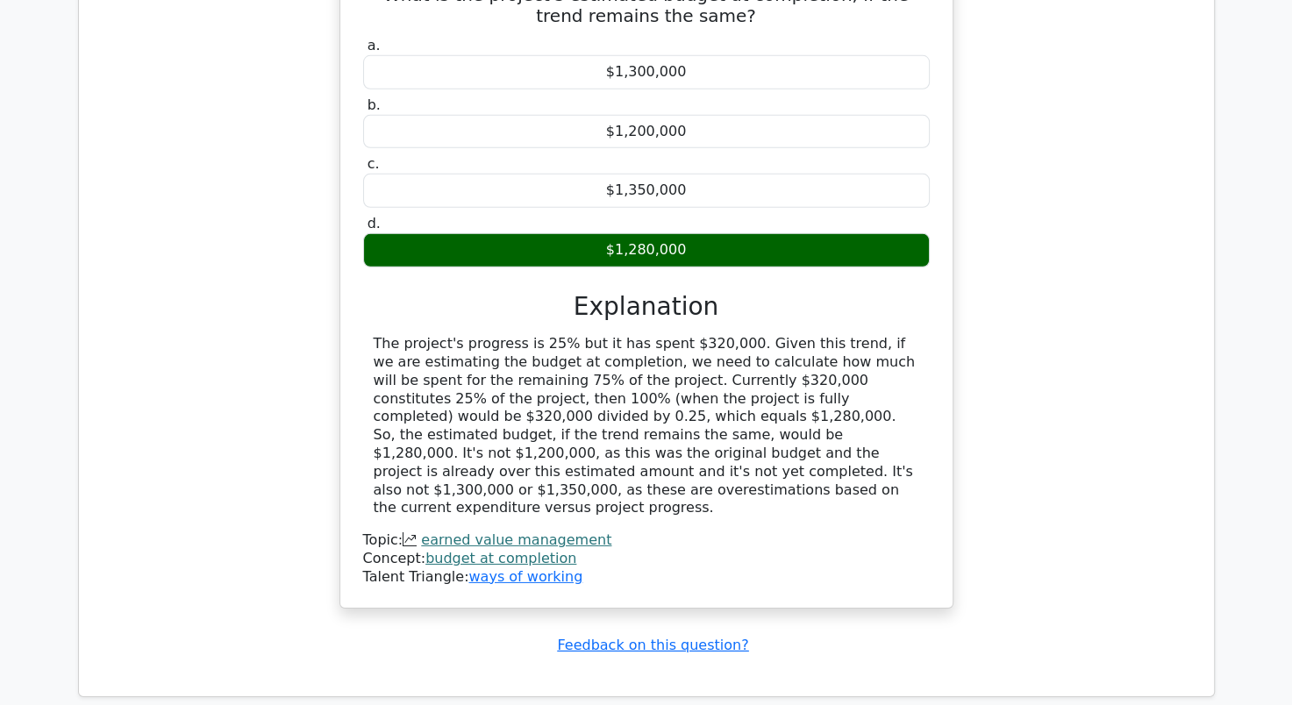
scroll to position [5262, 0]
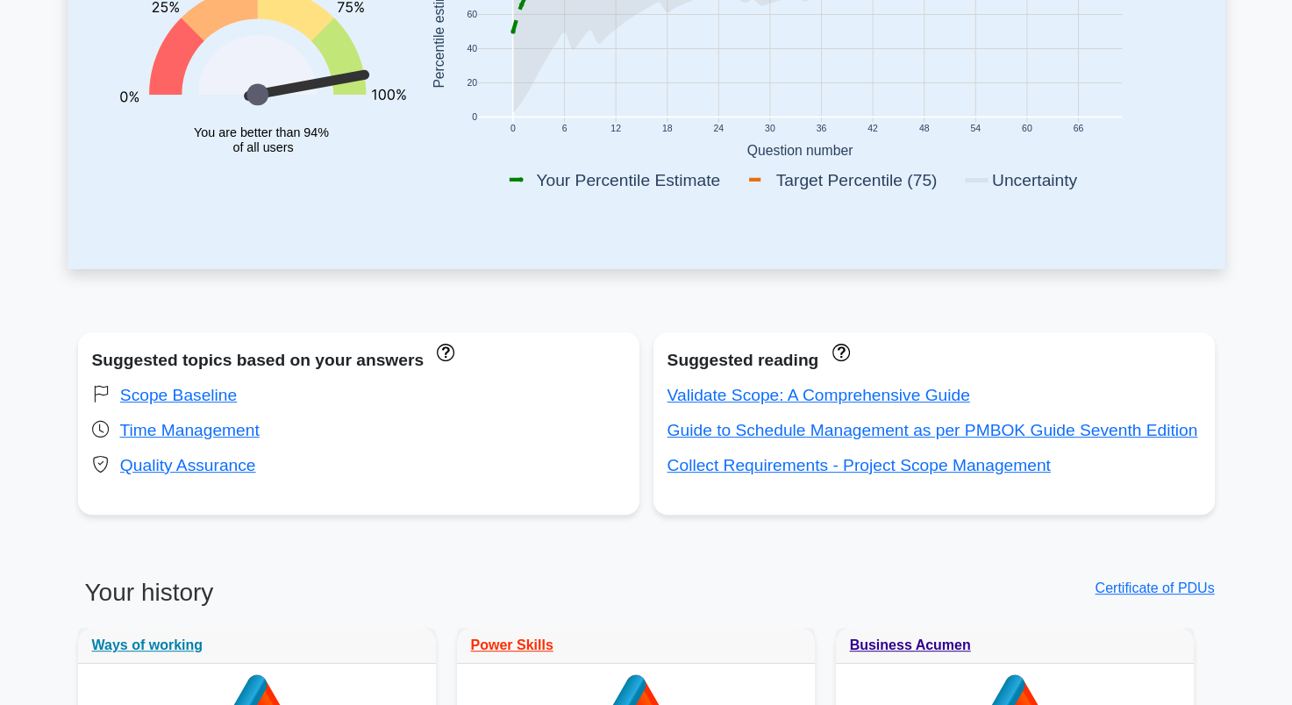
scroll to position [438, 0]
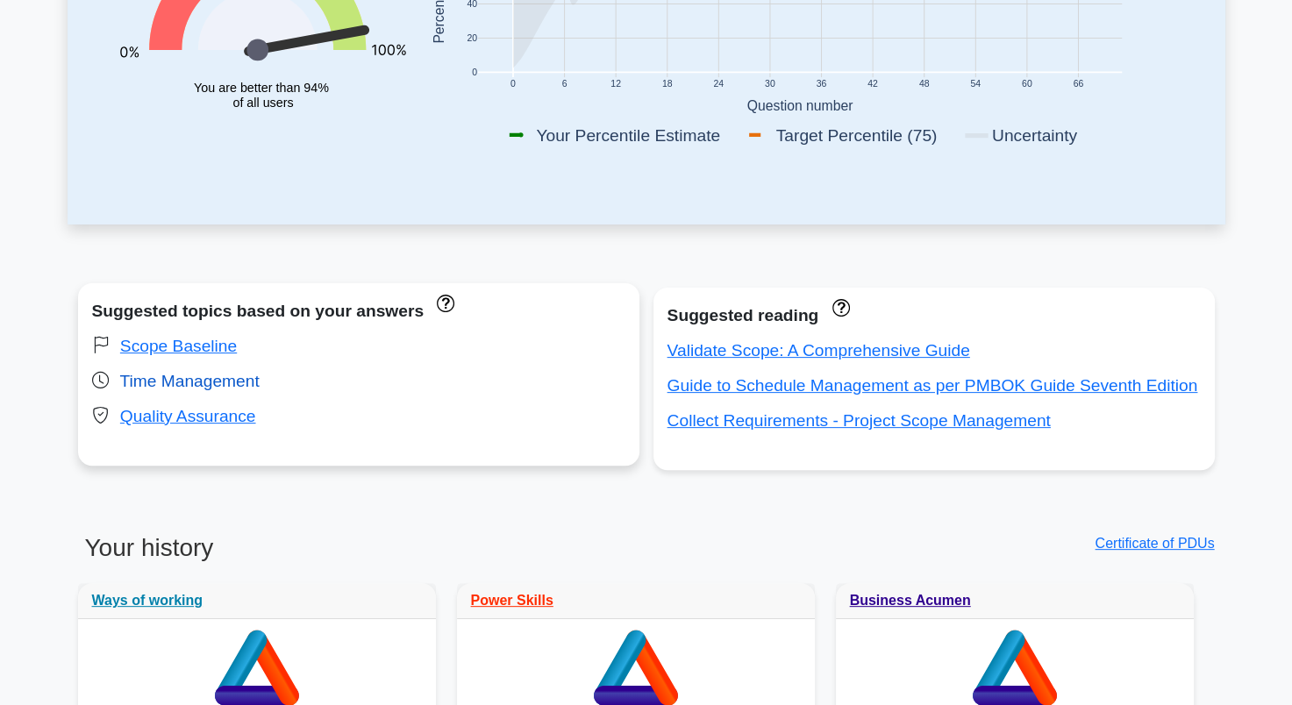
click at [184, 383] on link "Time Management" at bounding box center [188, 381] width 139 height 18
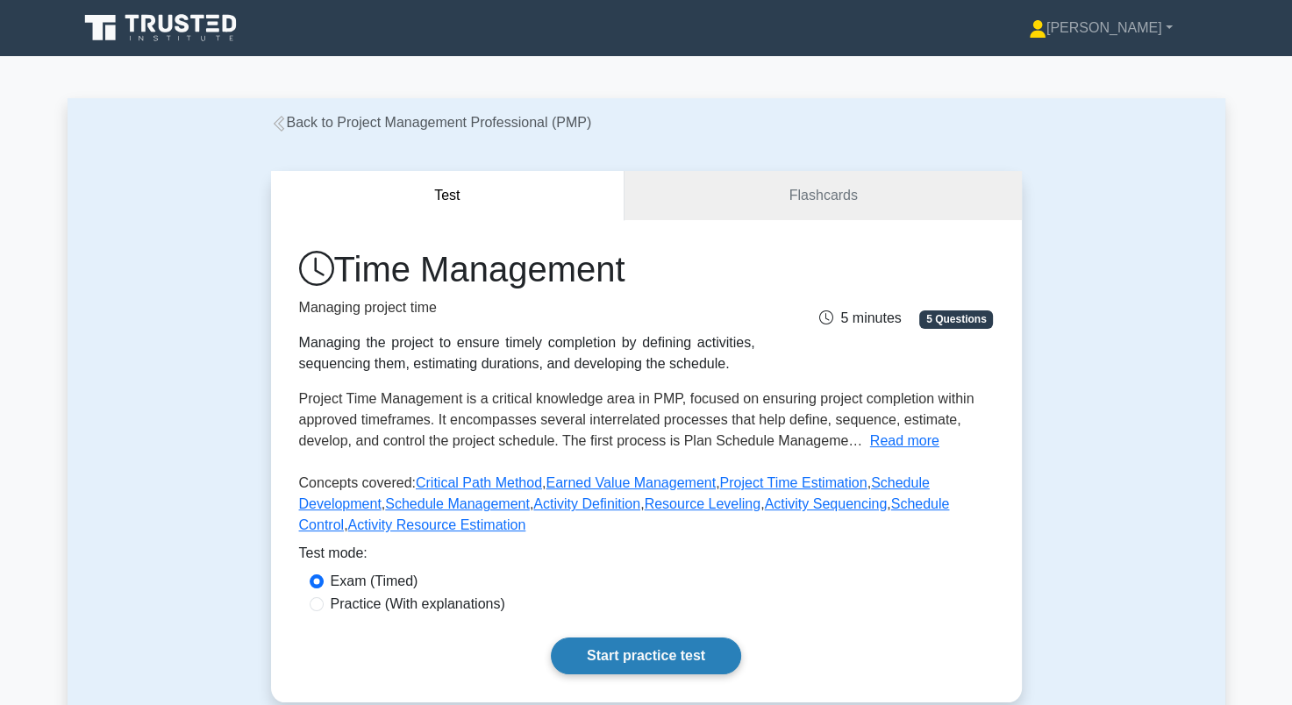
click at [716, 669] on link "Start practice test" at bounding box center [646, 656] width 190 height 37
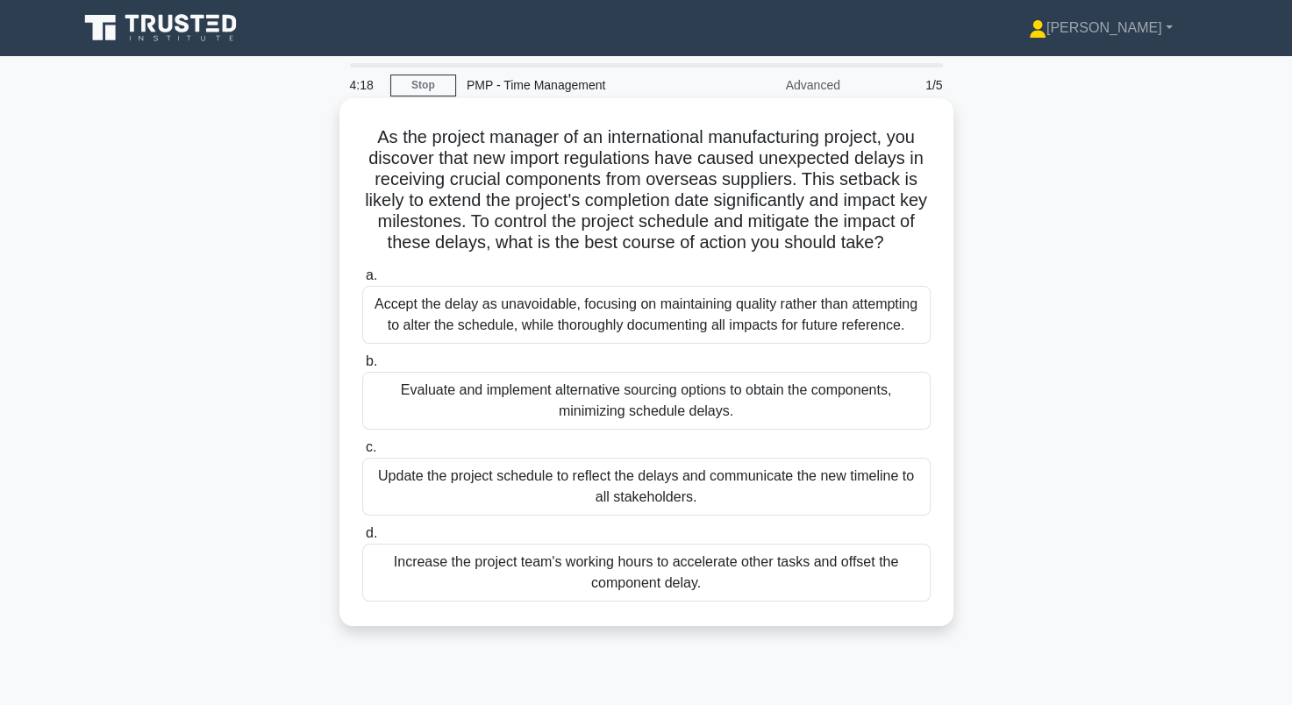
click at [495, 421] on div "Evaluate and implement alternative sourcing options to obtain the components, m…" at bounding box center [646, 401] width 568 height 58
click at [362, 367] on input "b. Evaluate and implement alternative sourcing options to obtain the components…" at bounding box center [362, 361] width 0 height 11
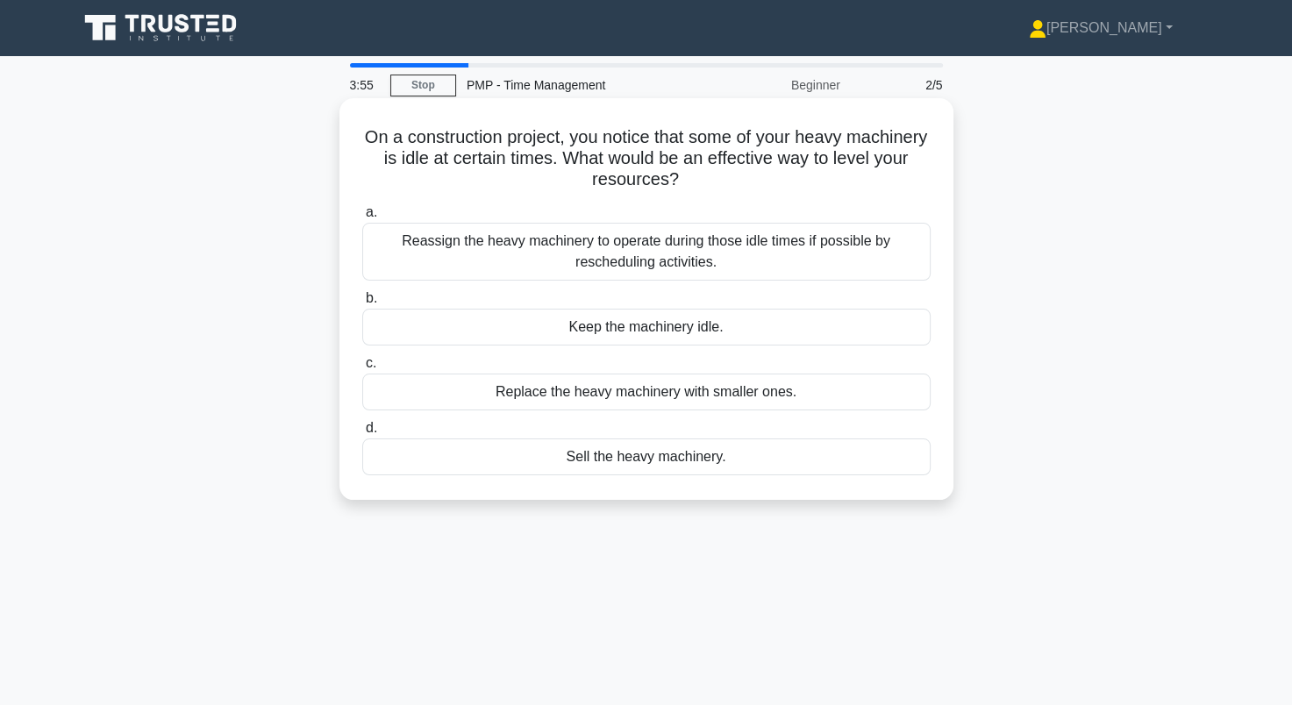
click at [467, 260] on div "Reassign the heavy machinery to operate during those idle times if possible by …" at bounding box center [646, 252] width 568 height 58
click at [362, 218] on input "a. Reassign the heavy machinery to operate during those idle times if possible …" at bounding box center [362, 212] width 0 height 11
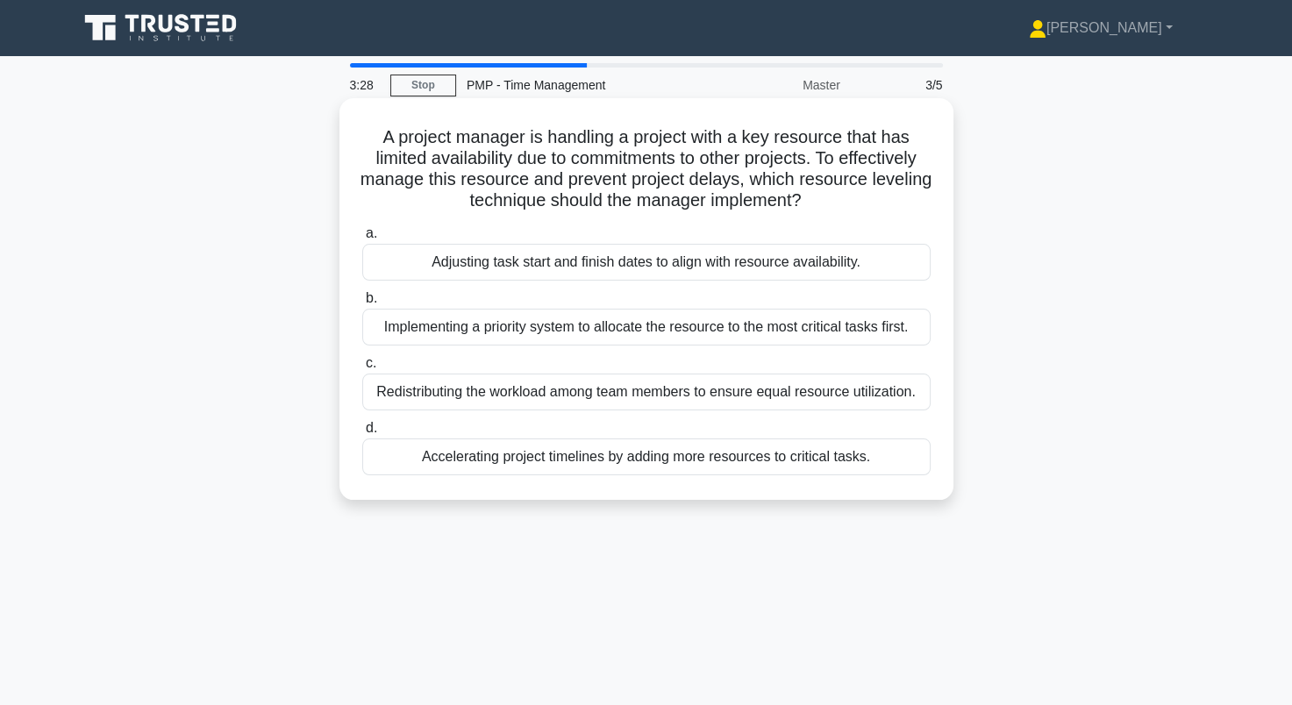
click at [482, 260] on div "Adjusting task start and finish dates to align with resource availability." at bounding box center [646, 262] width 568 height 37
click at [362, 239] on input "a. Adjusting task start and finish dates to align with resource availability." at bounding box center [362, 233] width 0 height 11
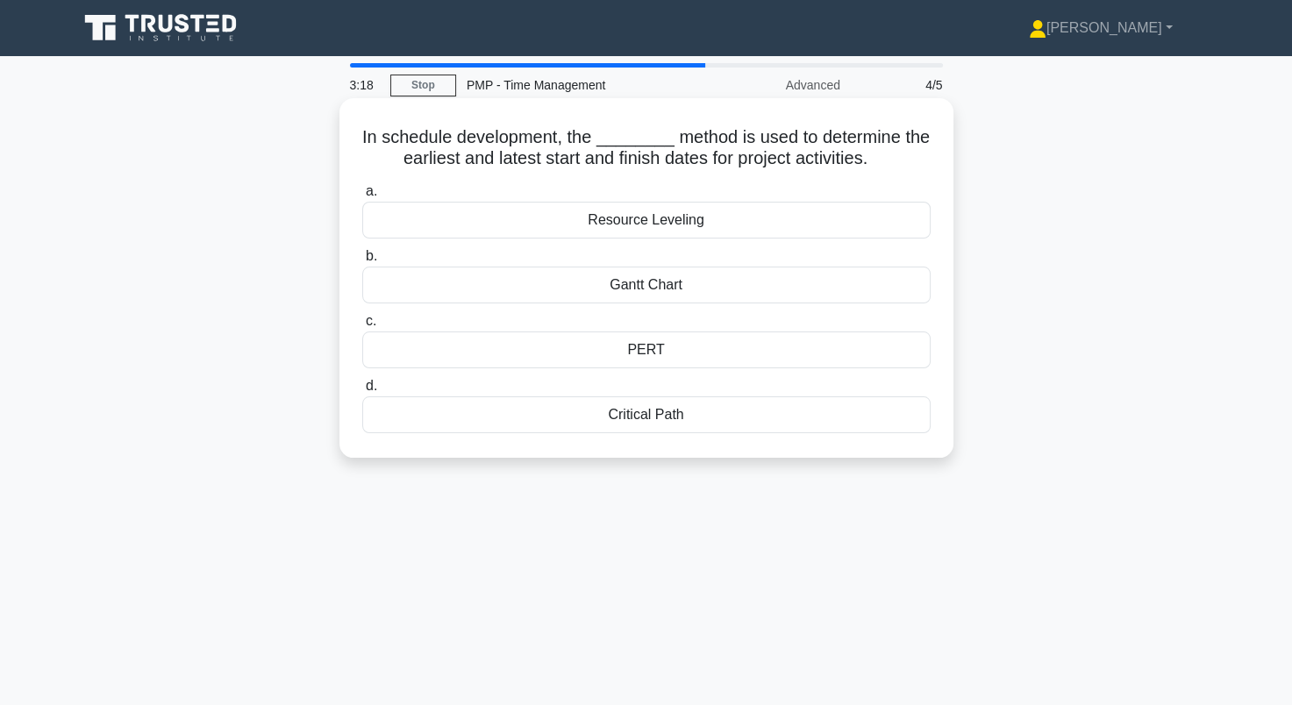
click at [541, 428] on div "Critical Path" at bounding box center [646, 414] width 568 height 37
click at [362, 392] on input "d. Critical Path" at bounding box center [362, 386] width 0 height 11
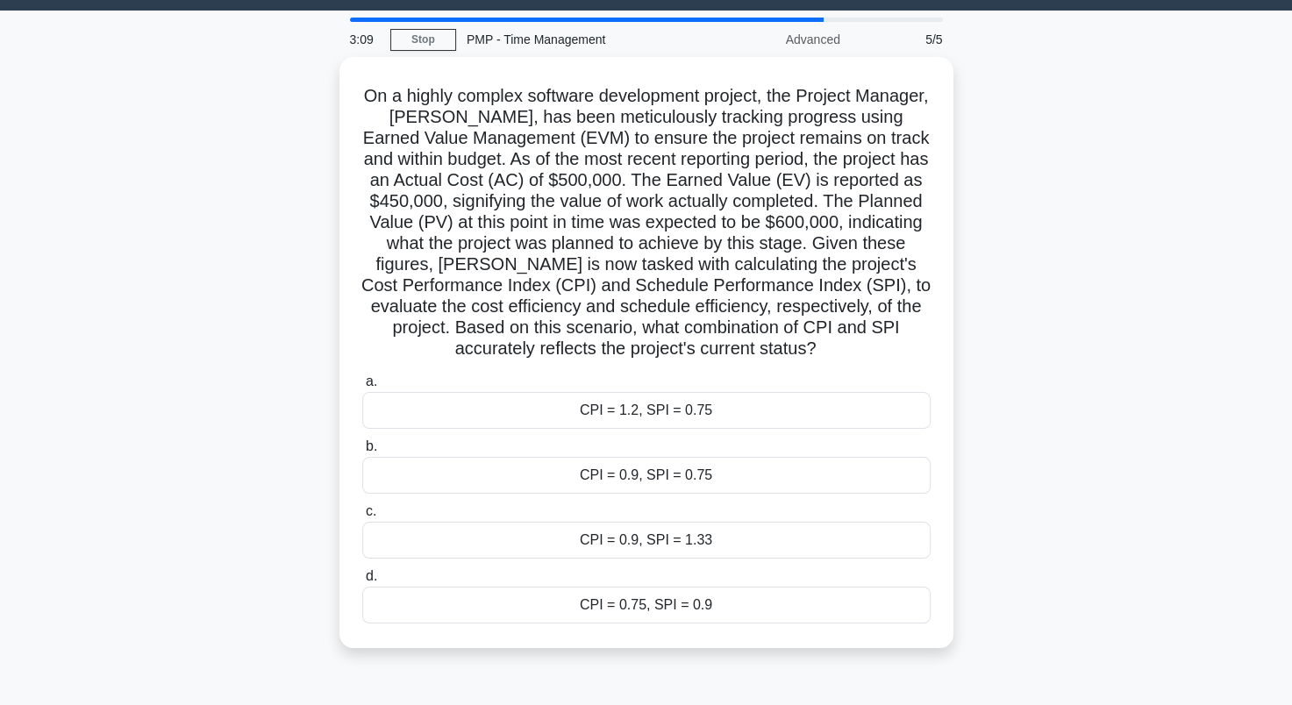
scroll to position [88, 0]
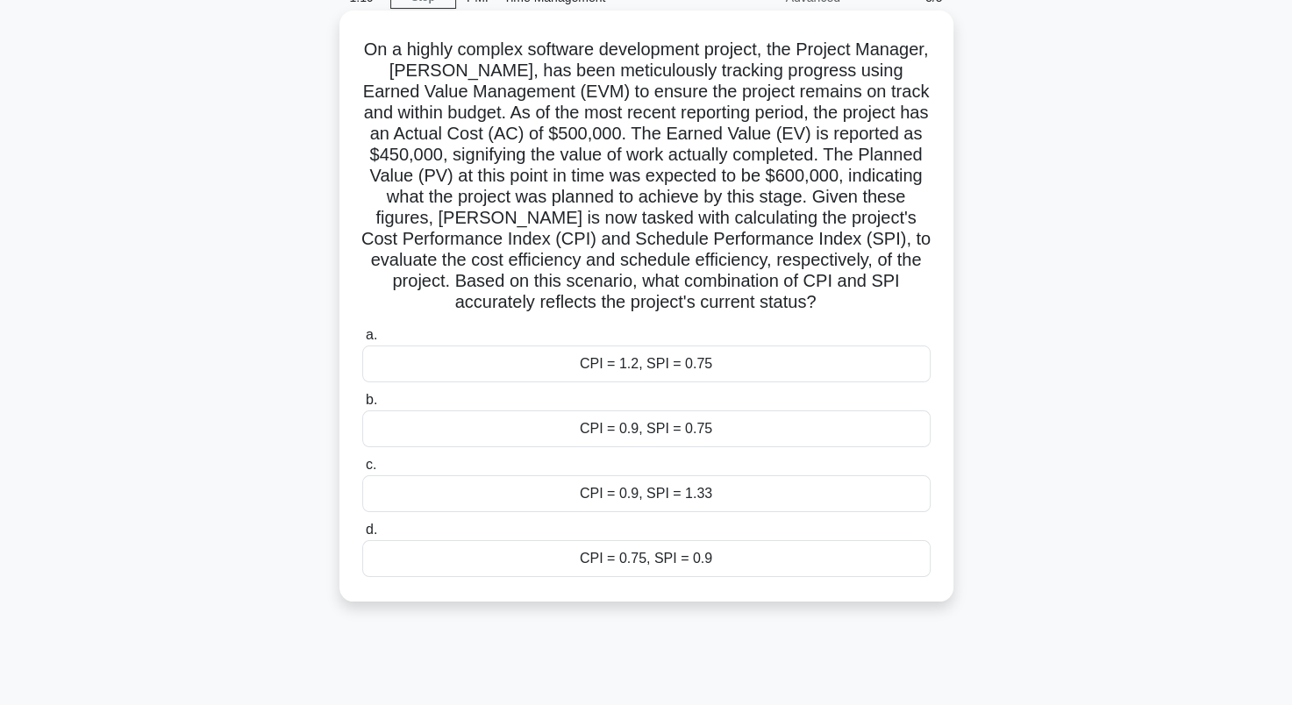
click at [654, 434] on div "CPI = 0.9, SPI = 0.75" at bounding box center [646, 428] width 568 height 37
click at [362, 406] on input "b. CPI = 0.9, SPI = 0.75" at bounding box center [362, 400] width 0 height 11
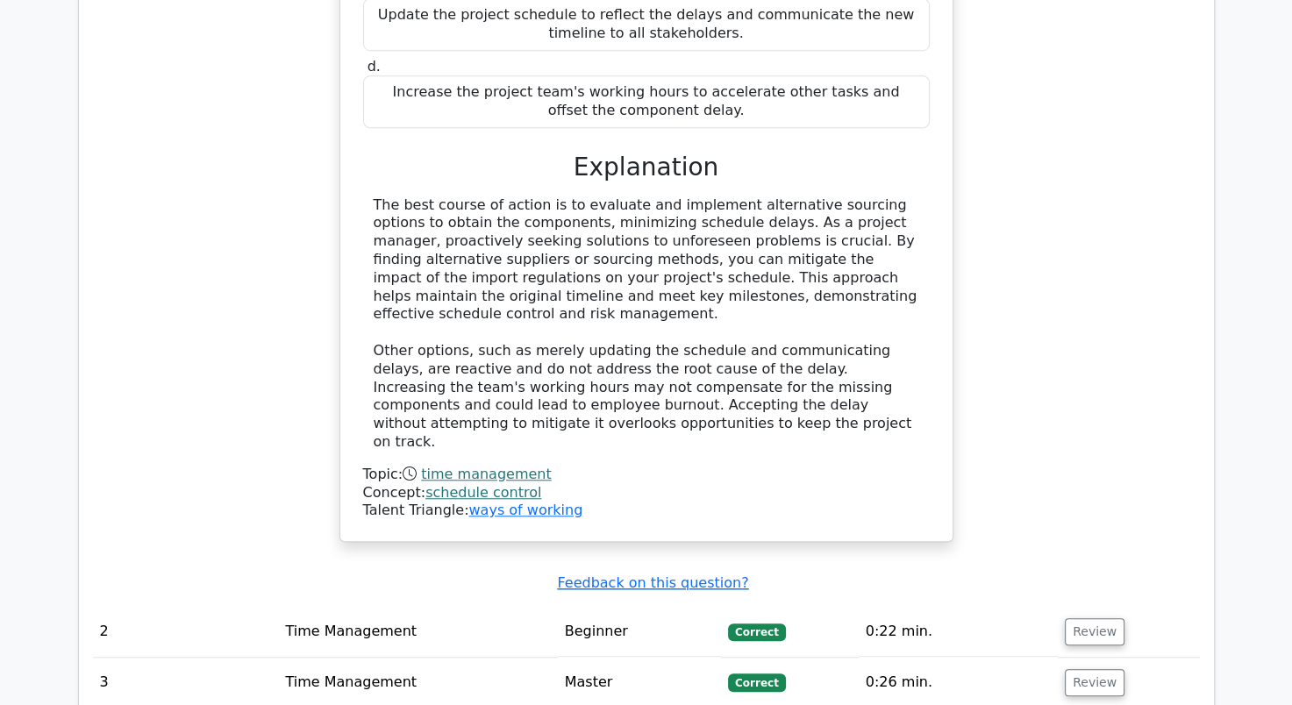
scroll to position [1578, 0]
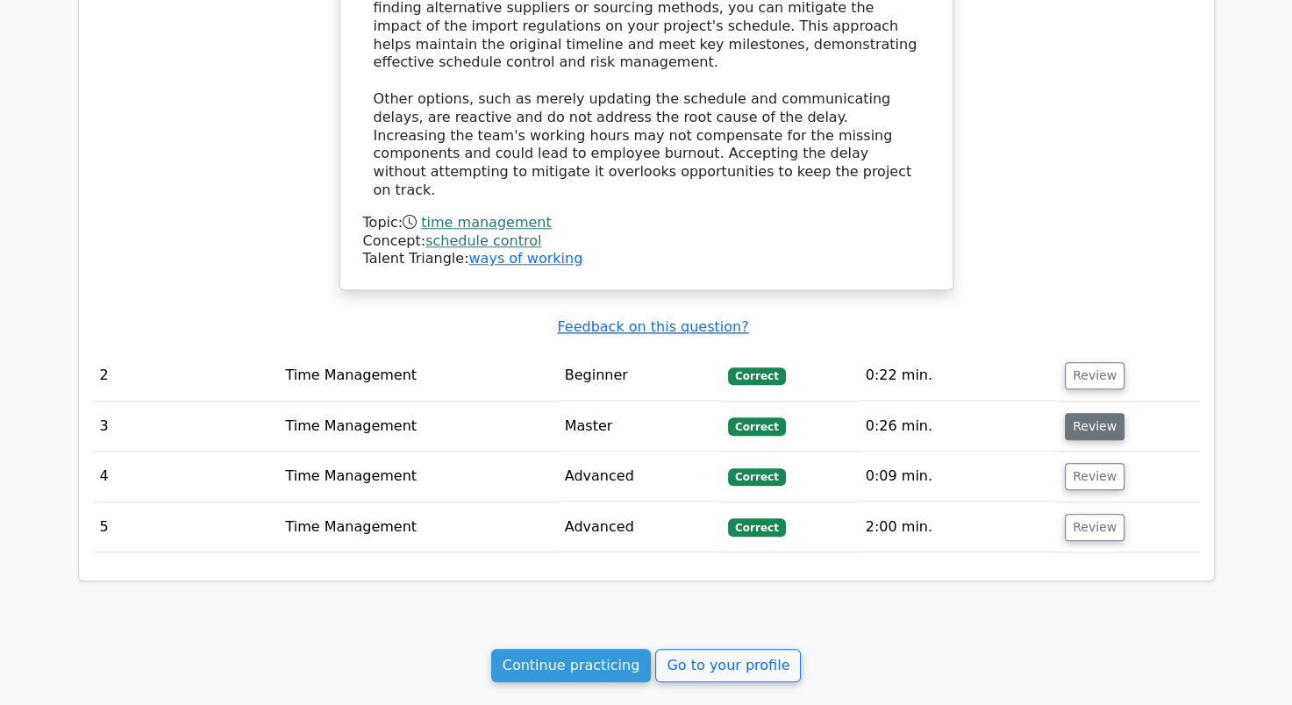
click at [1084, 413] on button "Review" at bounding box center [1095, 426] width 60 height 27
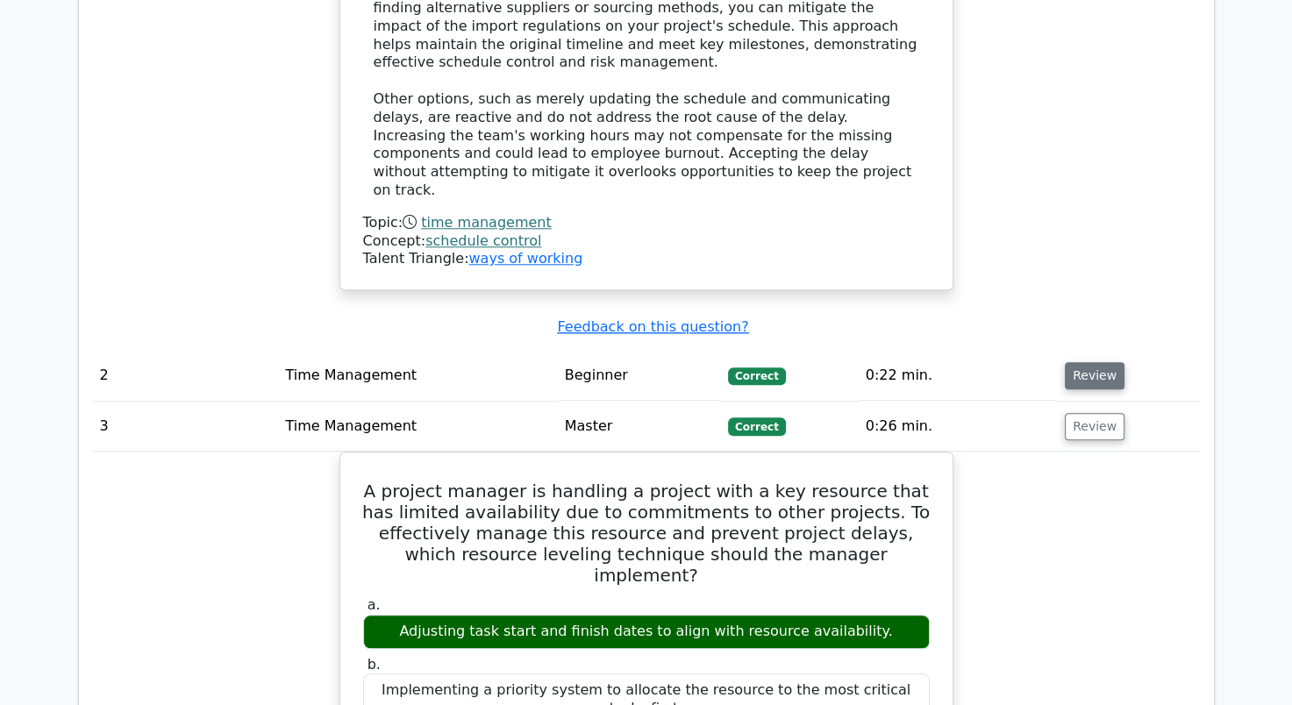
click at [1072, 362] on button "Review" at bounding box center [1095, 375] width 60 height 27
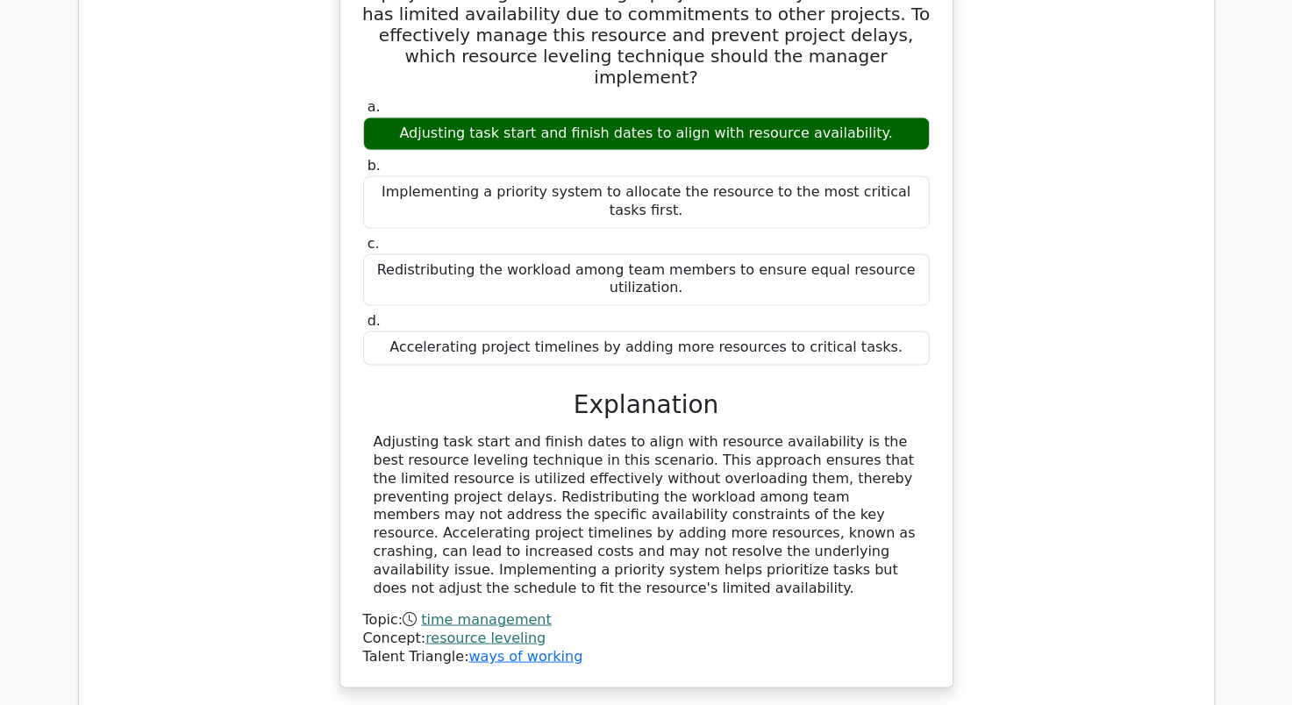
scroll to position [2982, 0]
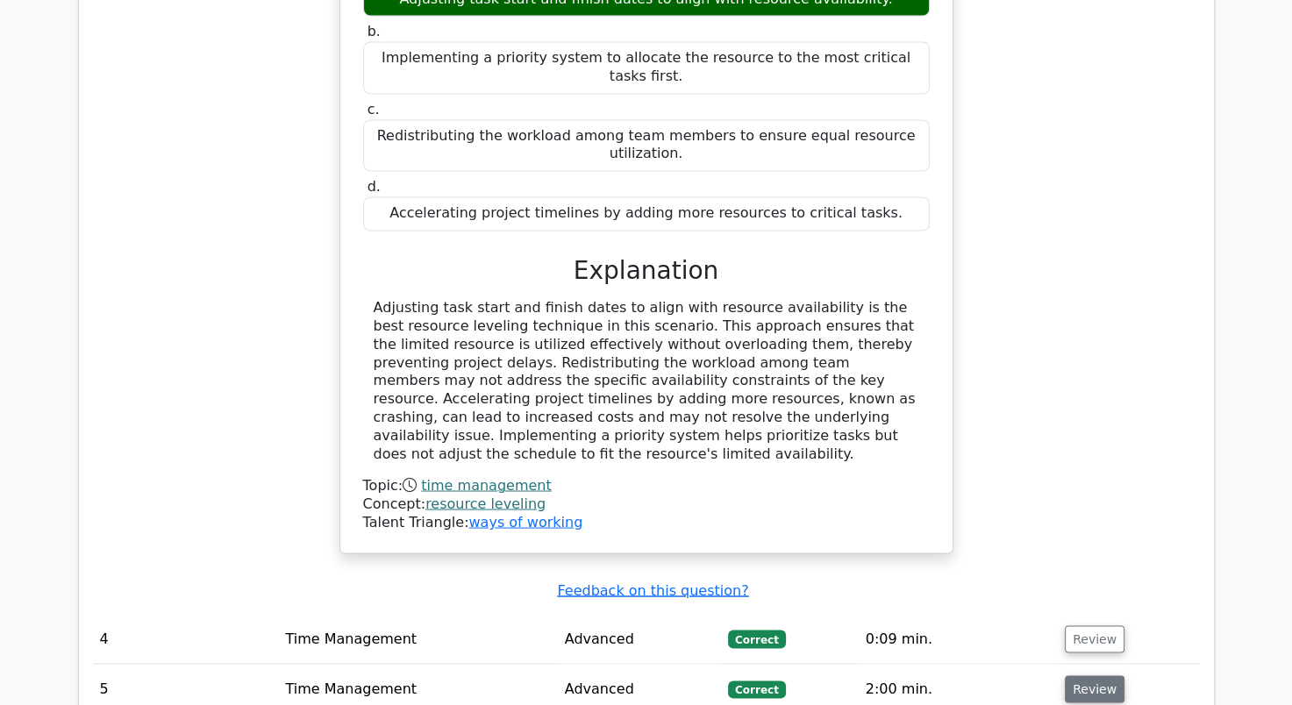
click at [1091, 675] on button "Review" at bounding box center [1095, 688] width 60 height 27
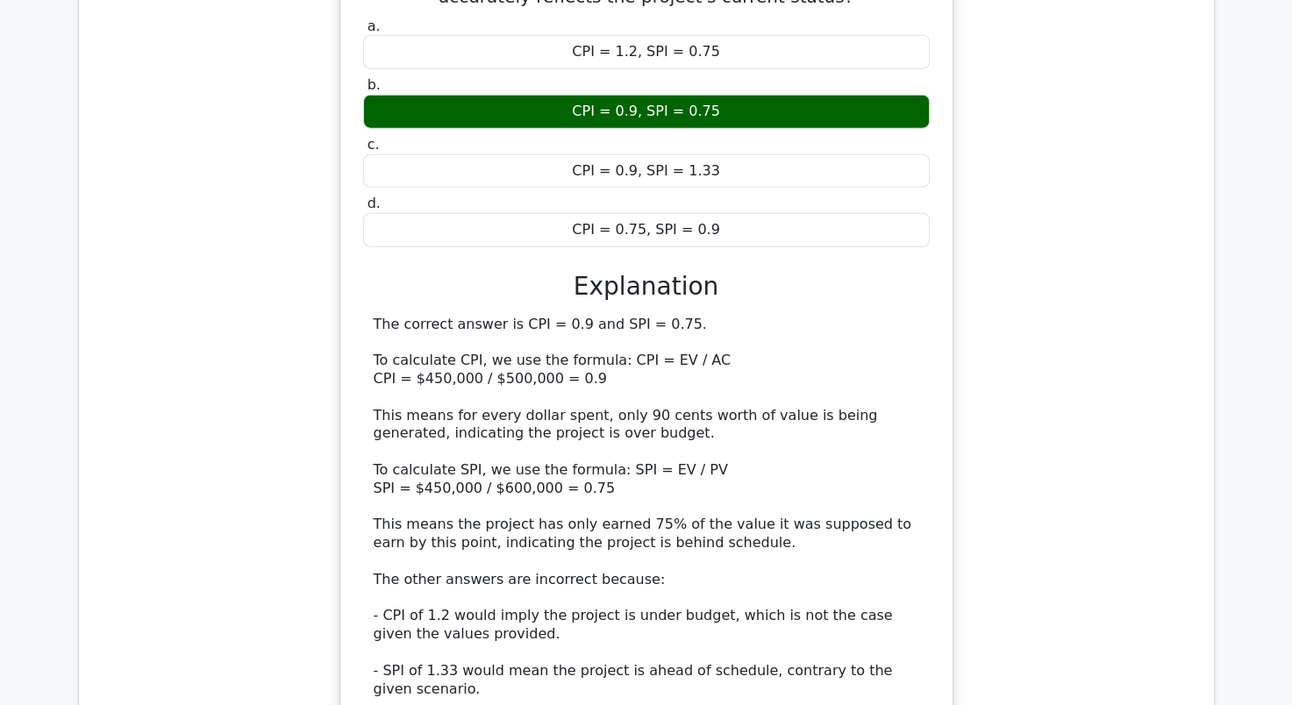
scroll to position [4297, 0]
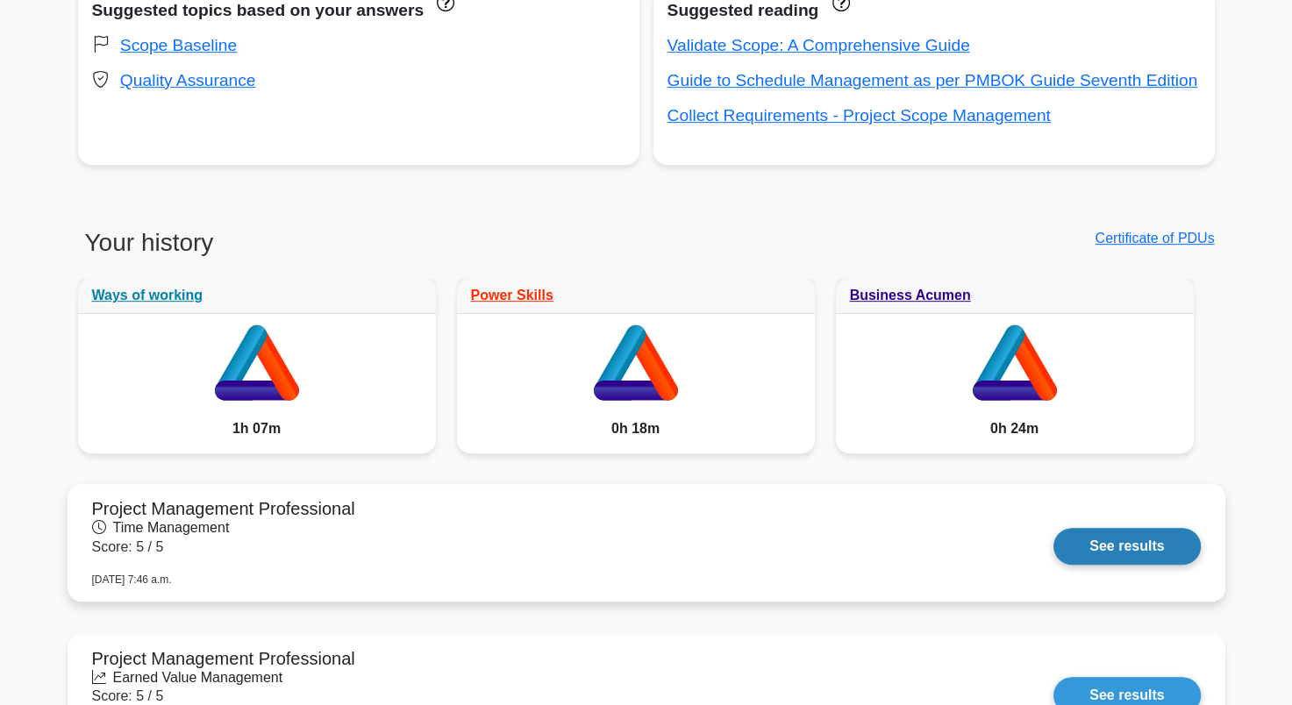
scroll to position [702, 0]
